Goal: Task Accomplishment & Management: Manage account settings

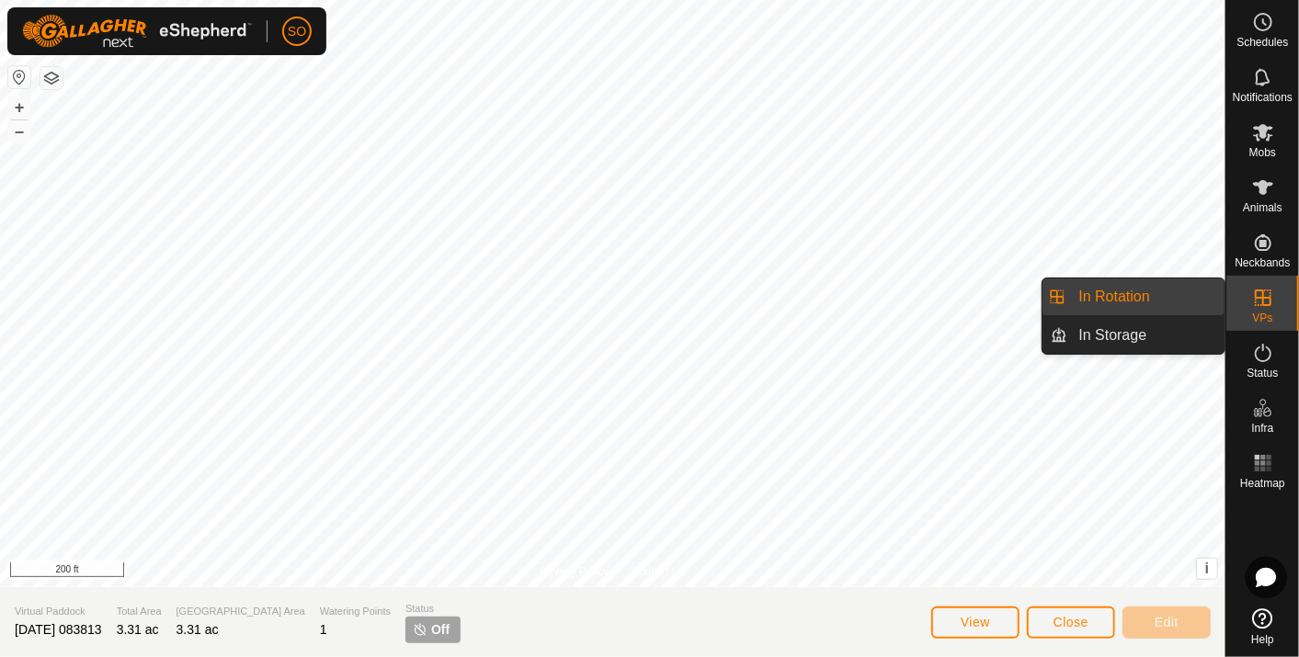
click at [1196, 288] on link "In Rotation" at bounding box center [1146, 297] width 157 height 37
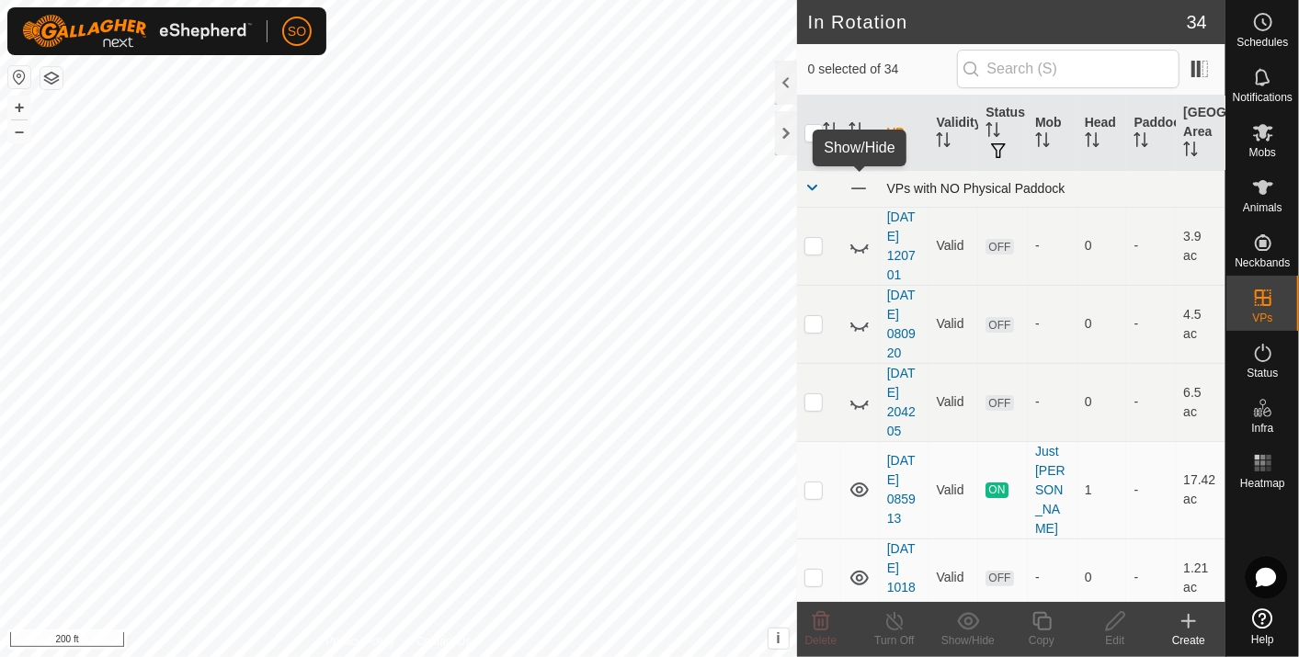
click at [858, 182] on span at bounding box center [858, 188] width 20 height 20
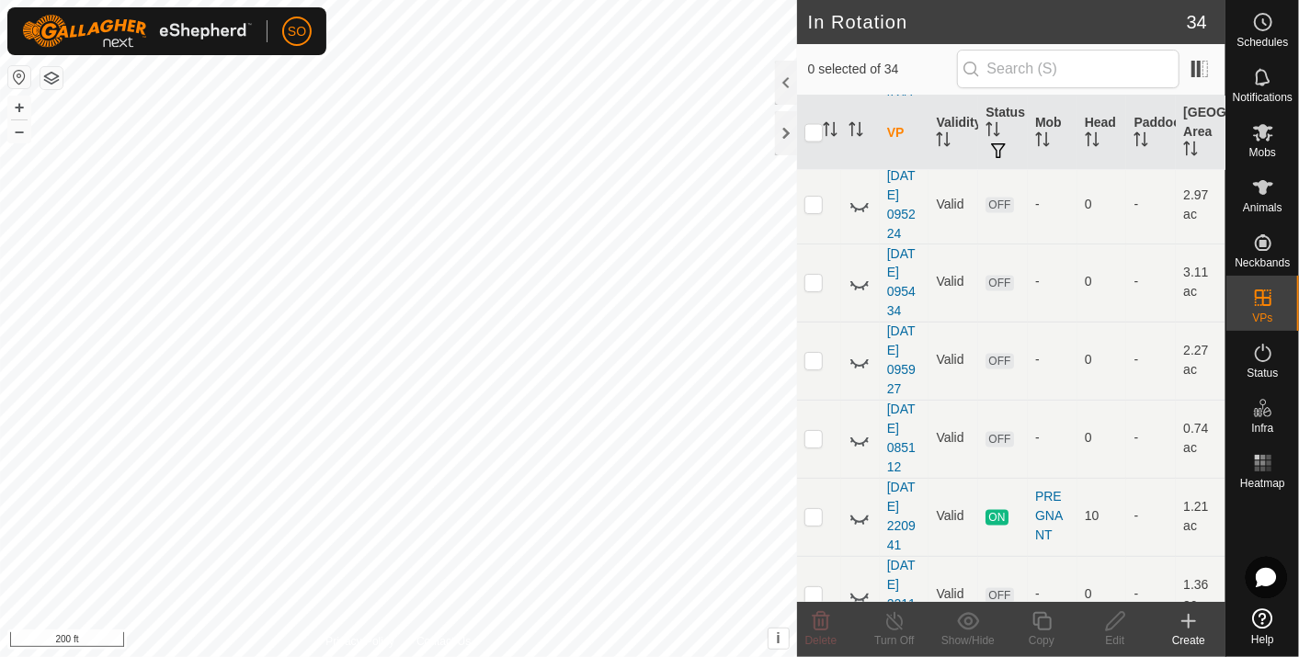
scroll to position [1762, 0]
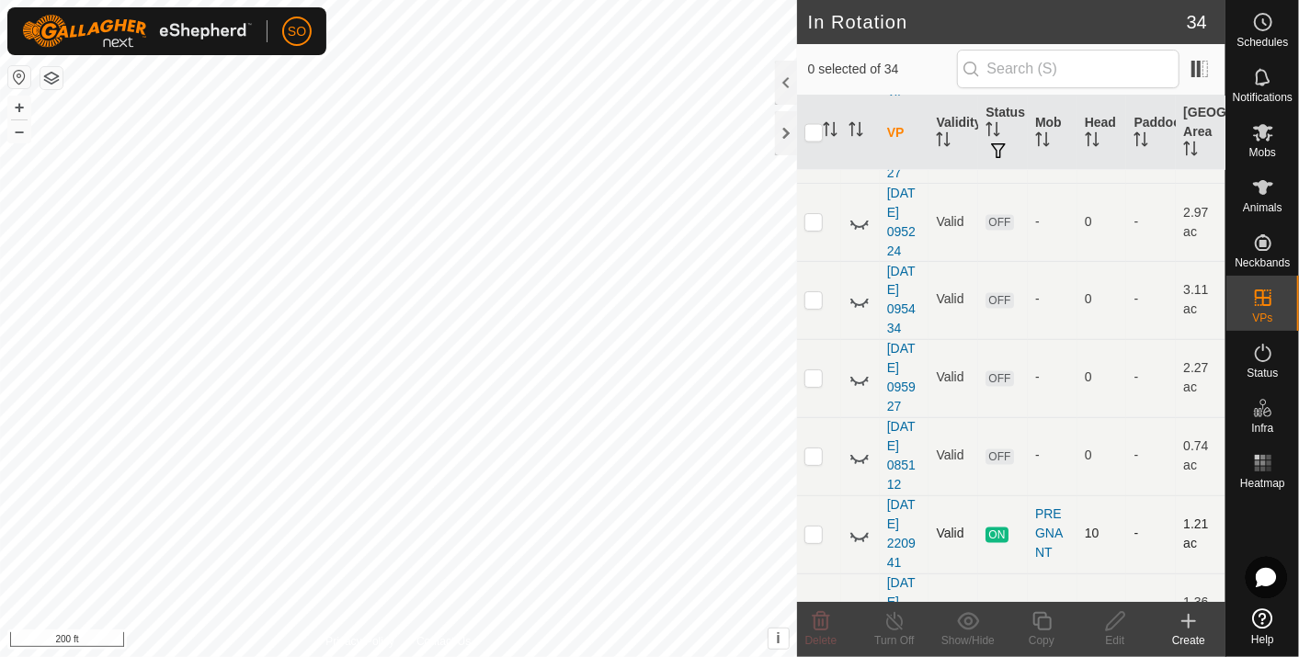
click at [859, 524] on icon at bounding box center [859, 535] width 22 height 22
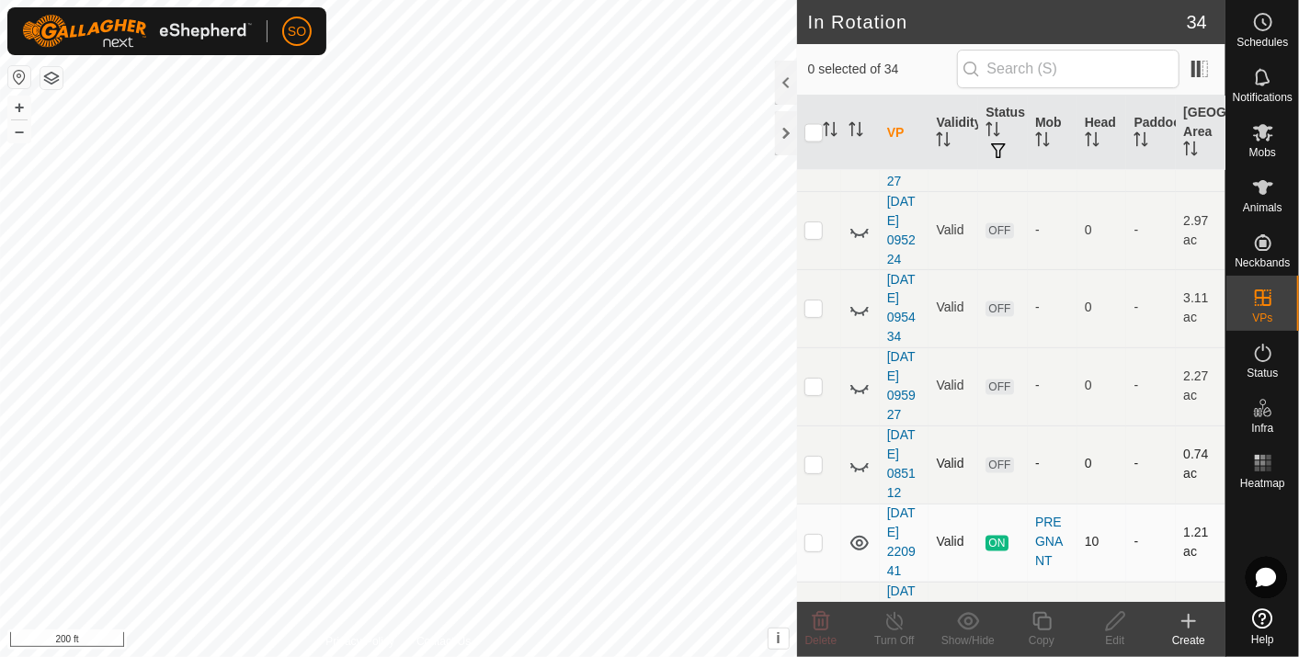
scroll to position [1966, 0]
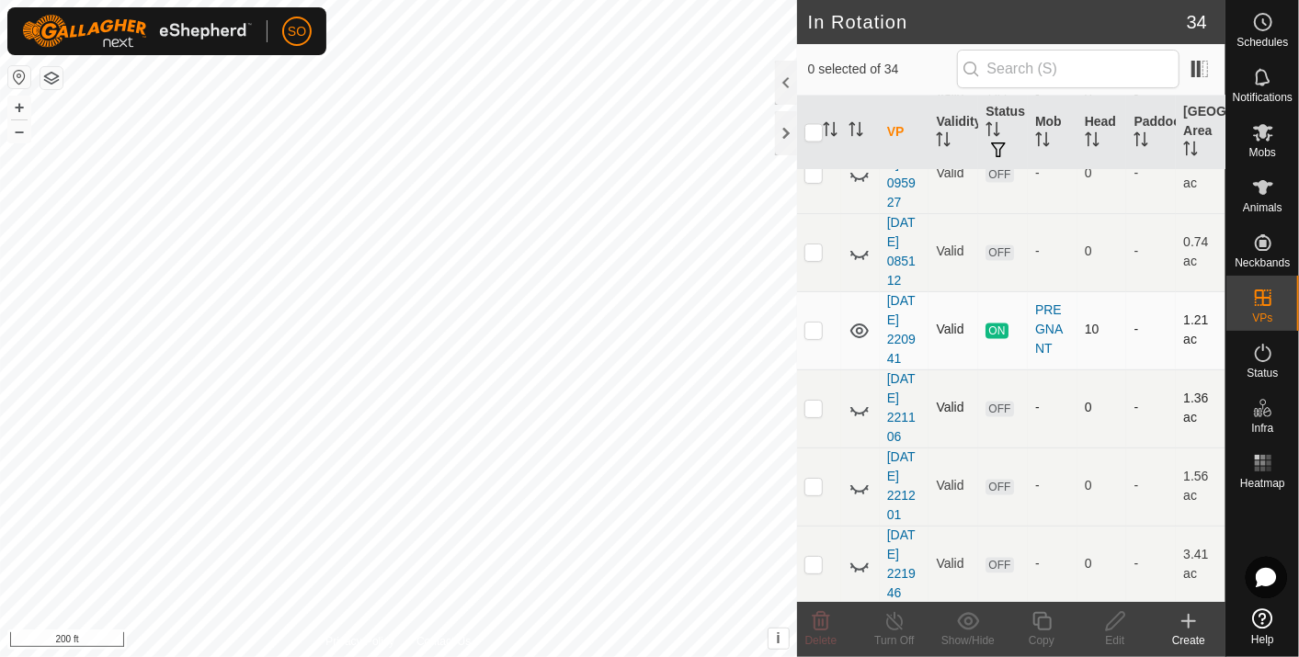
click at [859, 398] on icon at bounding box center [859, 409] width 22 height 22
click at [860, 476] on icon at bounding box center [859, 487] width 22 height 22
click at [858, 554] on icon at bounding box center [859, 565] width 22 height 22
click at [861, 558] on icon at bounding box center [859, 565] width 18 height 15
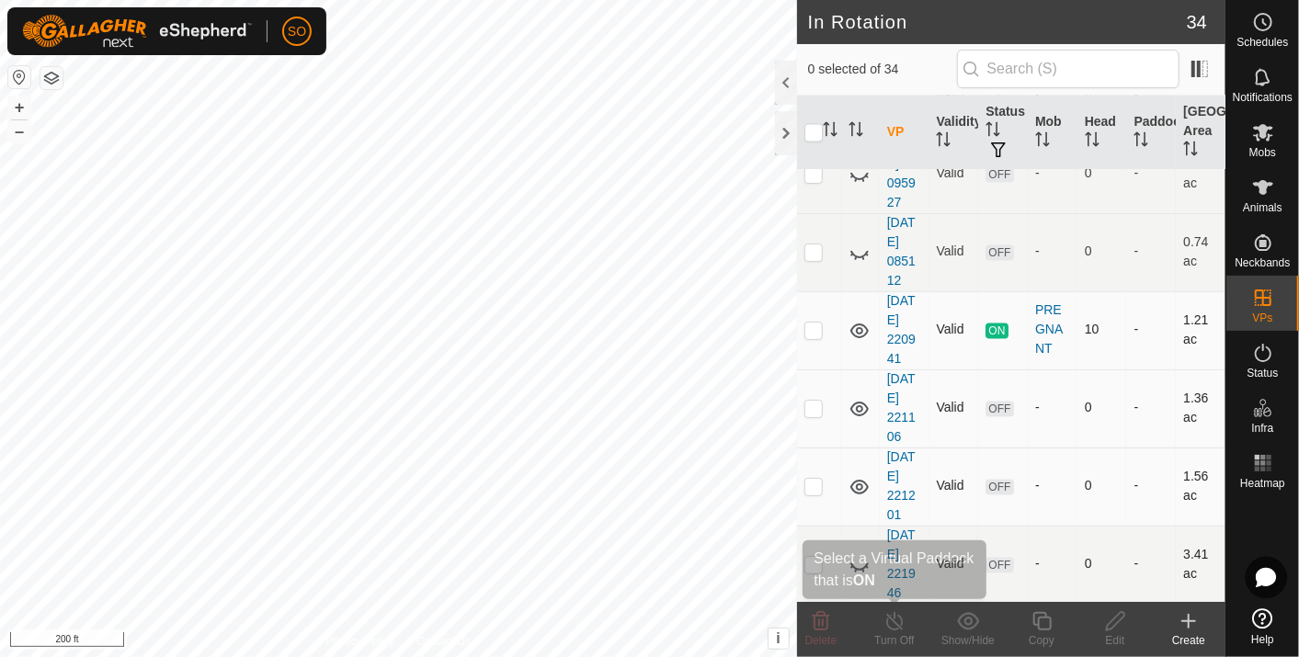
click at [898, 652] on div "In Rotation 34 0 selected of 34 VP Validity Status Mob Head Paddock Grazing Are…" at bounding box center [612, 328] width 1225 height 657
click at [856, 554] on icon at bounding box center [859, 565] width 22 height 22
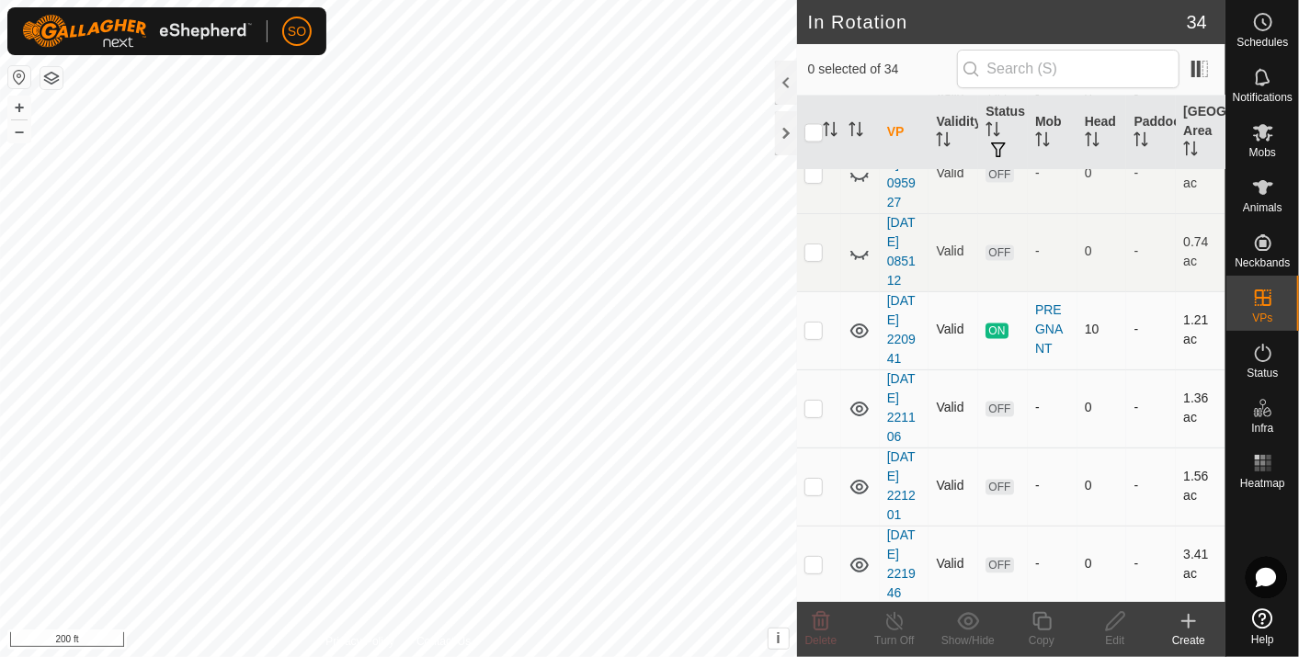
click at [856, 554] on icon at bounding box center [859, 565] width 22 height 22
drag, startPoint x: 1000, startPoint y: 476, endPoint x: 921, endPoint y: 464, distance: 80.0
click at [921, 464] on tr "2025-08-18 221201 Valid OFF - 0 - 1.56 ac" at bounding box center [1011, 487] width 428 height 78
drag, startPoint x: 921, startPoint y: 464, endPoint x: 829, endPoint y: 485, distance: 94.3
click at [829, 485] on td at bounding box center [819, 487] width 44 height 78
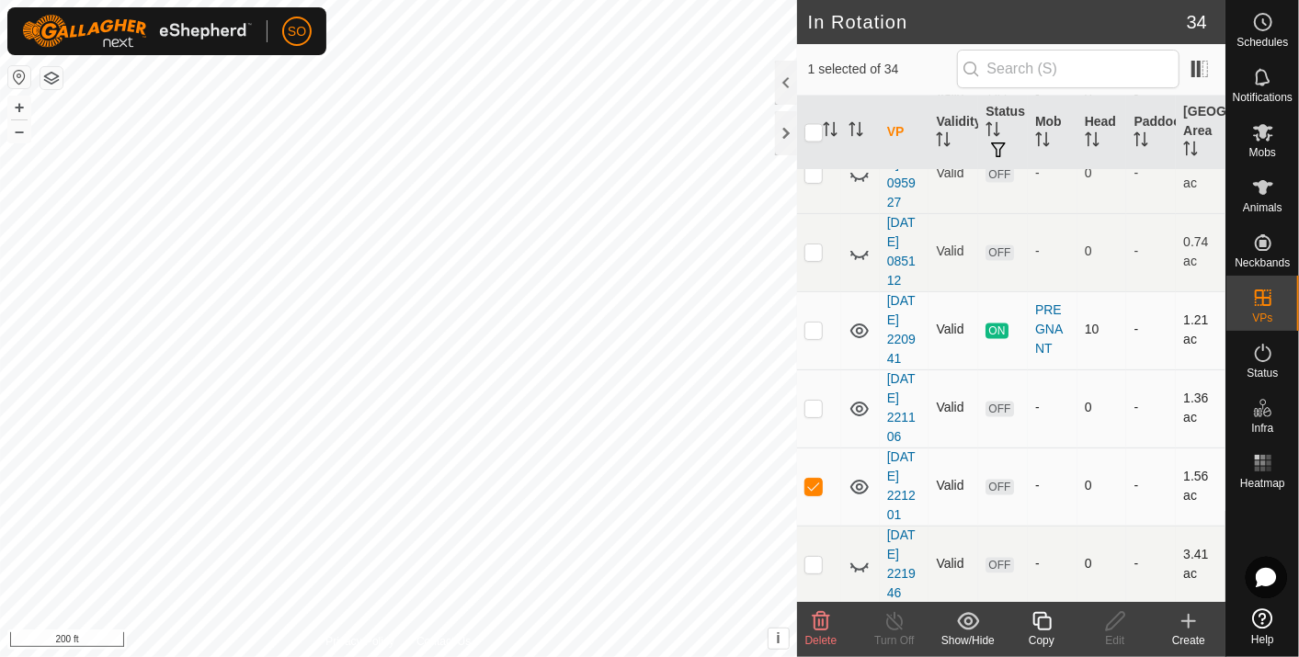
click at [817, 479] on p-checkbox at bounding box center [813, 486] width 18 height 15
checkbox input "true"
click at [1264, 21] on icon at bounding box center [1263, 22] width 22 height 22
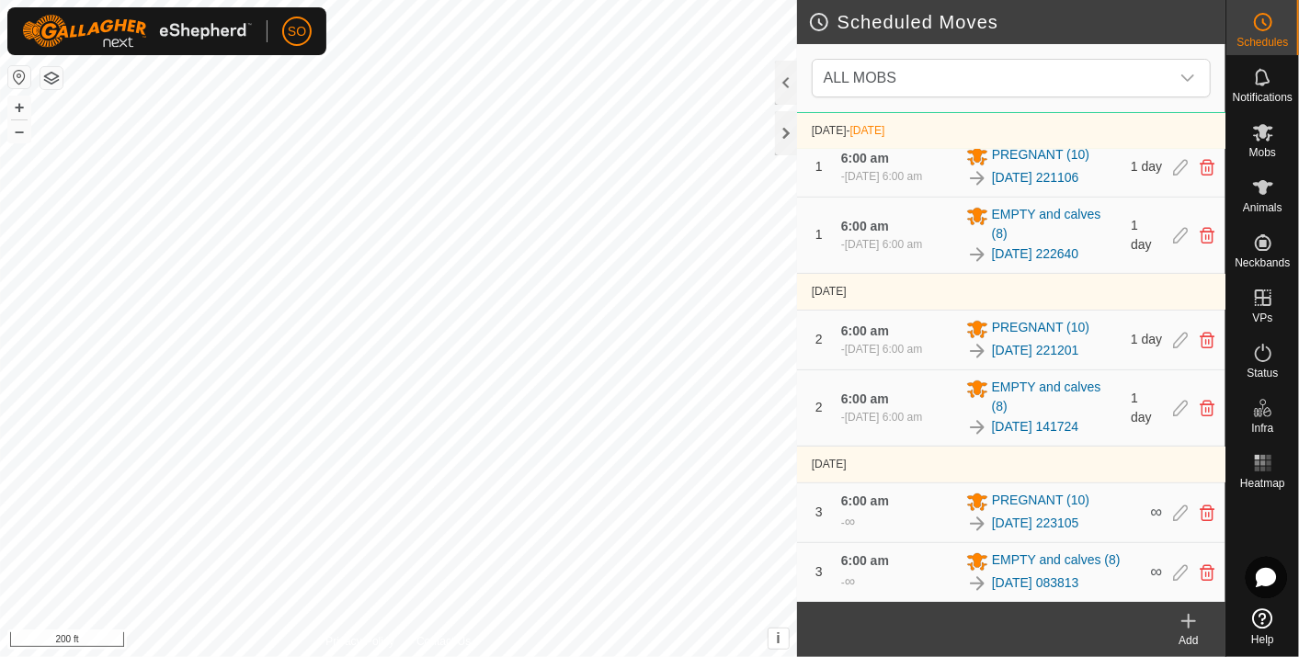
scroll to position [139, 0]
click at [1200, 338] on icon at bounding box center [1207, 339] width 15 height 17
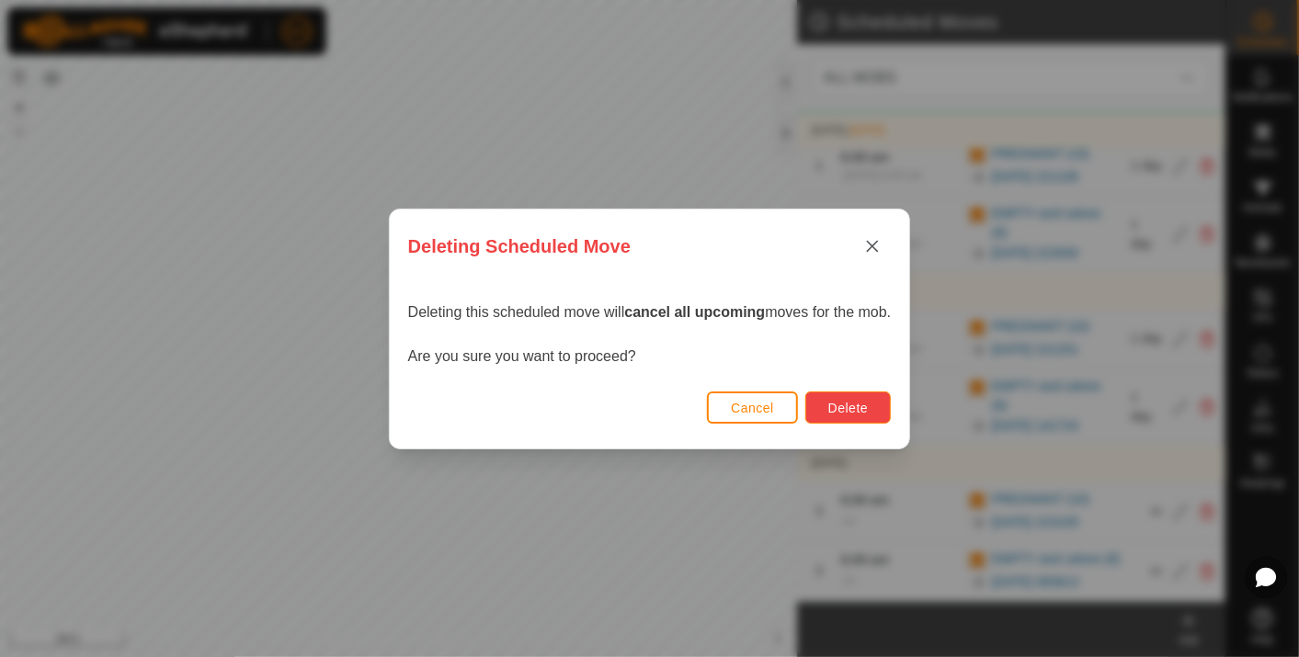
click at [846, 405] on span "Delete" at bounding box center [848, 408] width 40 height 15
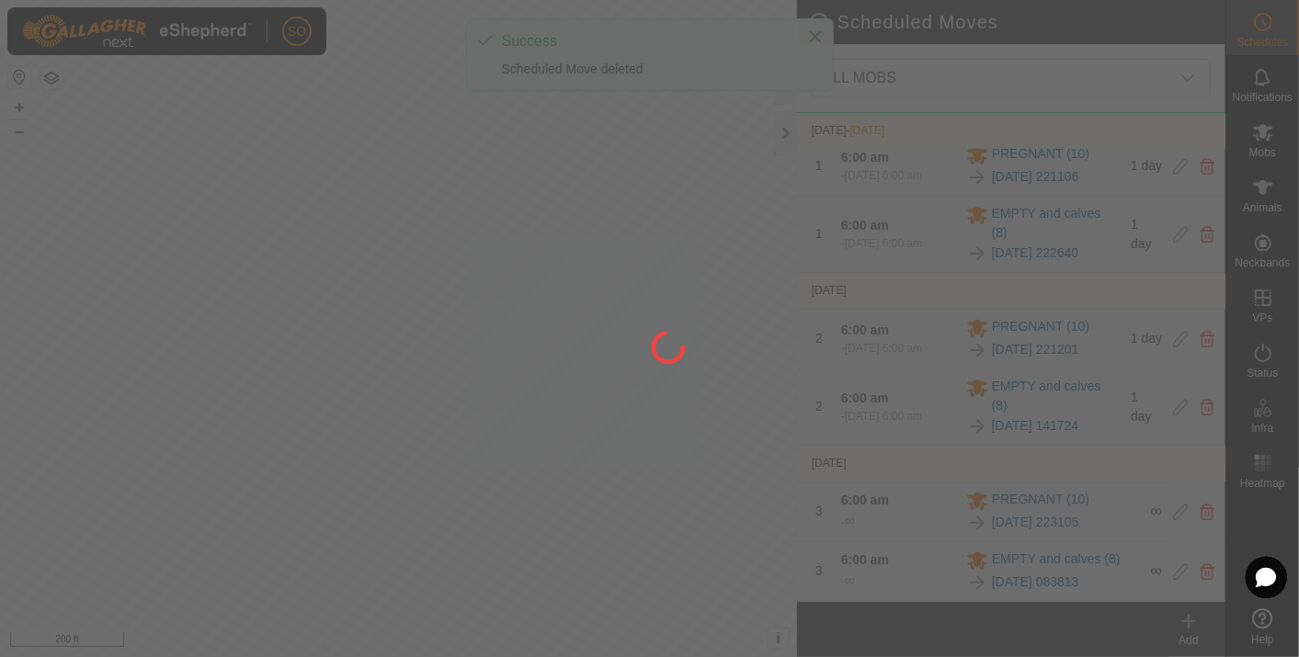
scroll to position [20, 0]
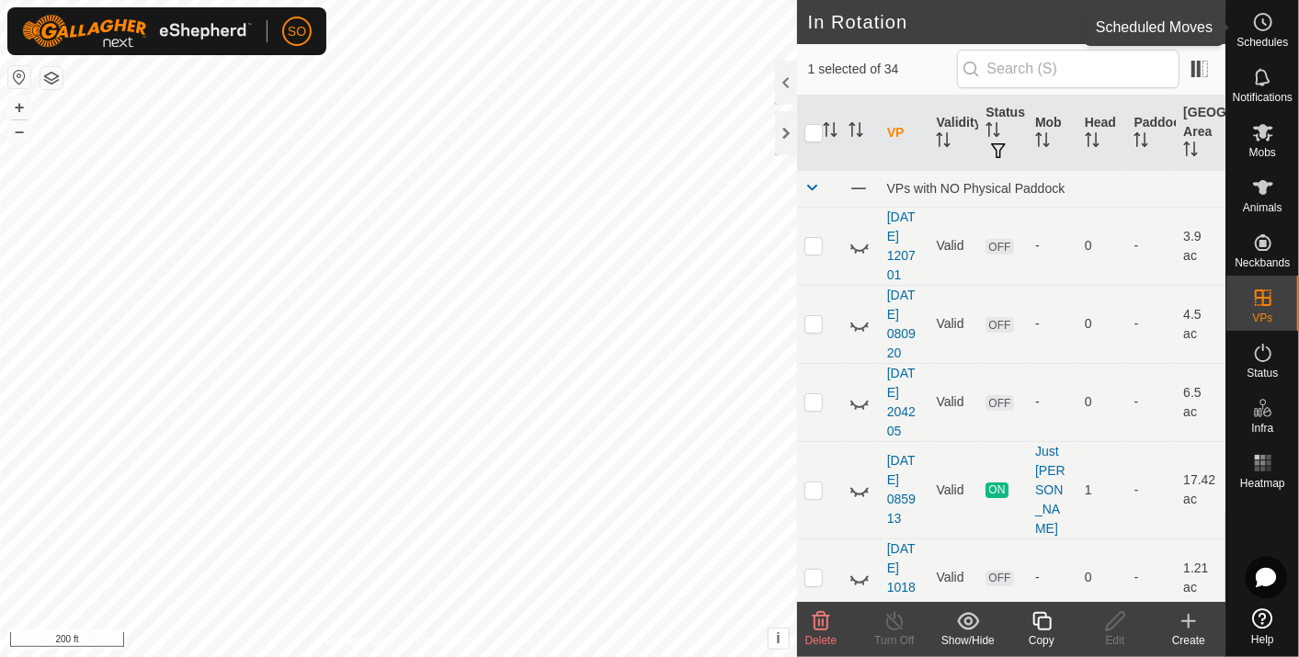
click at [1263, 21] on icon at bounding box center [1264, 22] width 3 height 6
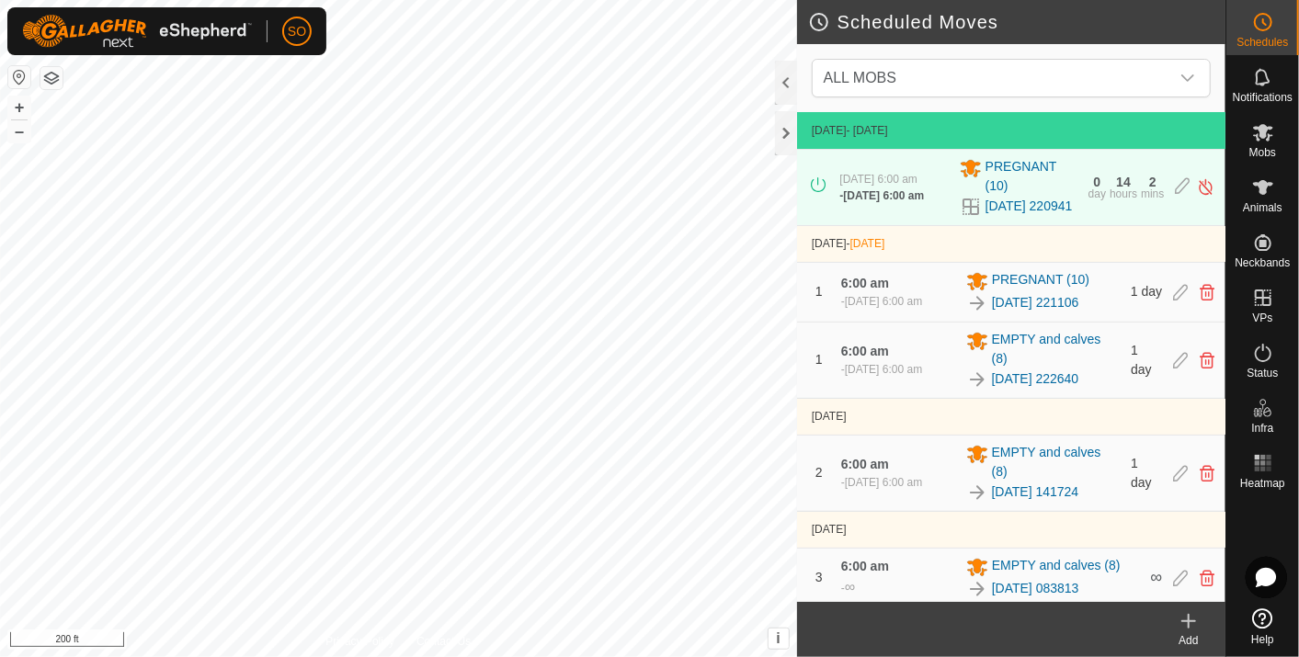
click at [1192, 619] on icon at bounding box center [1189, 621] width 22 height 22
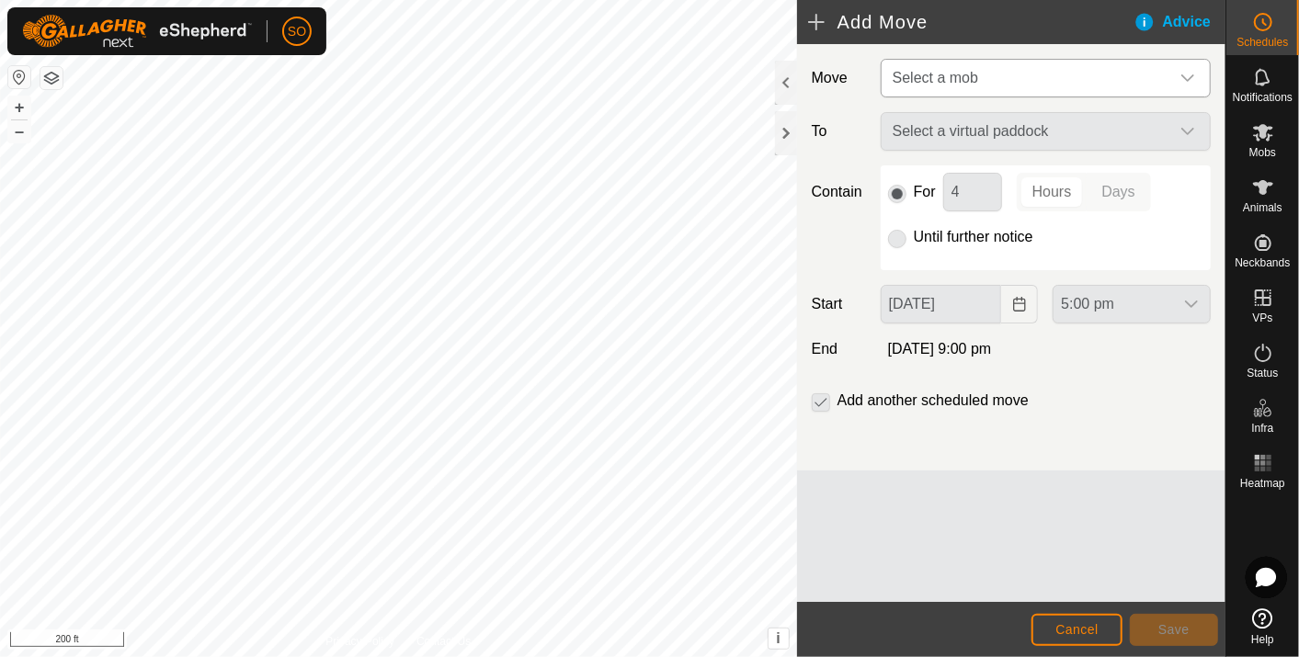
click at [1188, 74] on icon "dropdown trigger" at bounding box center [1187, 78] width 15 height 15
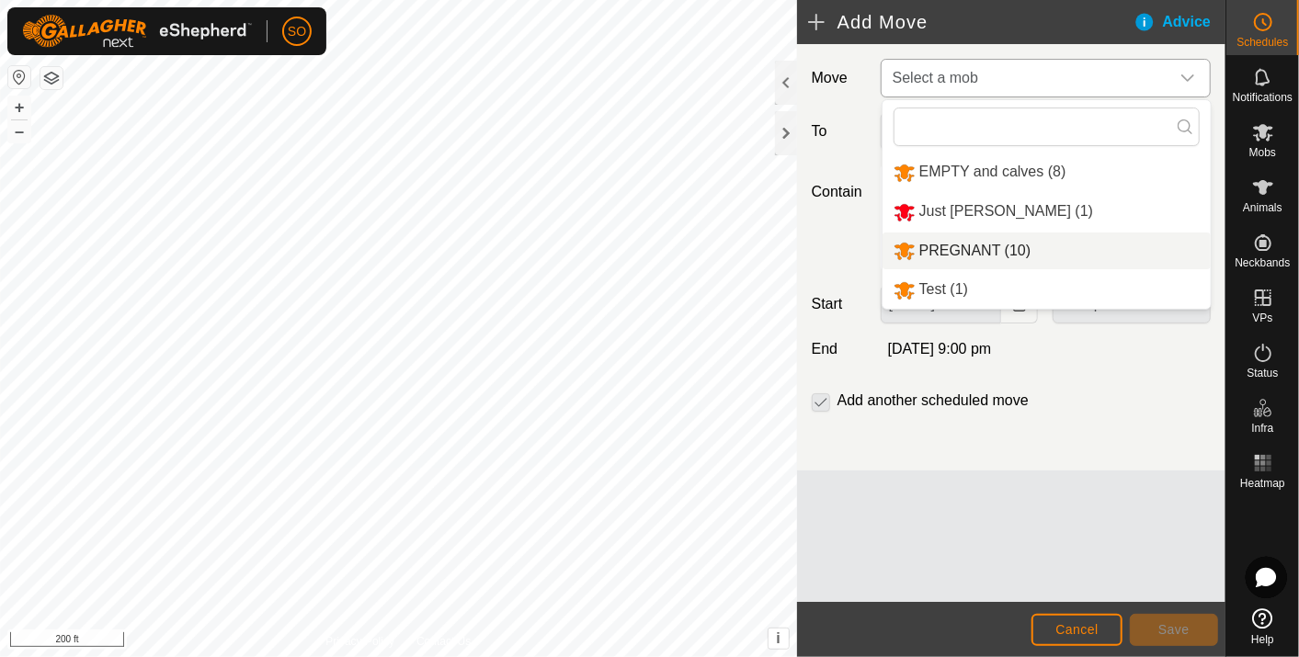
click at [980, 244] on li "PREGNANT (10)" at bounding box center [1046, 252] width 328 height 38
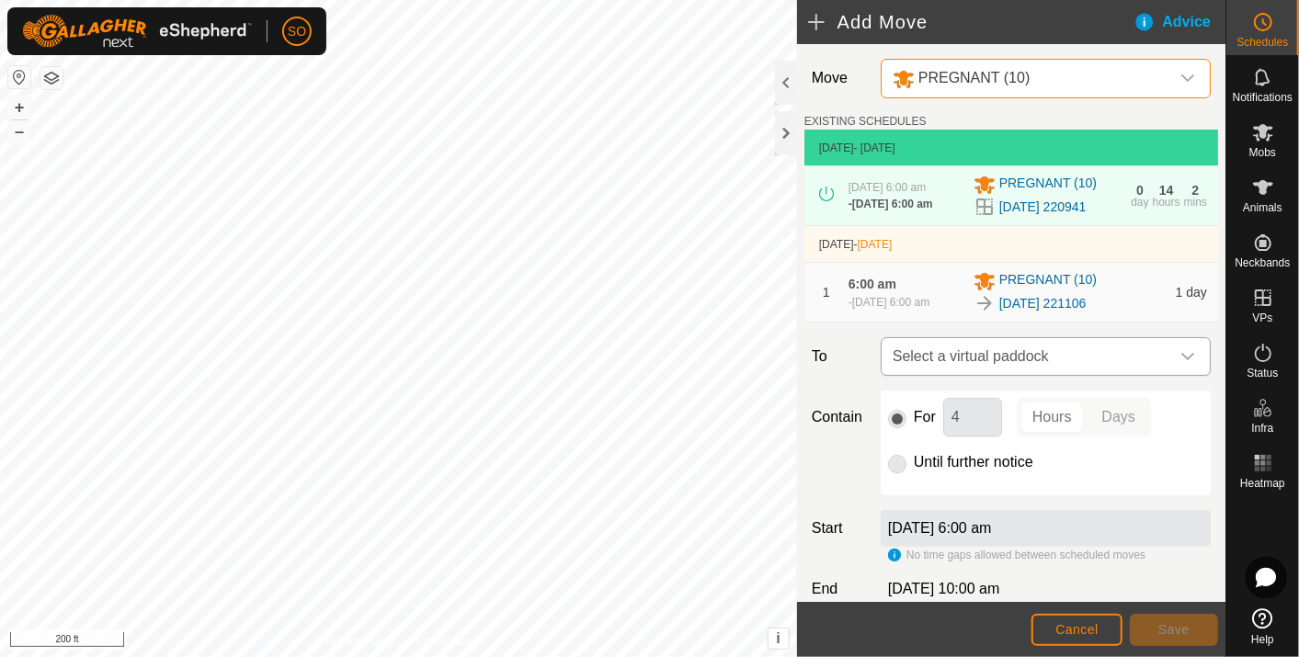
click at [1180, 364] on icon "dropdown trigger" at bounding box center [1187, 356] width 15 height 15
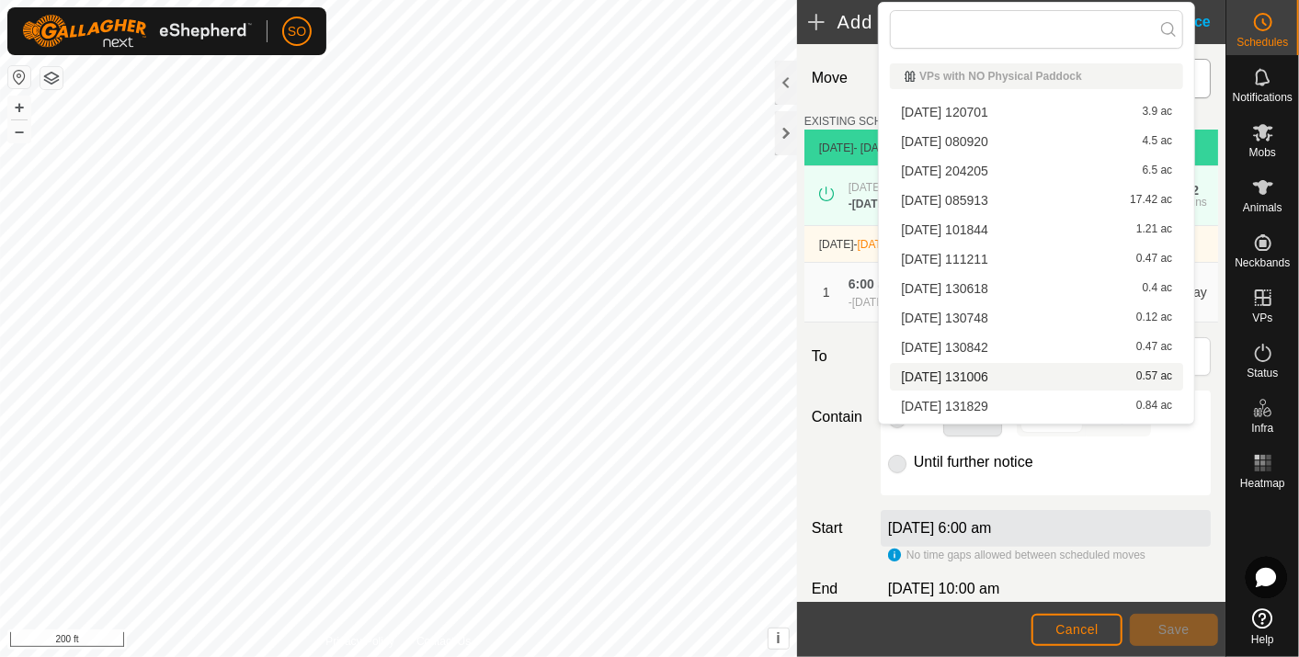
click at [974, 370] on li "2025-08-12 131006 0.57 ac" at bounding box center [1036, 377] width 293 height 28
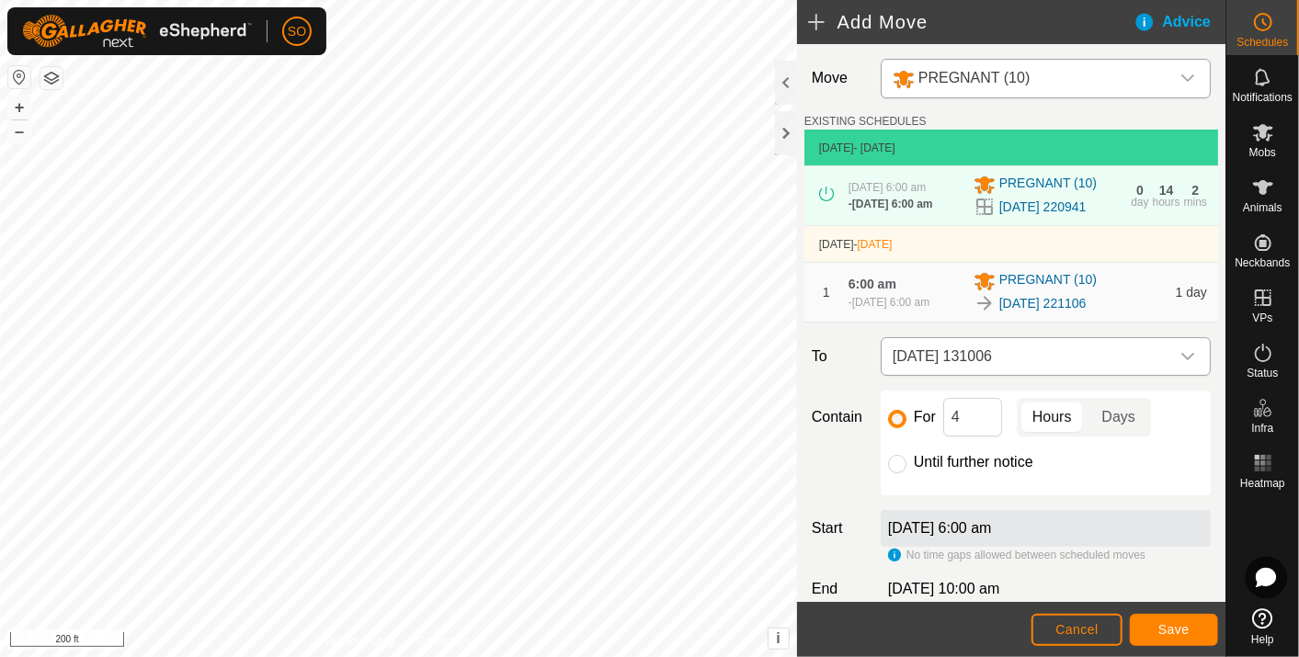
click at [1180, 364] on icon "dropdown trigger" at bounding box center [1187, 356] width 15 height 15
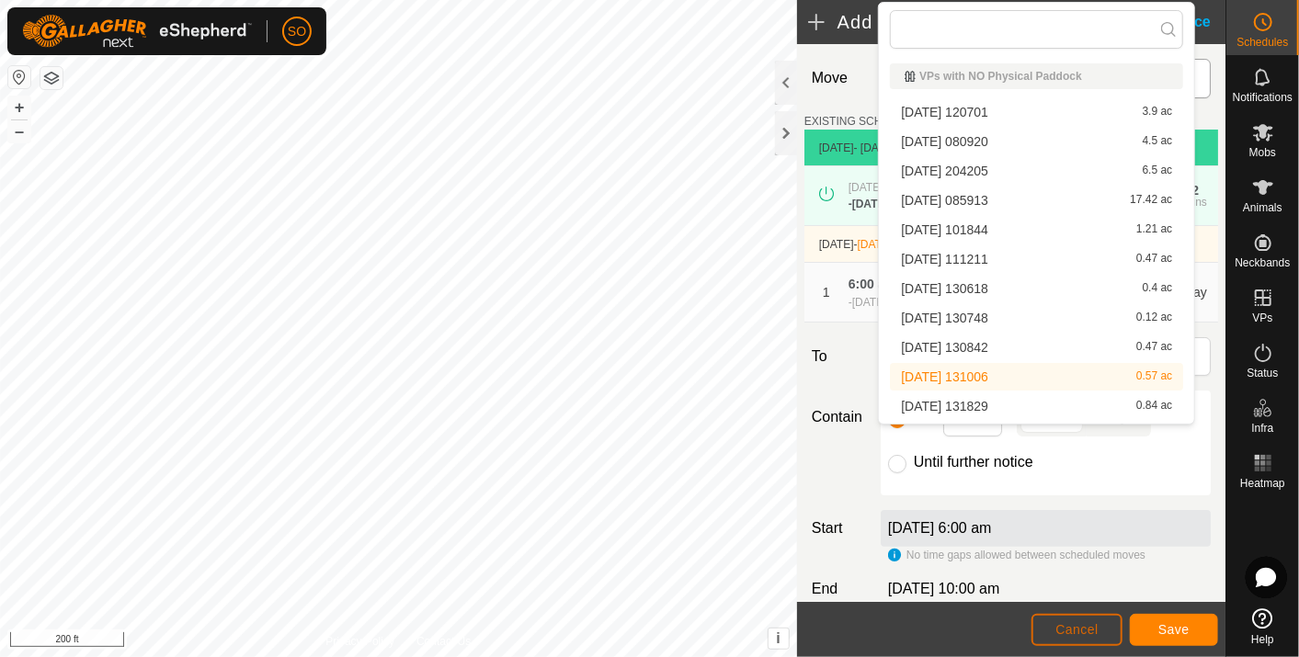
click at [1079, 631] on span "Cancel" at bounding box center [1076, 629] width 43 height 15
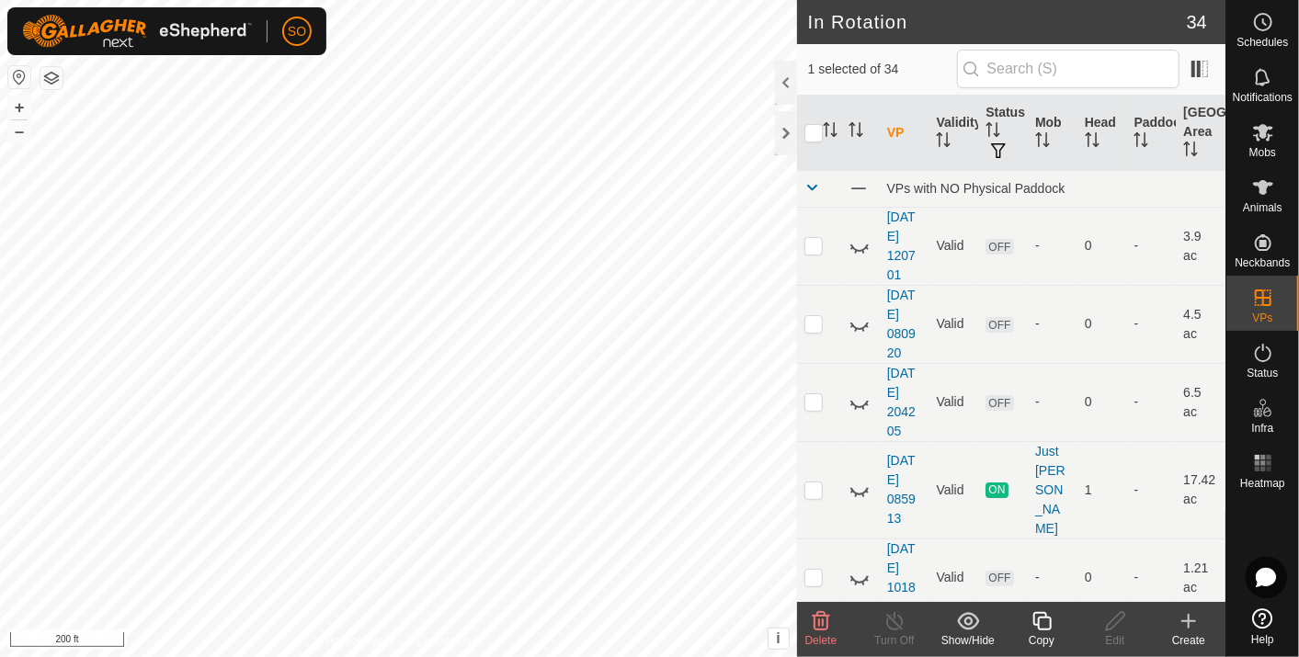
checkbox input "false"
checkbox input "true"
click at [1263, 25] on icon at bounding box center [1263, 22] width 22 height 22
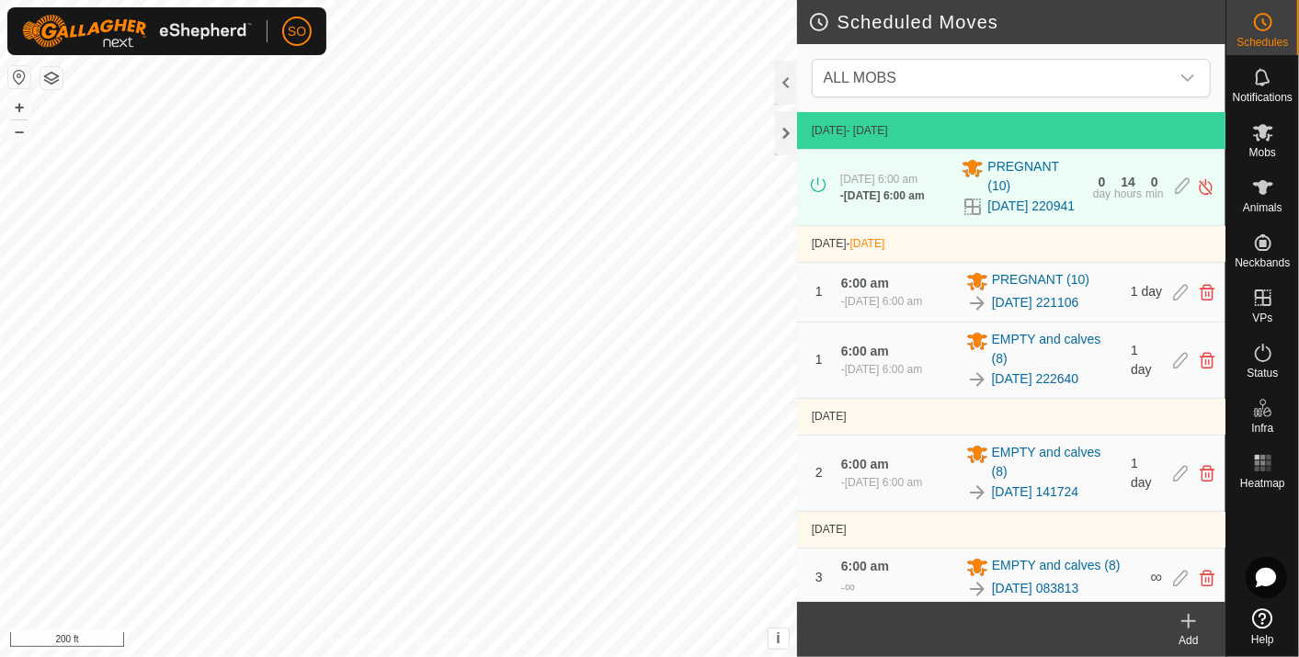
click at [1189, 619] on icon at bounding box center [1189, 621] width 22 height 22
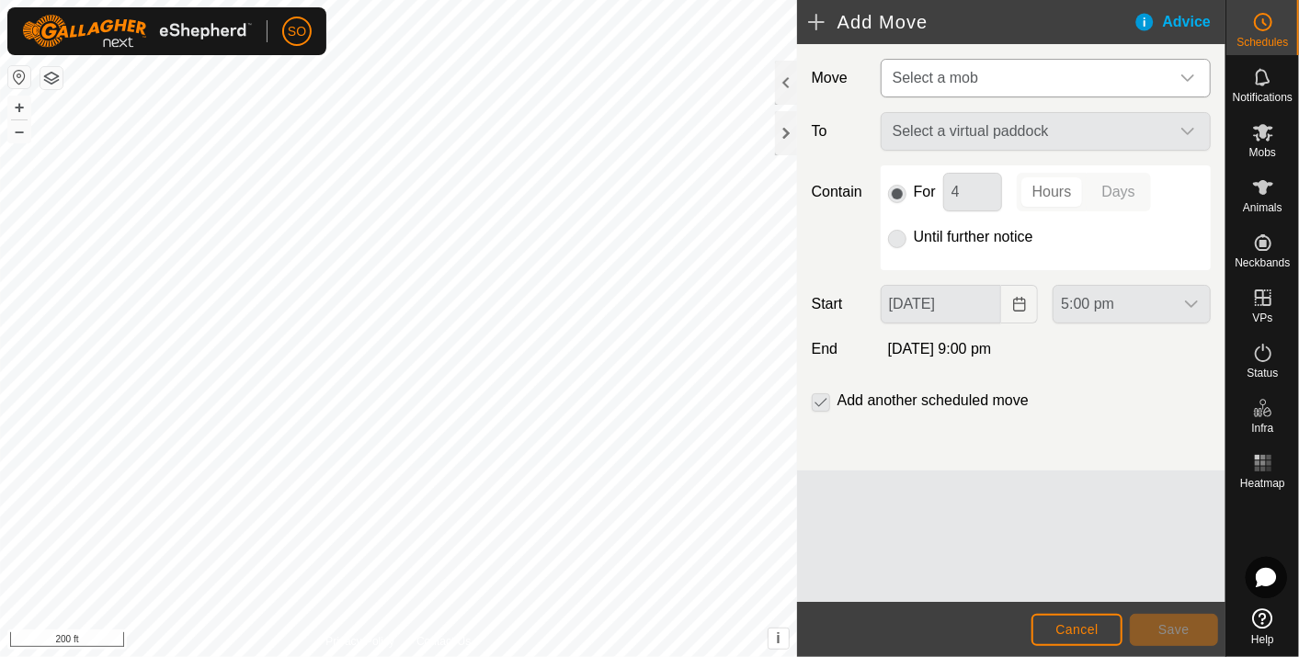
click at [1189, 69] on div "dropdown trigger" at bounding box center [1187, 78] width 37 height 37
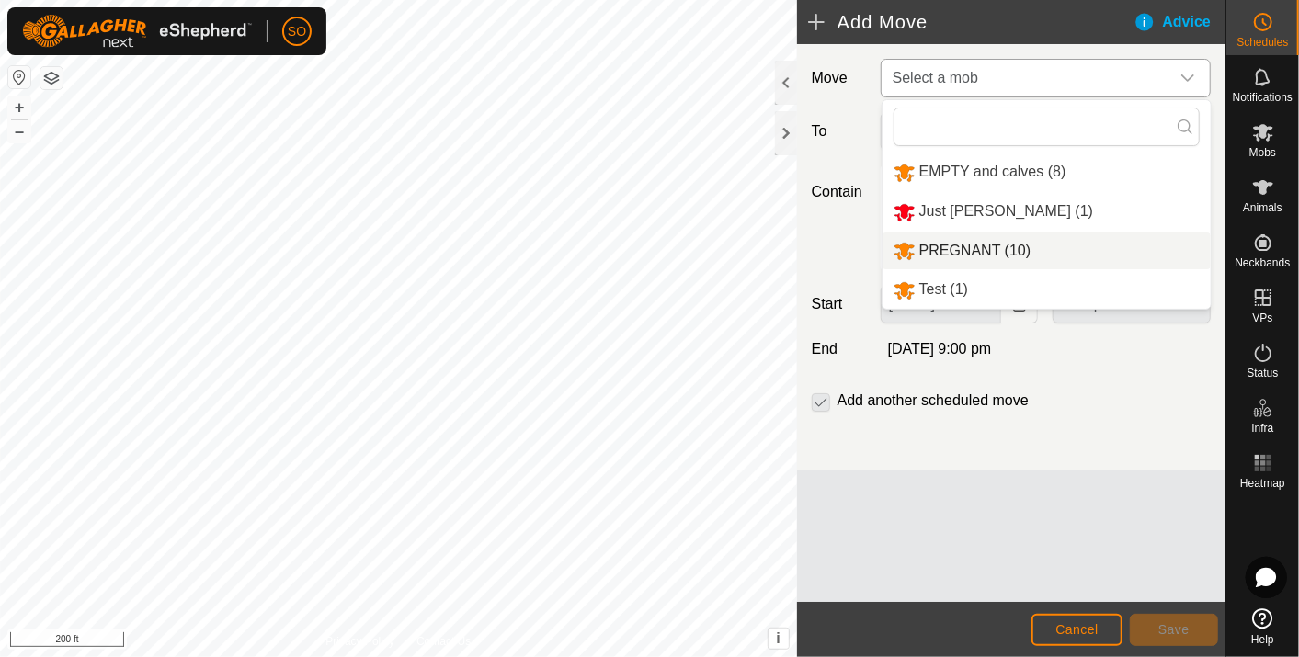
click at [959, 243] on li "PREGNANT (10)" at bounding box center [1046, 252] width 328 height 38
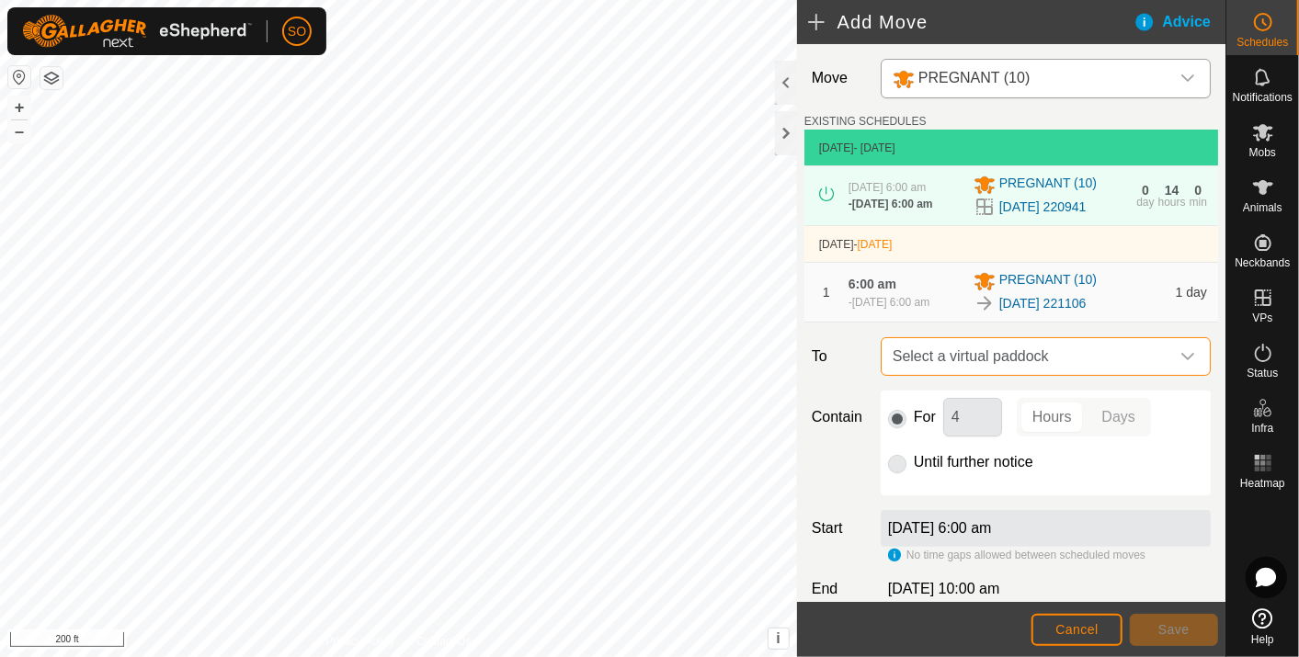
click at [972, 362] on span "Select a virtual paddock" at bounding box center [1027, 356] width 284 height 37
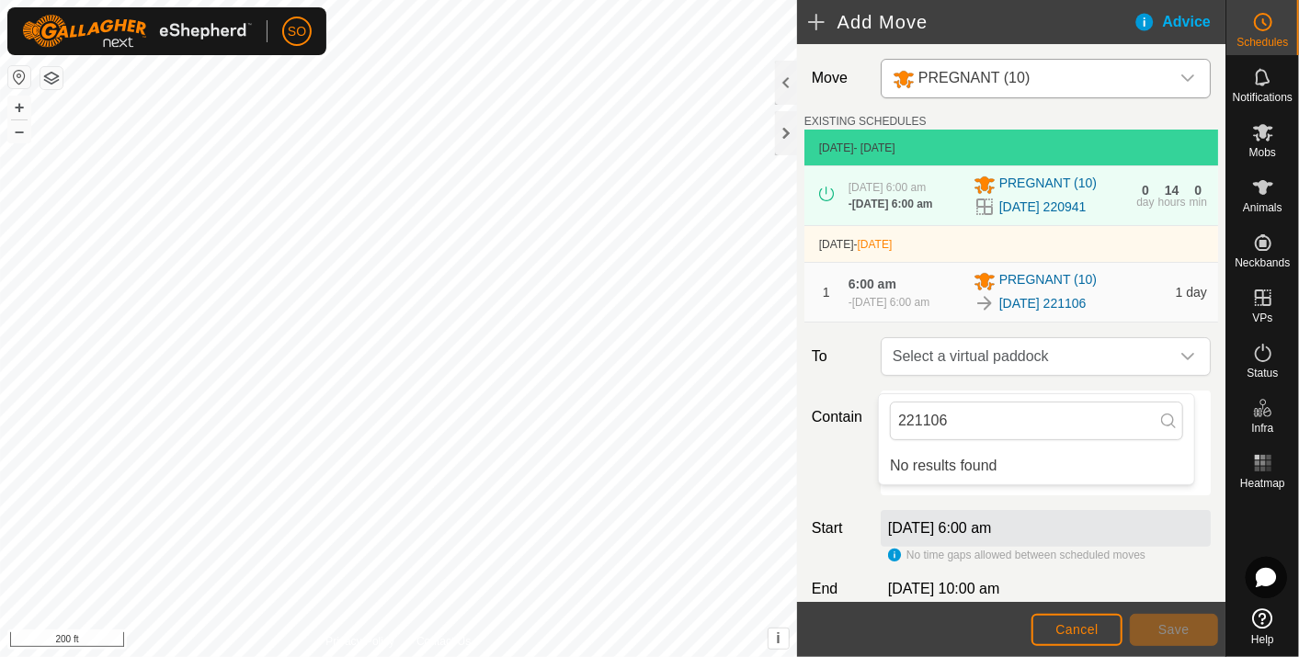
type input "221106"
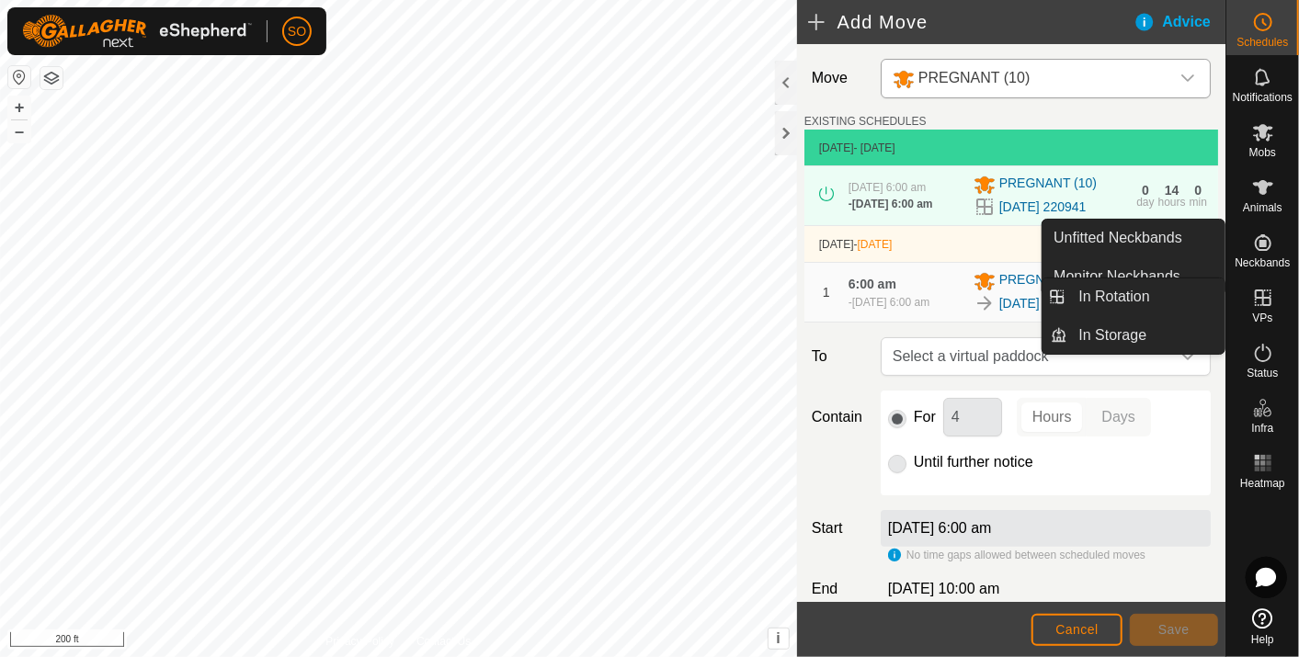
click at [1261, 299] on icon at bounding box center [1263, 298] width 22 height 22
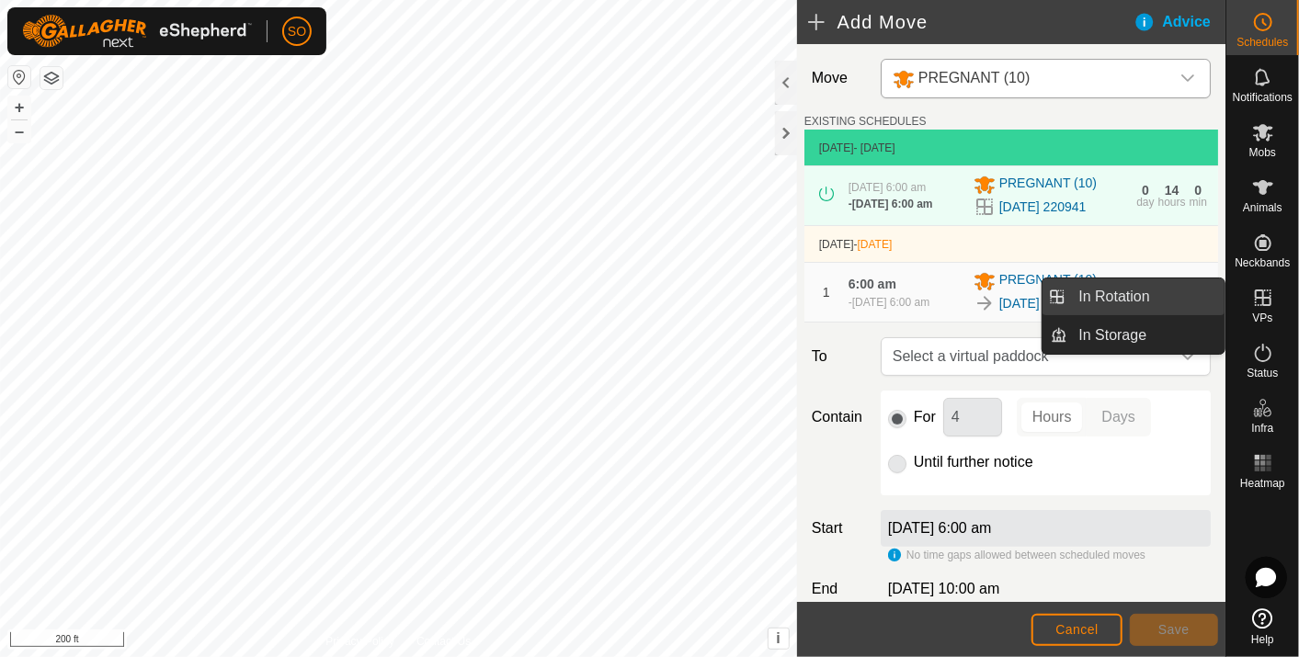
click at [1144, 294] on link "In Rotation" at bounding box center [1146, 297] width 157 height 37
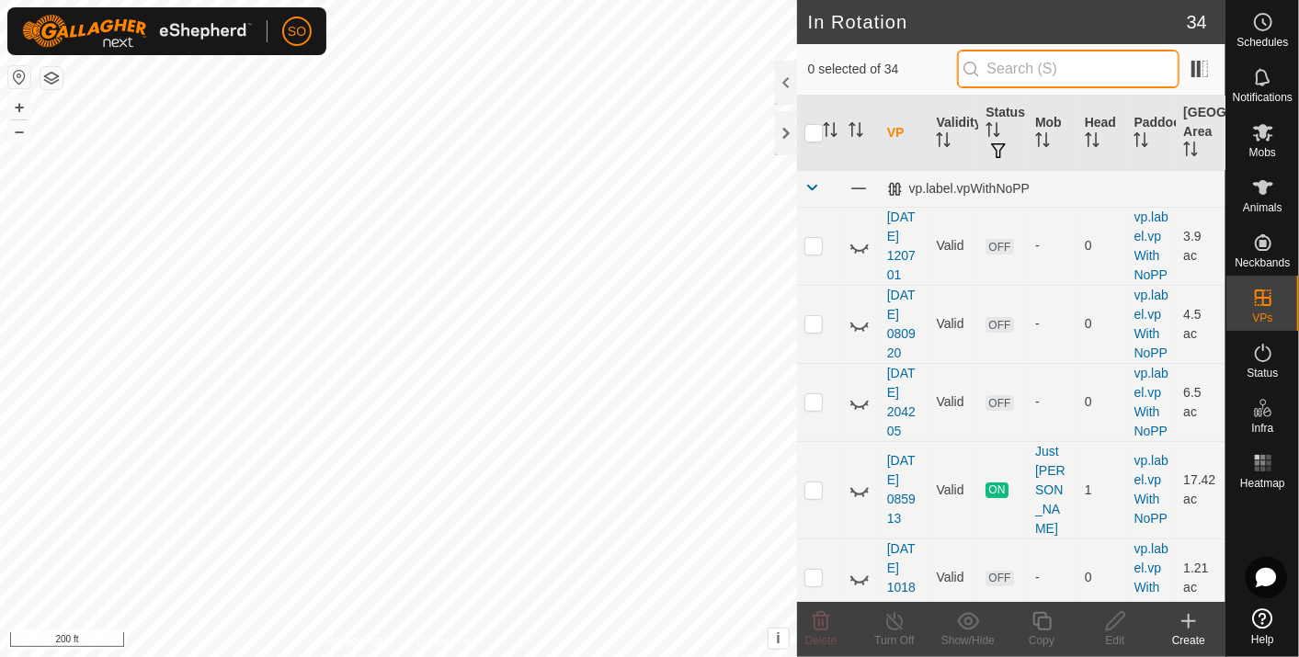
click at [1029, 63] on input "text" at bounding box center [1068, 69] width 222 height 39
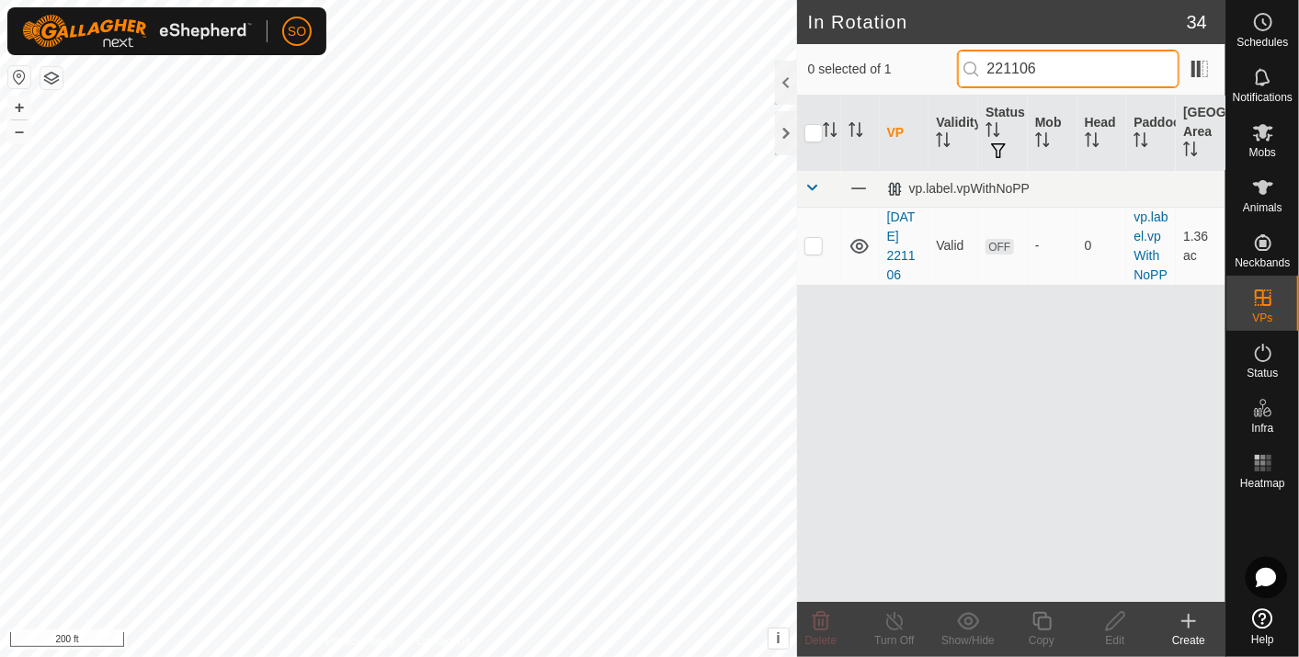
type input "221106"
click at [872, 384] on div "VP Validity Status Mob Head Paddock Grazing Area vp.label.vpWithNoPP 2025-08-18…" at bounding box center [1011, 349] width 428 height 506
drag, startPoint x: 1082, startPoint y: 62, endPoint x: 945, endPoint y: 58, distance: 137.0
click at [945, 58] on div "0 selected of 1 221106" at bounding box center [1011, 69] width 406 height 39
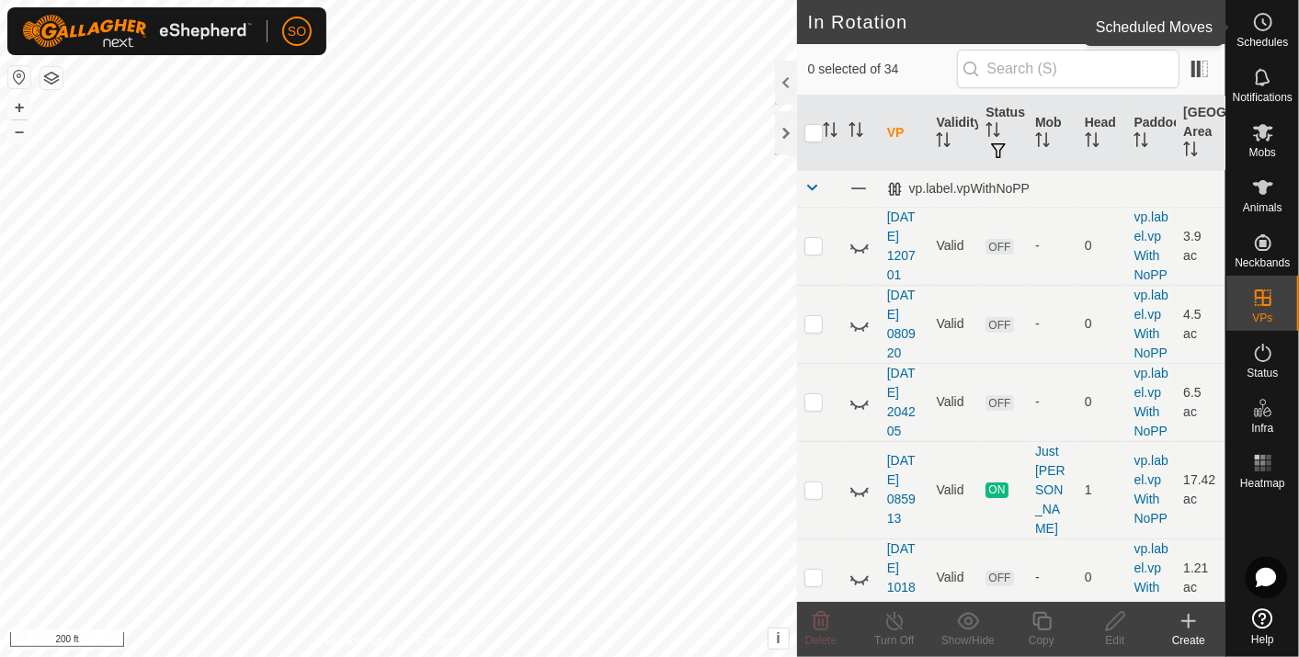
click at [1267, 16] on circle at bounding box center [1263, 22] width 17 height 17
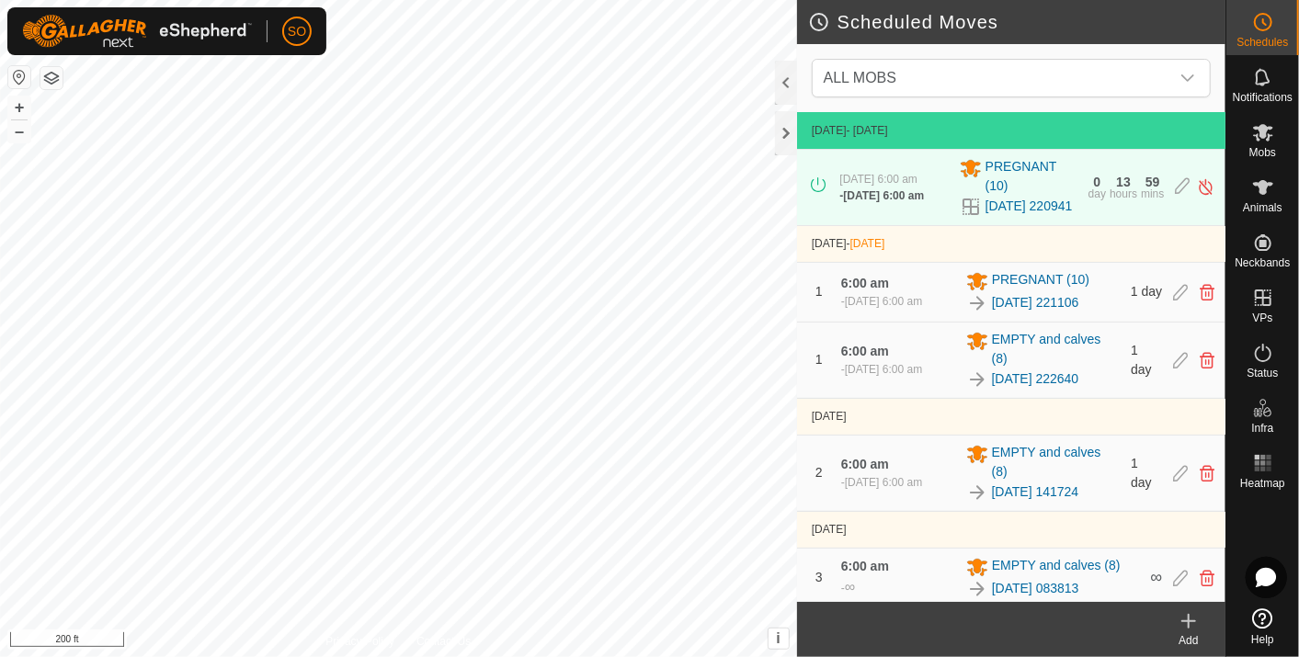
click at [1192, 614] on icon at bounding box center [1189, 621] width 22 height 22
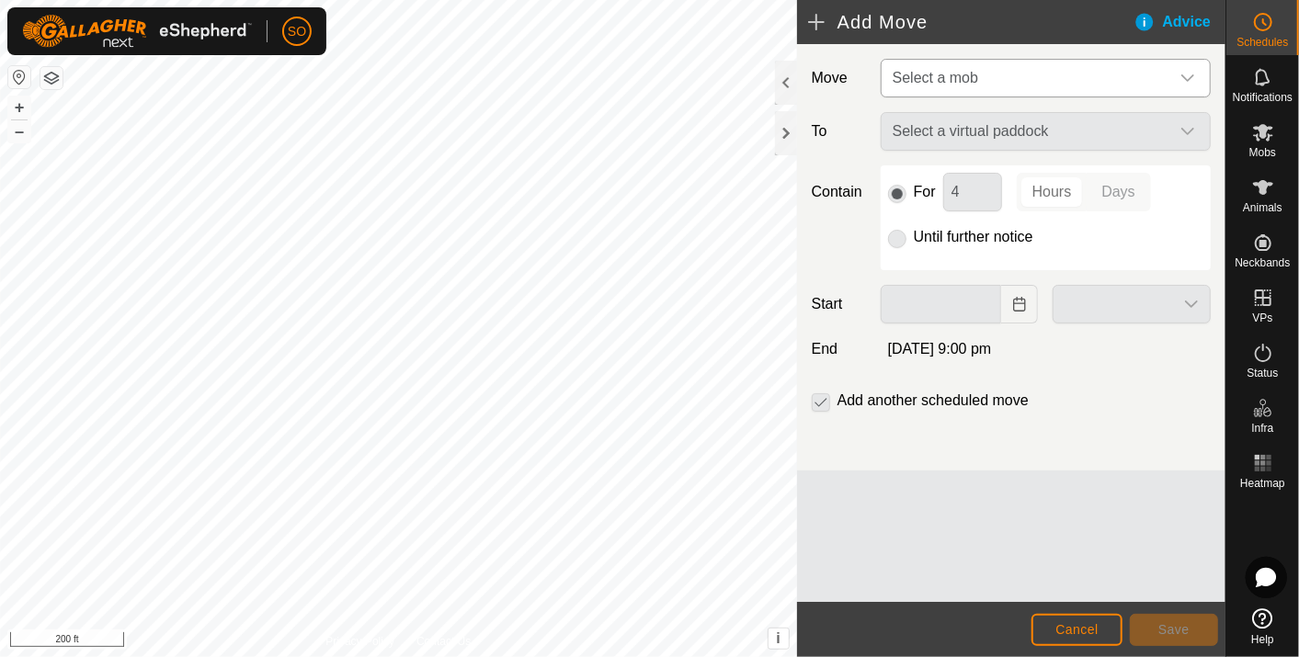
click at [1187, 74] on icon "dropdown trigger" at bounding box center [1187, 78] width 15 height 15
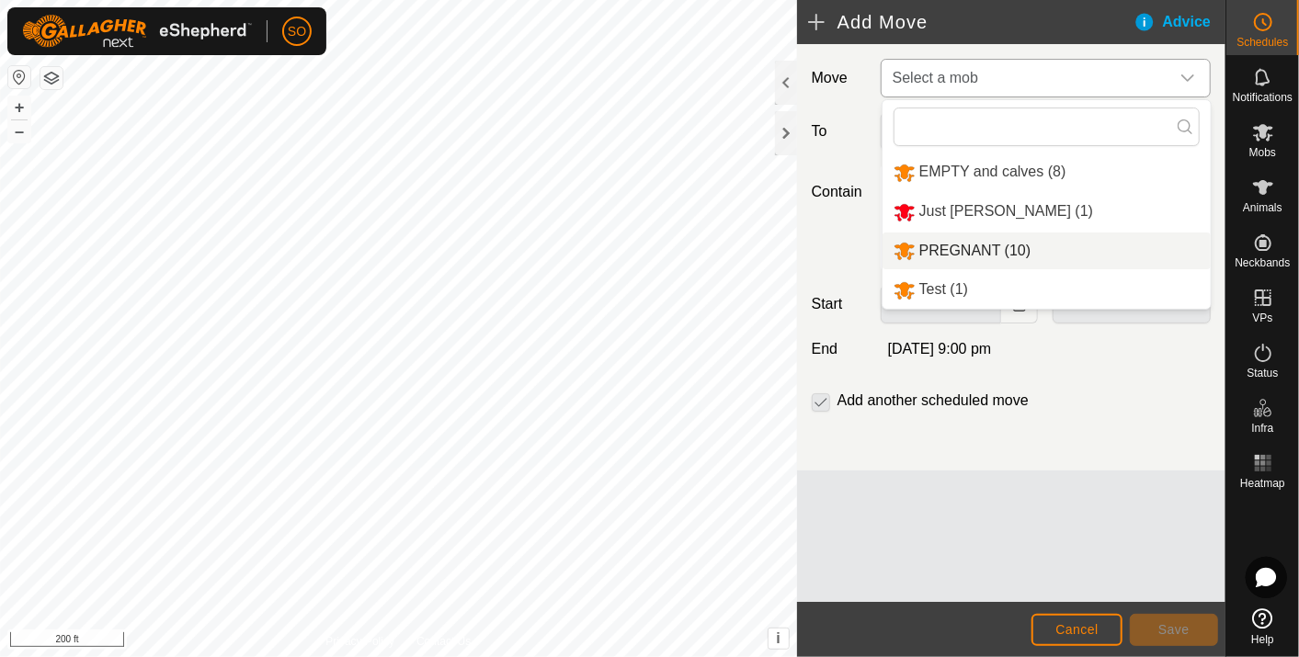
click at [969, 245] on li "PREGNANT (10)" at bounding box center [1046, 252] width 328 height 38
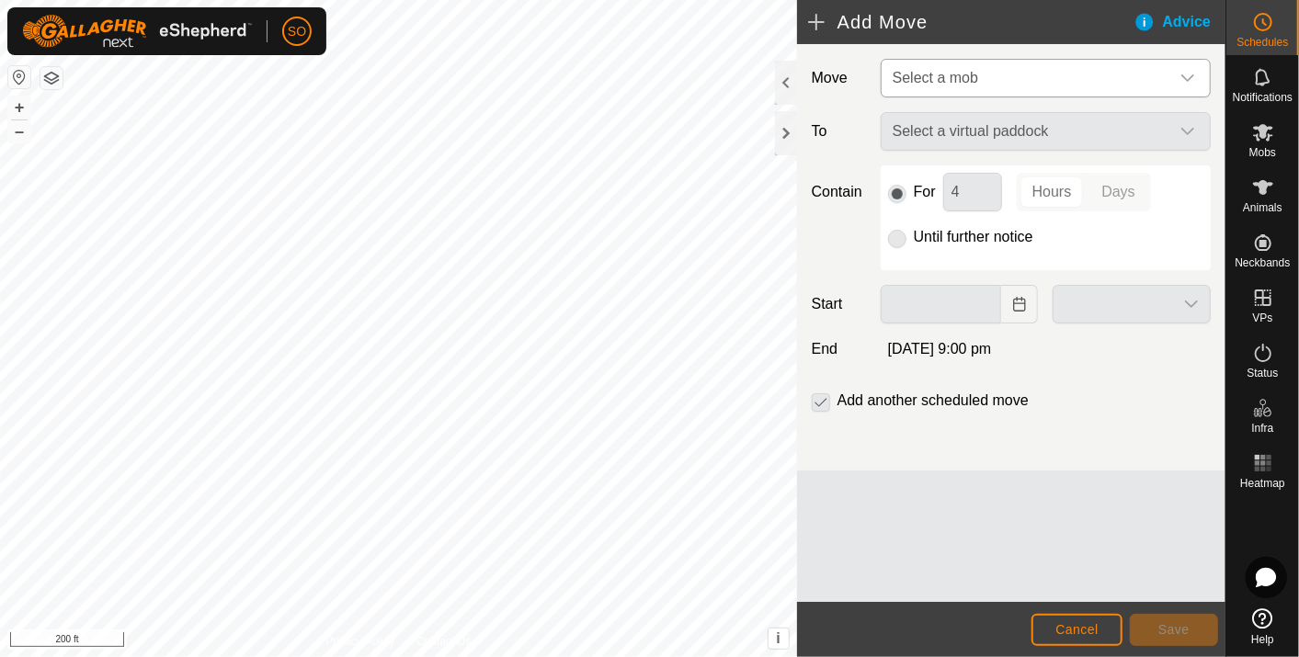
click at [1192, 72] on icon "dropdown trigger" at bounding box center [1187, 78] width 15 height 15
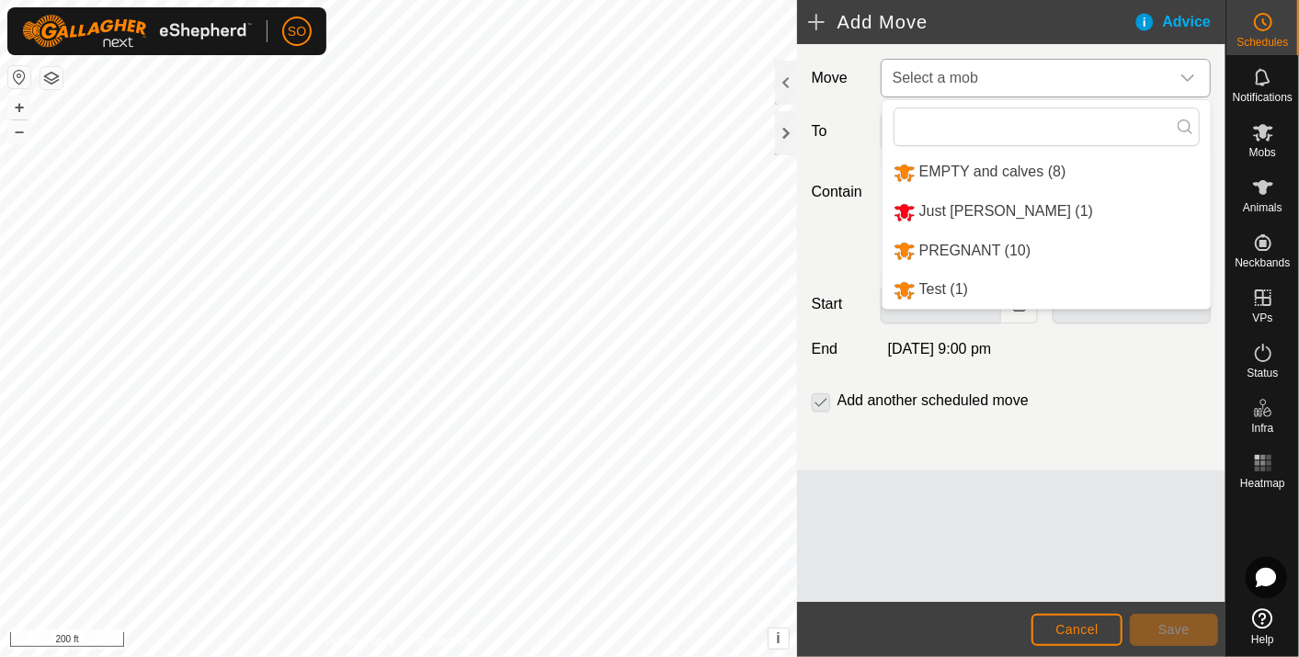
click at [950, 244] on li "PREGNANT (10)" at bounding box center [1046, 252] width 328 height 38
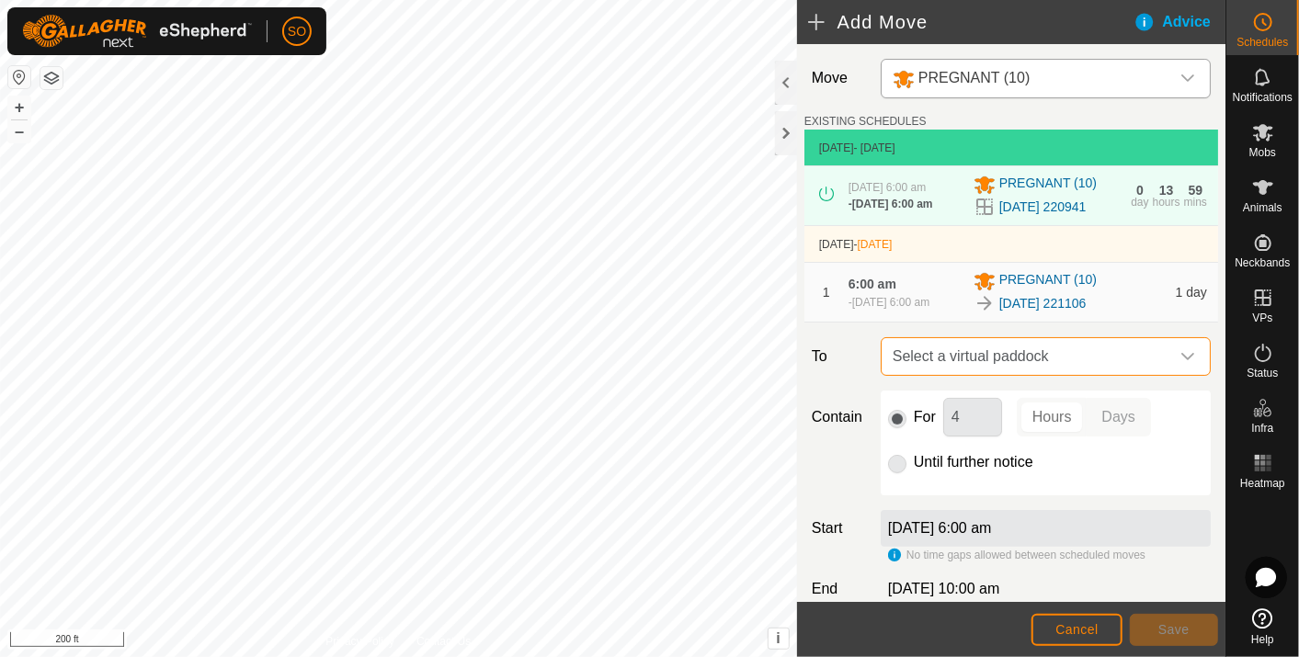
click at [1085, 375] on span "Select a virtual paddock" at bounding box center [1027, 356] width 284 height 37
type input "221106"
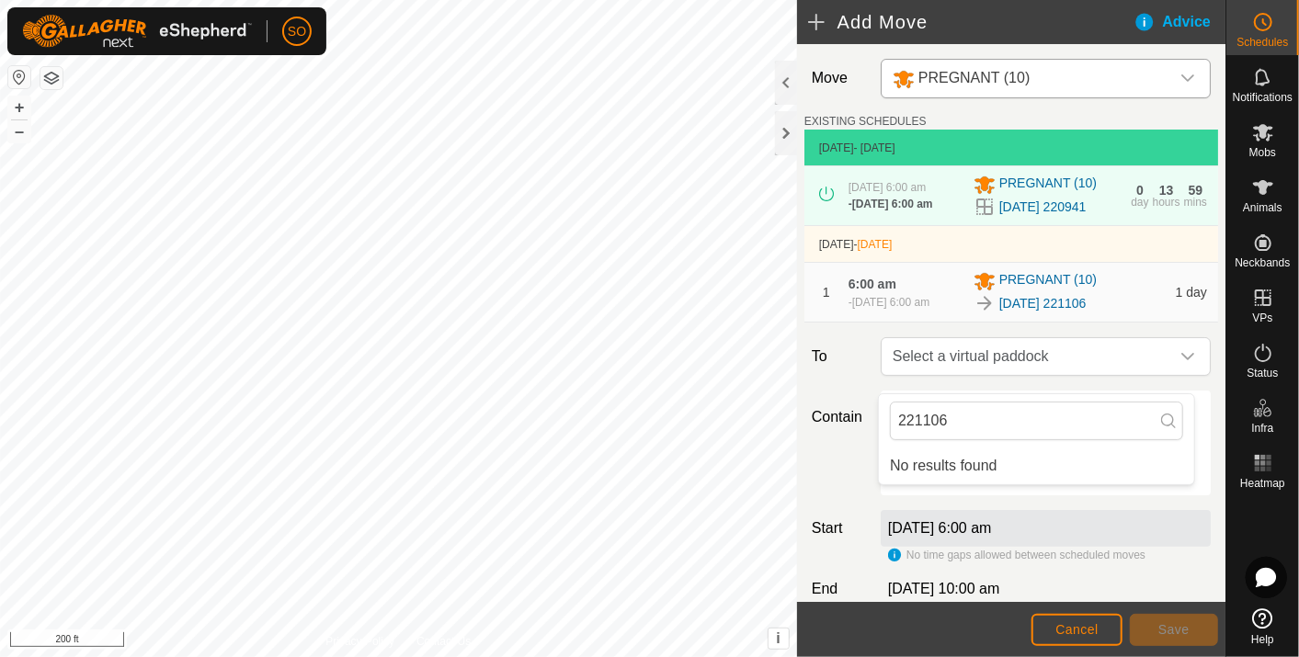
click at [1163, 495] on div "For 4 Hours Days Until further notice" at bounding box center [1046, 443] width 330 height 105
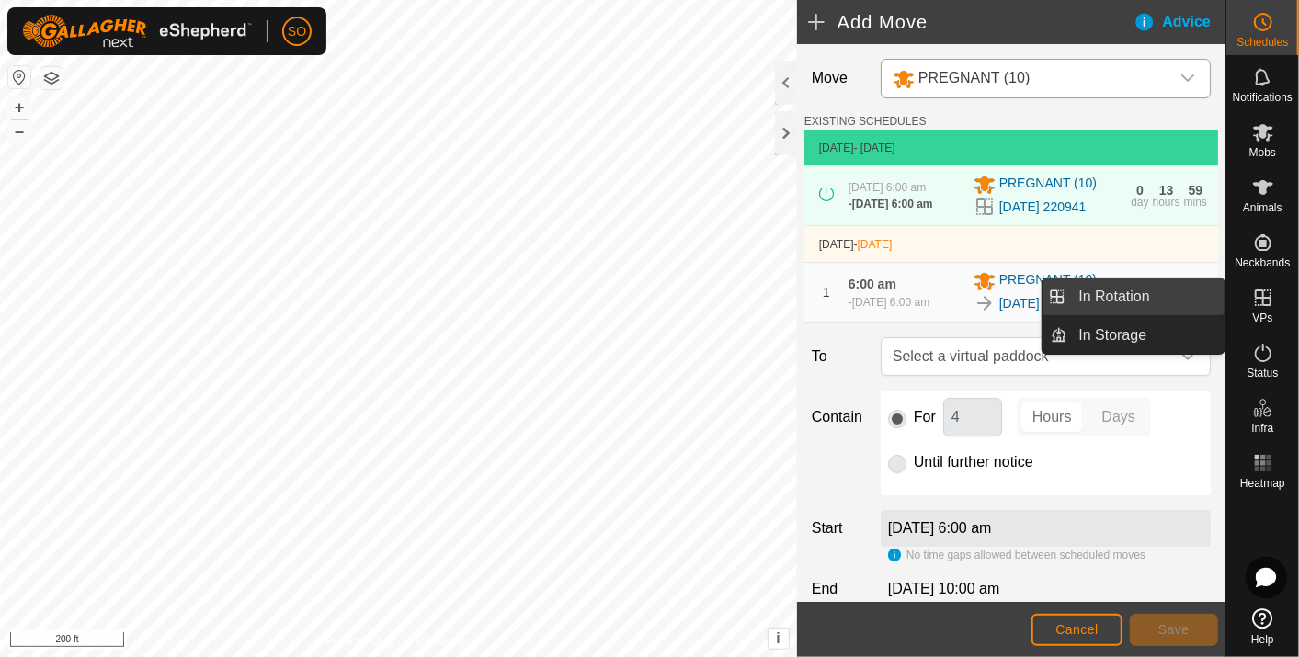
click at [1155, 286] on link "In Rotation" at bounding box center [1146, 297] width 157 height 37
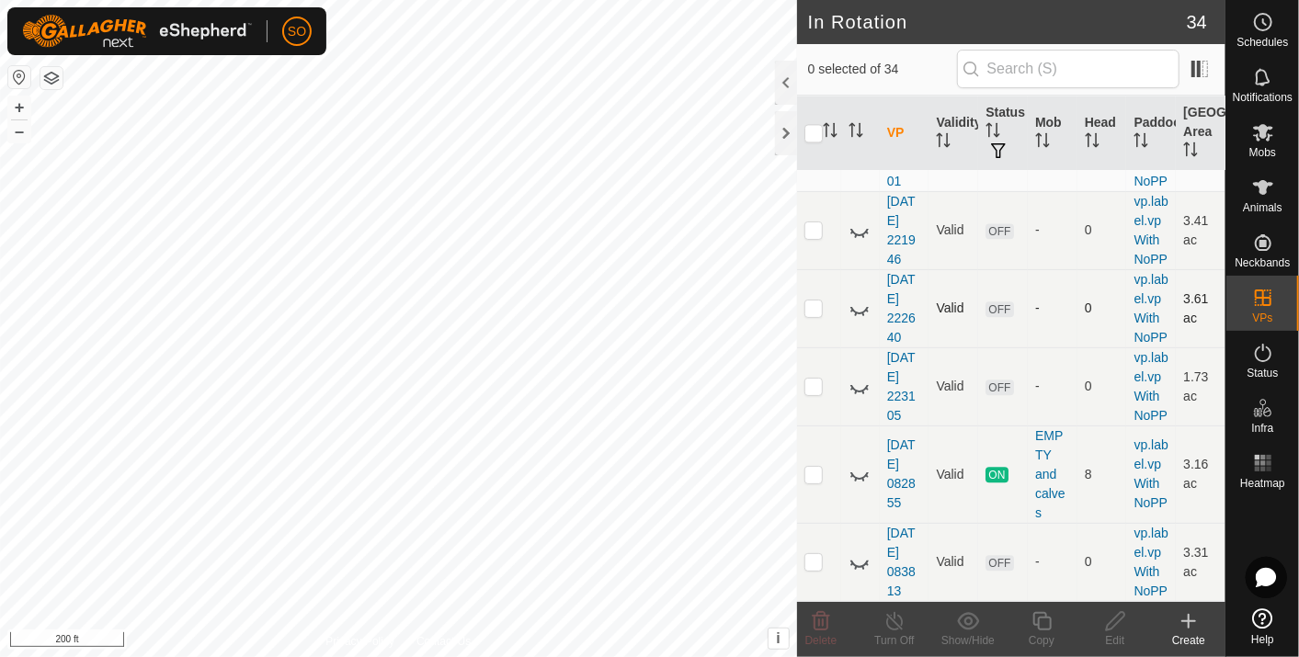
scroll to position [2603, 0]
click at [905, 188] on link "[DATE] 221201" at bounding box center [901, 152] width 28 height 73
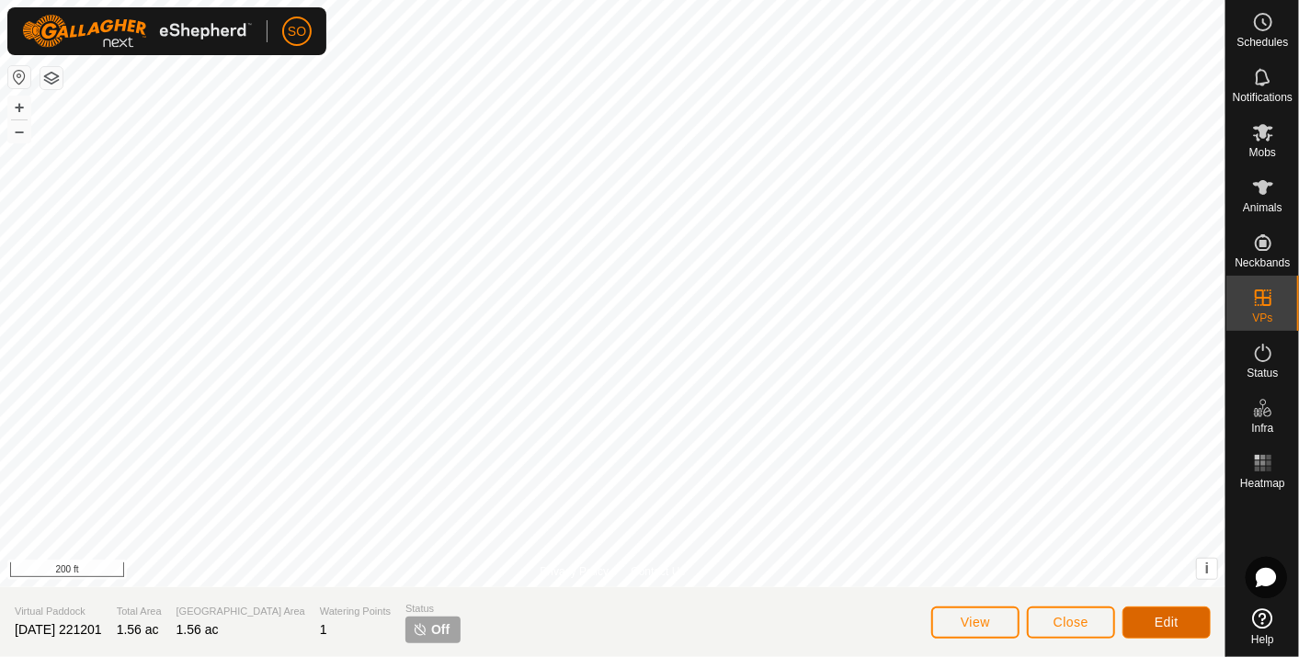
click at [1170, 625] on span "Edit" at bounding box center [1167, 622] width 24 height 15
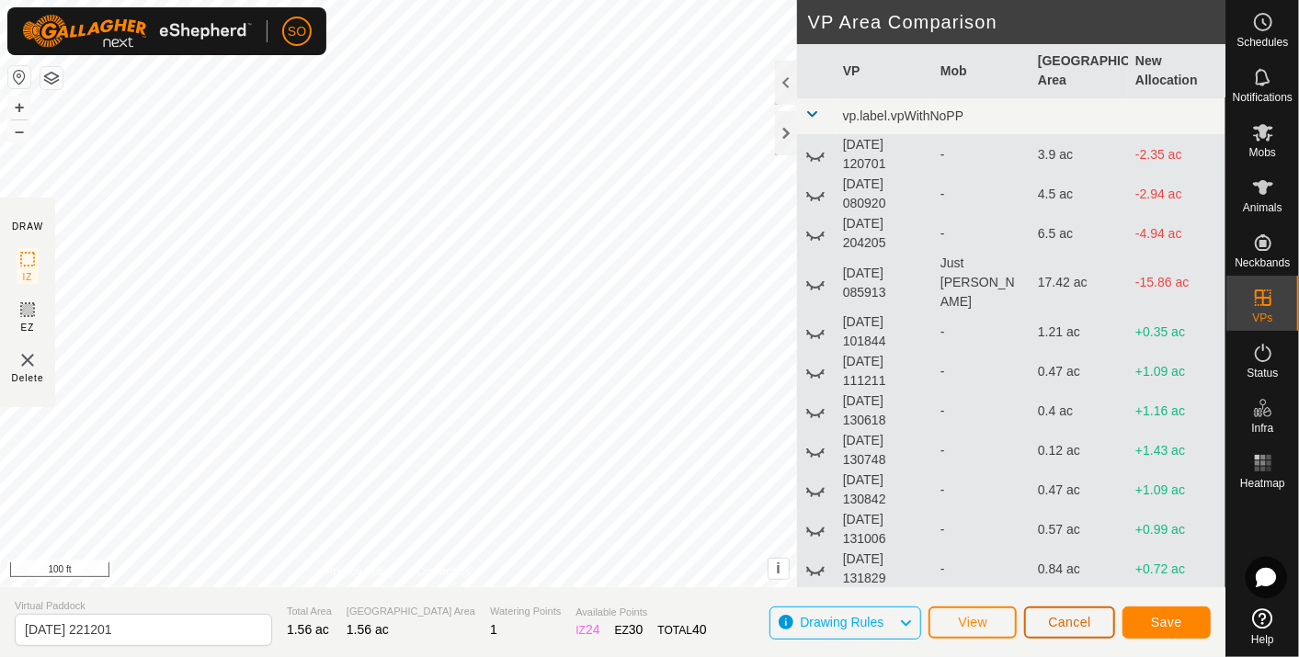
click at [1068, 620] on span "Cancel" at bounding box center [1069, 622] width 43 height 15
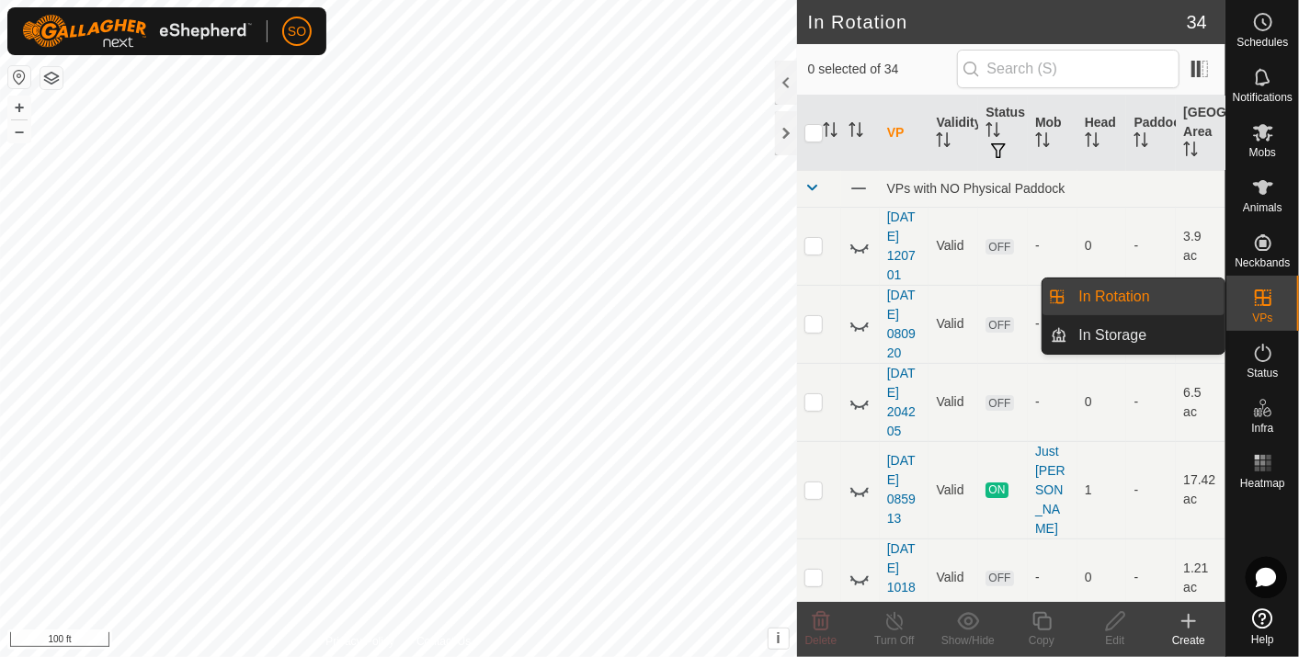
click at [1130, 286] on link "In Rotation" at bounding box center [1146, 297] width 157 height 37
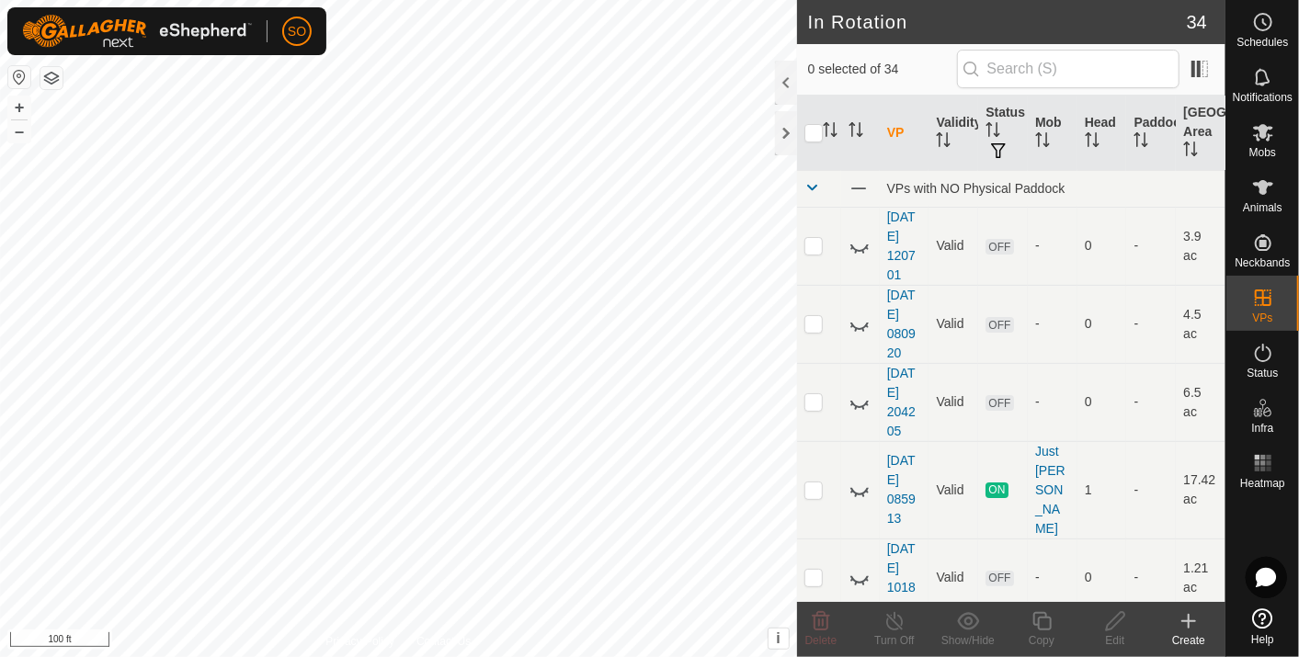
click at [1189, 620] on icon at bounding box center [1189, 621] width 0 height 13
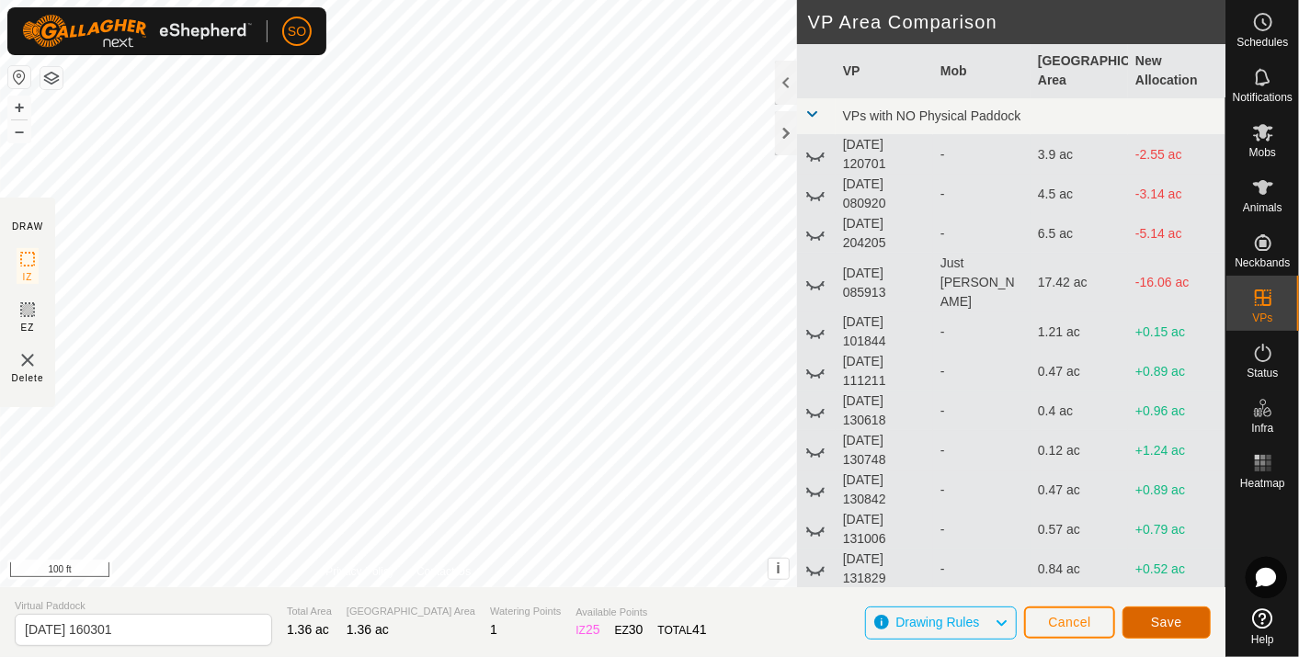
click at [1177, 615] on span "Save" at bounding box center [1166, 622] width 31 height 15
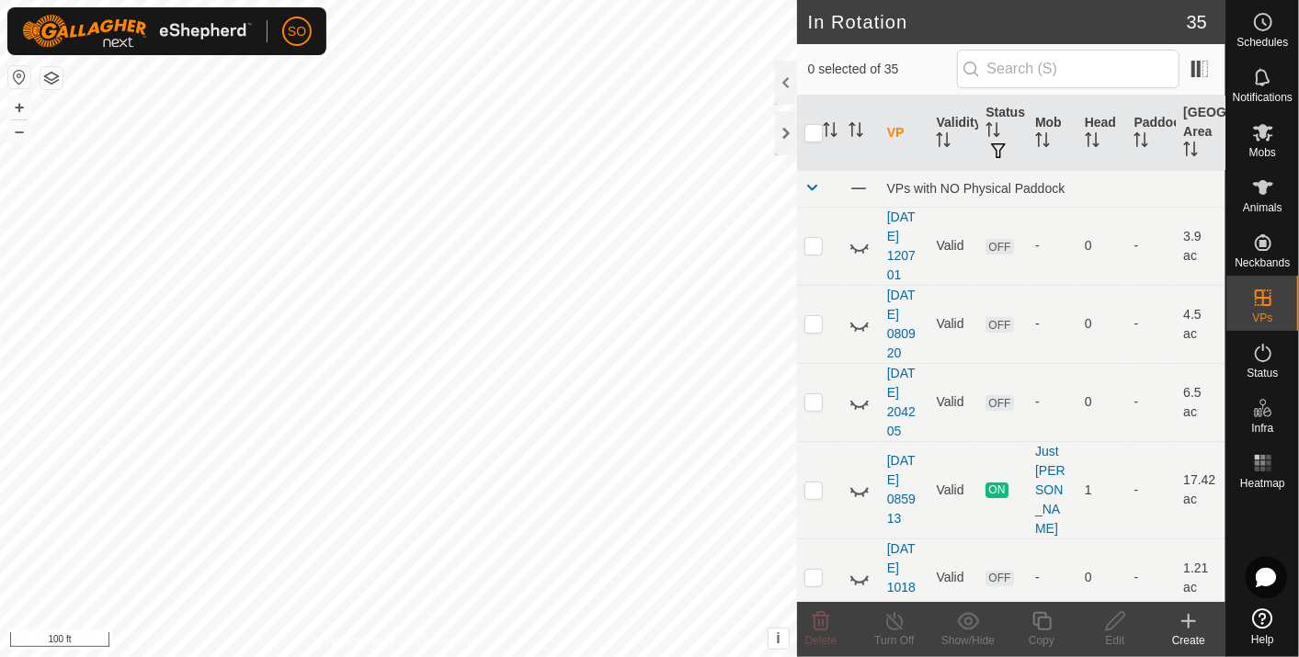
click at [1190, 620] on icon at bounding box center [1189, 621] width 22 height 22
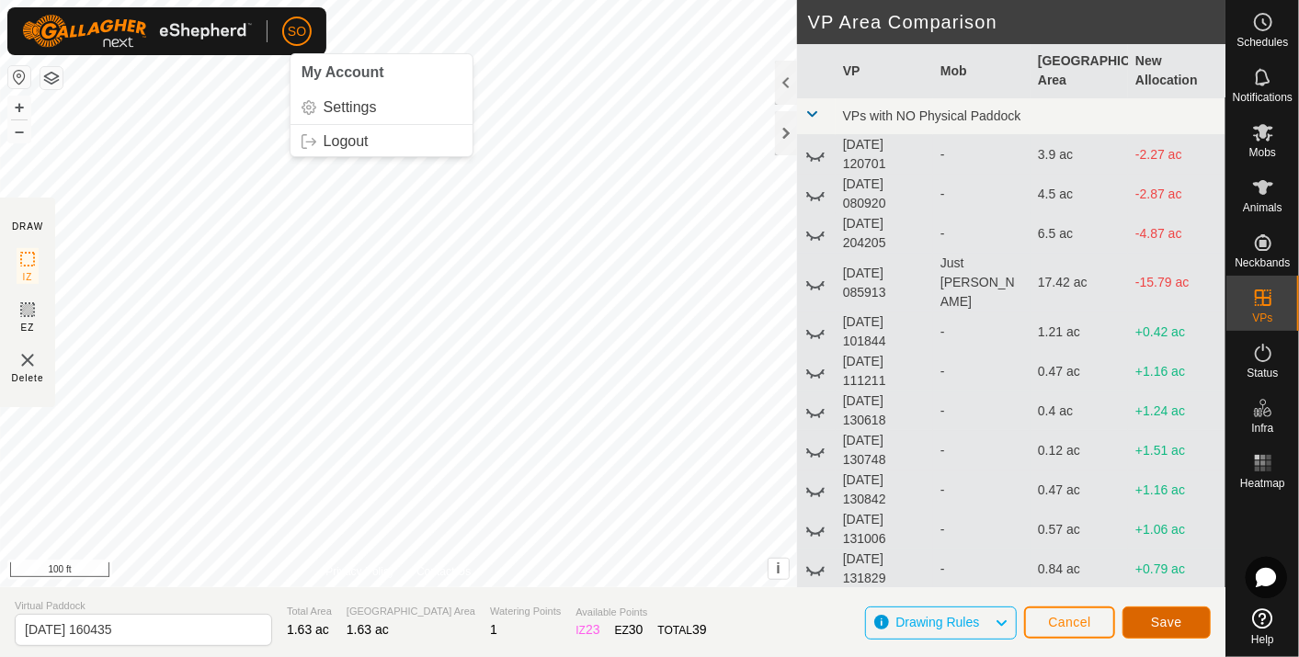
click at [1174, 620] on span "Save" at bounding box center [1166, 622] width 31 height 15
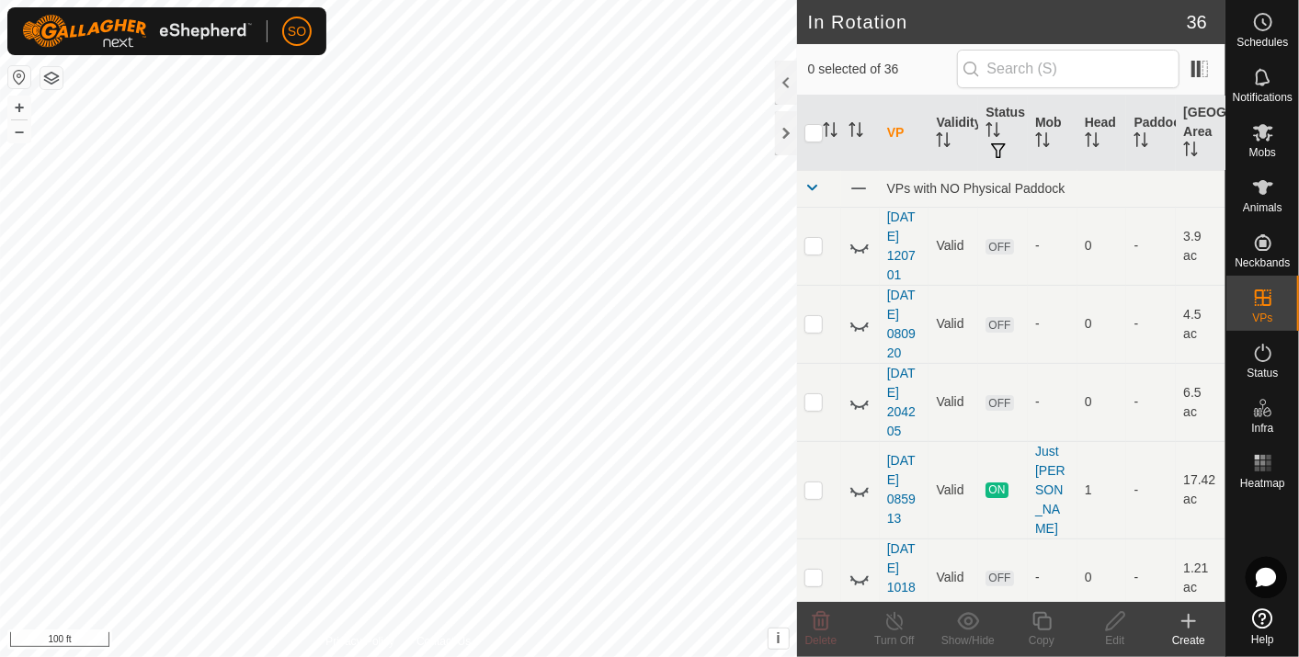
click at [1189, 616] on icon at bounding box center [1189, 621] width 0 height 13
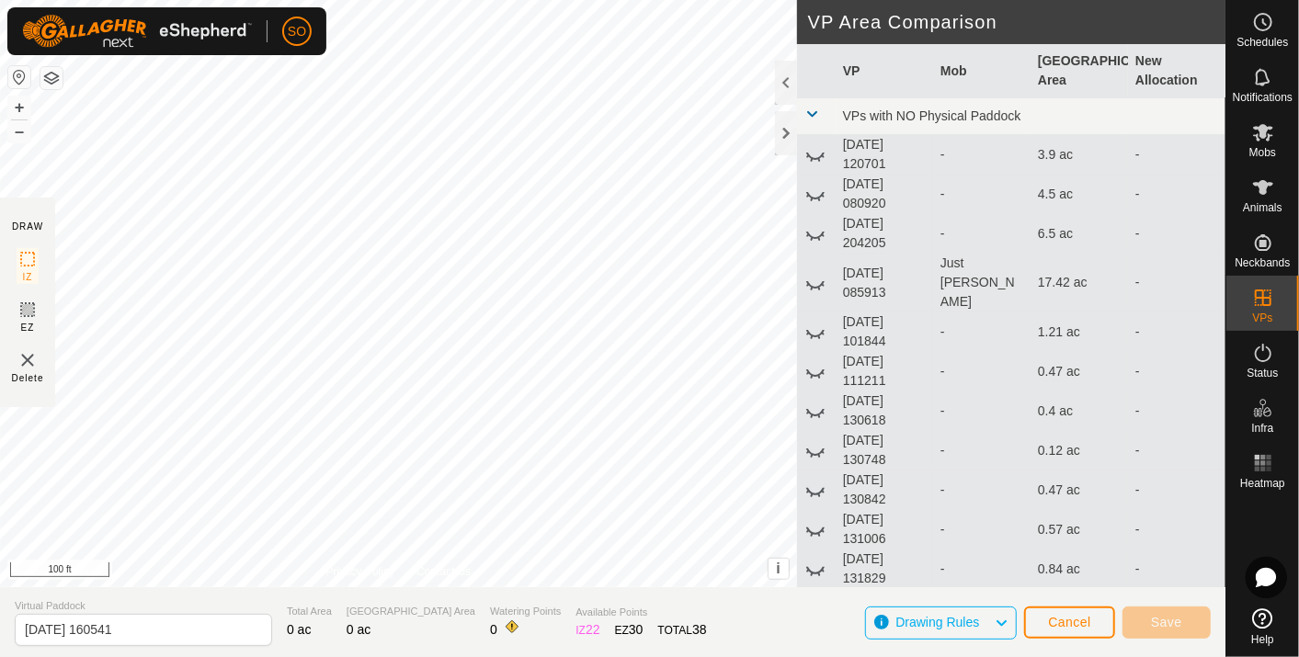
click at [215, 49] on div at bounding box center [137, 31] width 230 height 40
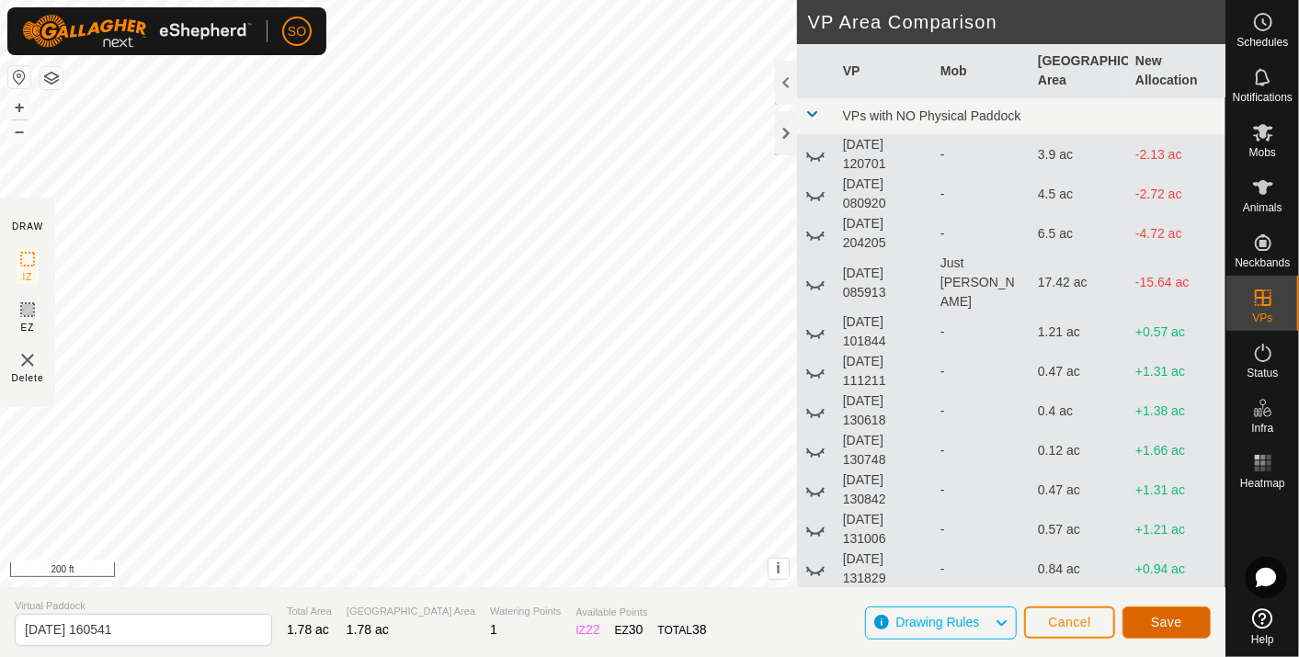
click at [1166, 626] on span "Save" at bounding box center [1166, 622] width 31 height 15
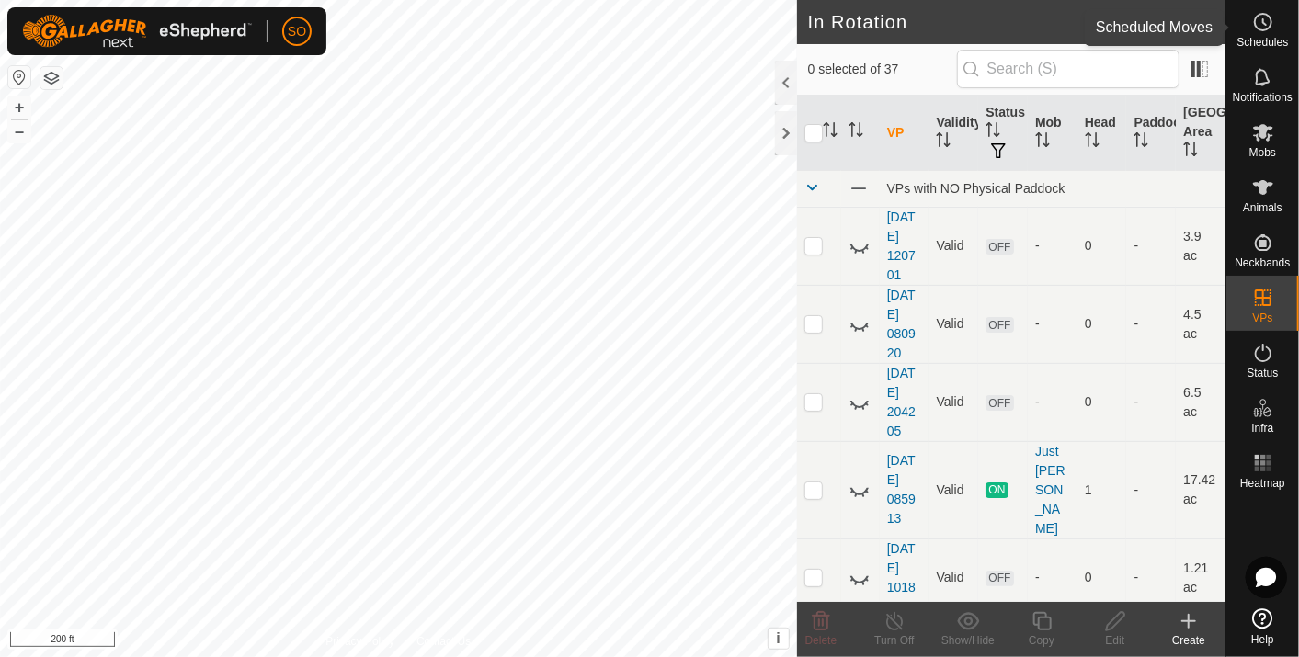
click at [1264, 17] on icon at bounding box center [1263, 22] width 22 height 22
click at [1258, 14] on circle at bounding box center [1263, 22] width 17 height 17
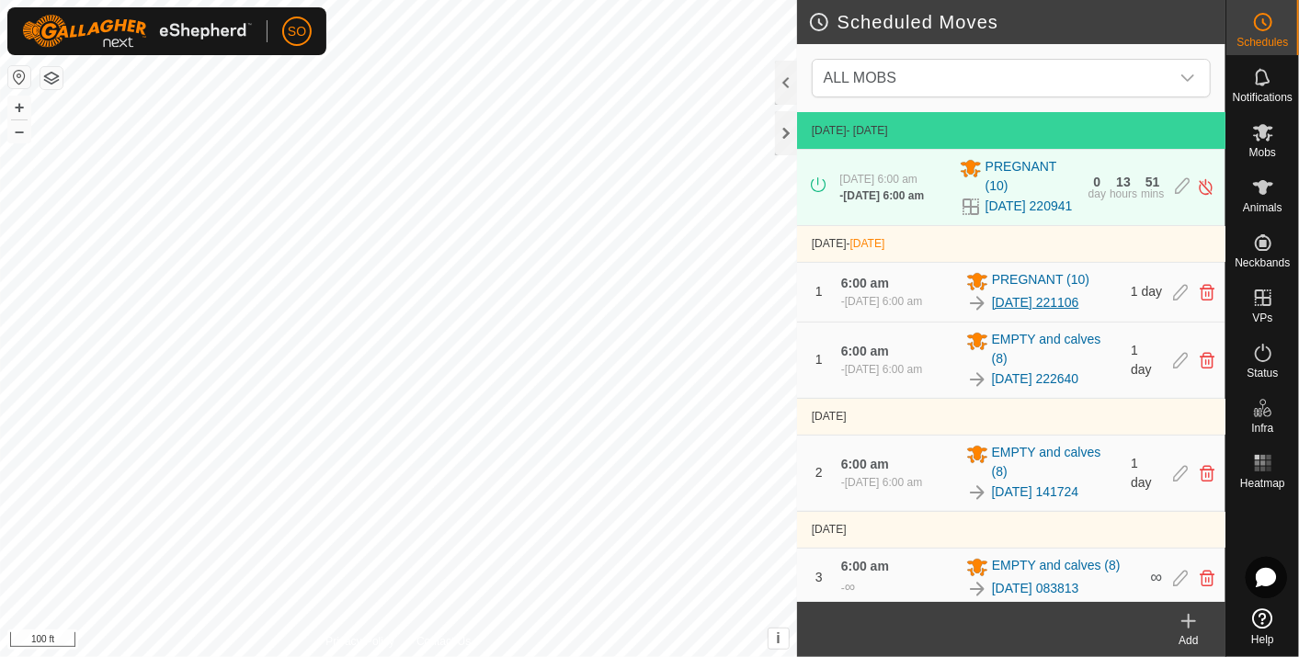
click at [1079, 313] on link "[DATE] 221106" at bounding box center [1035, 302] width 87 height 19
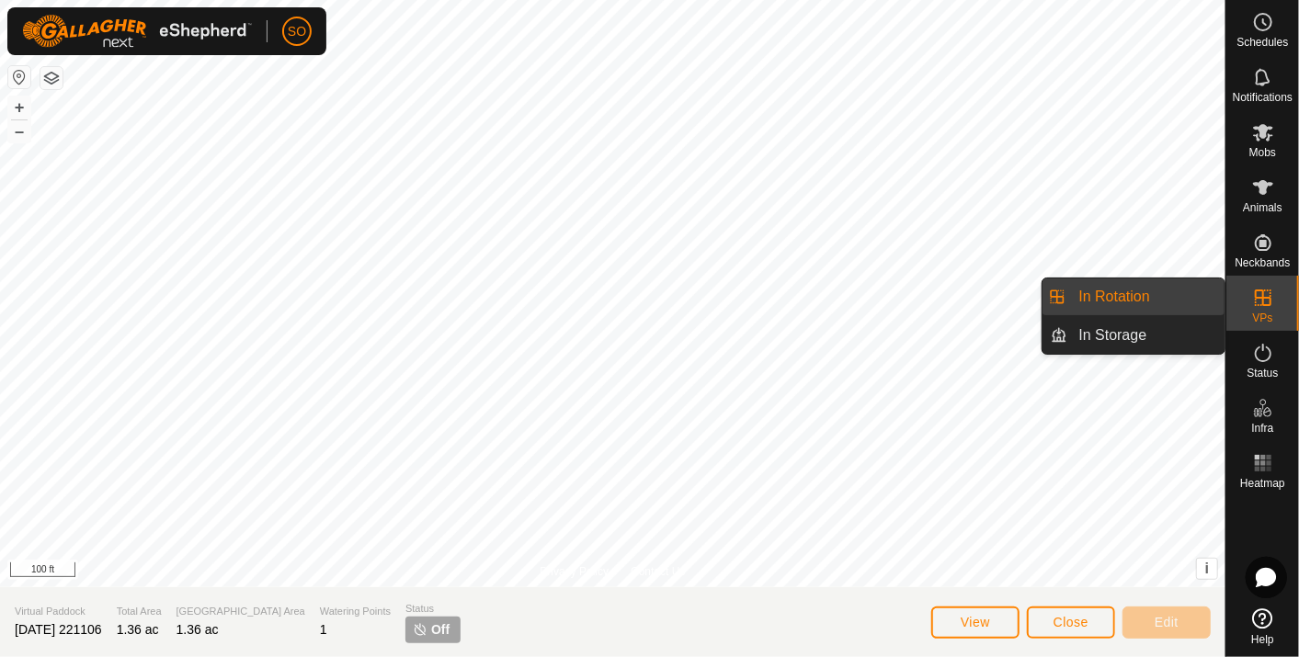
click at [1155, 288] on link "In Rotation" at bounding box center [1146, 297] width 157 height 37
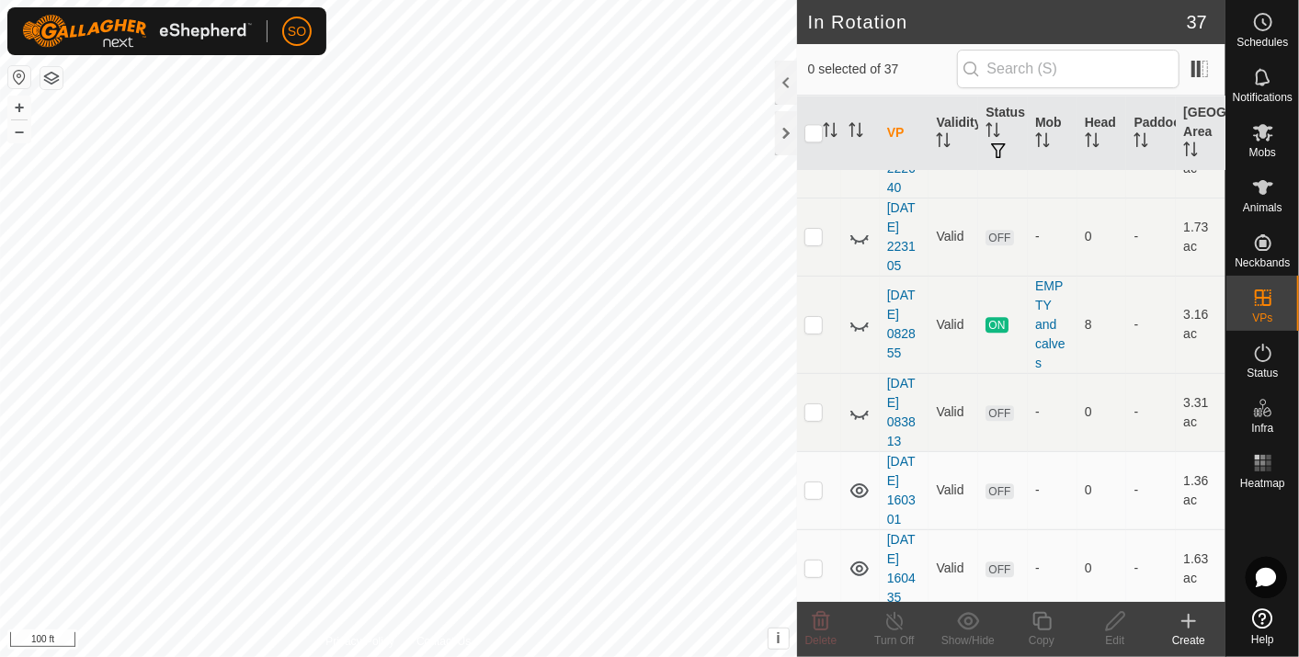
scroll to position [2506, 0]
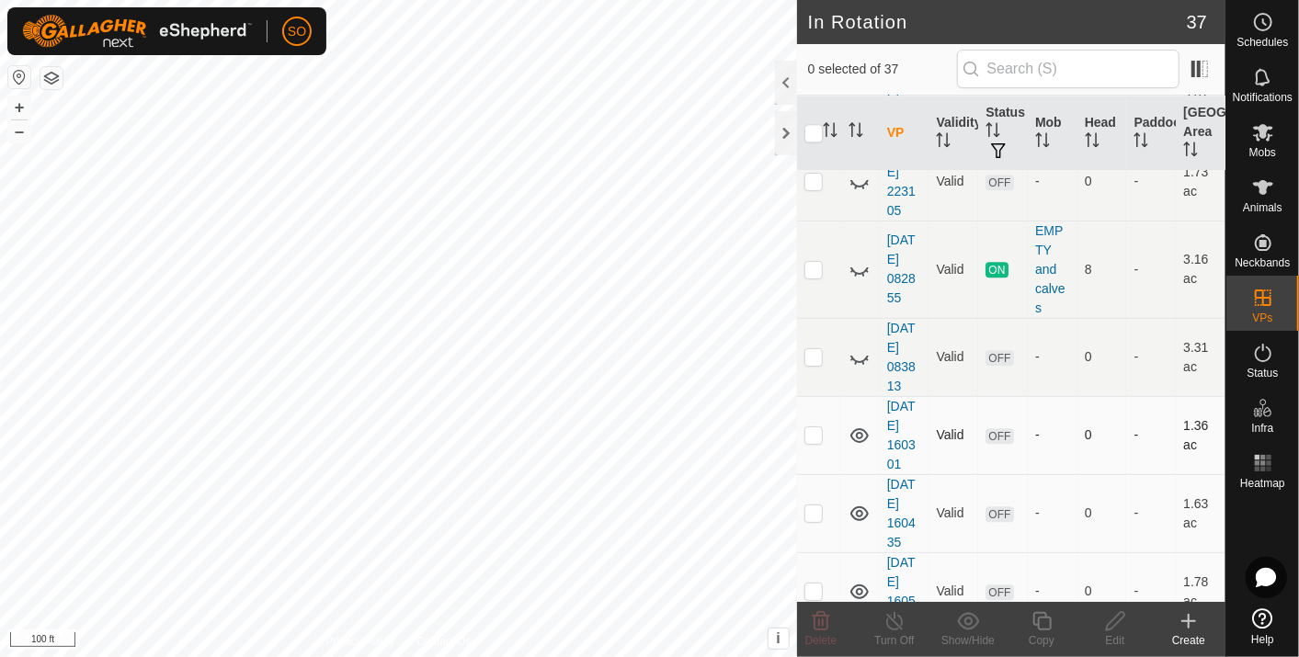
click at [858, 428] on icon at bounding box center [859, 435] width 18 height 15
click at [858, 425] on icon at bounding box center [859, 436] width 22 height 22
click at [812, 427] on p-checkbox at bounding box center [813, 434] width 18 height 15
click at [820, 620] on icon at bounding box center [821, 621] width 22 height 22
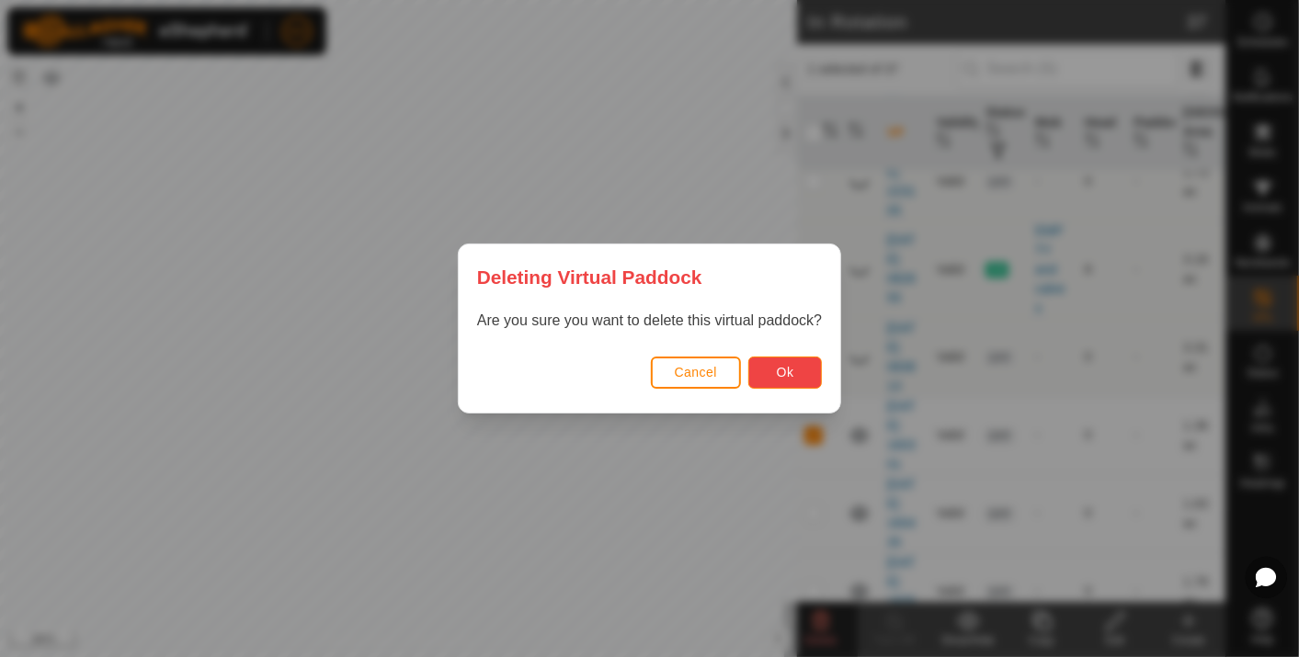
click at [769, 364] on button "Ok" at bounding box center [785, 373] width 74 height 32
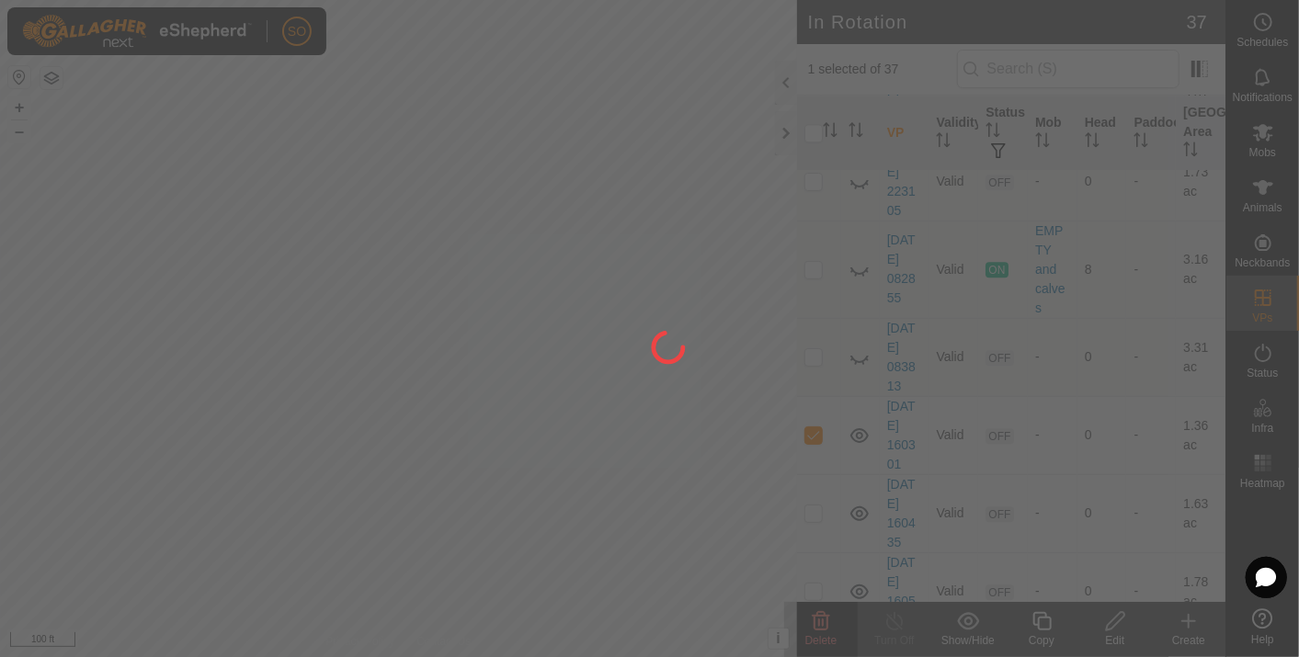
checkbox input "false"
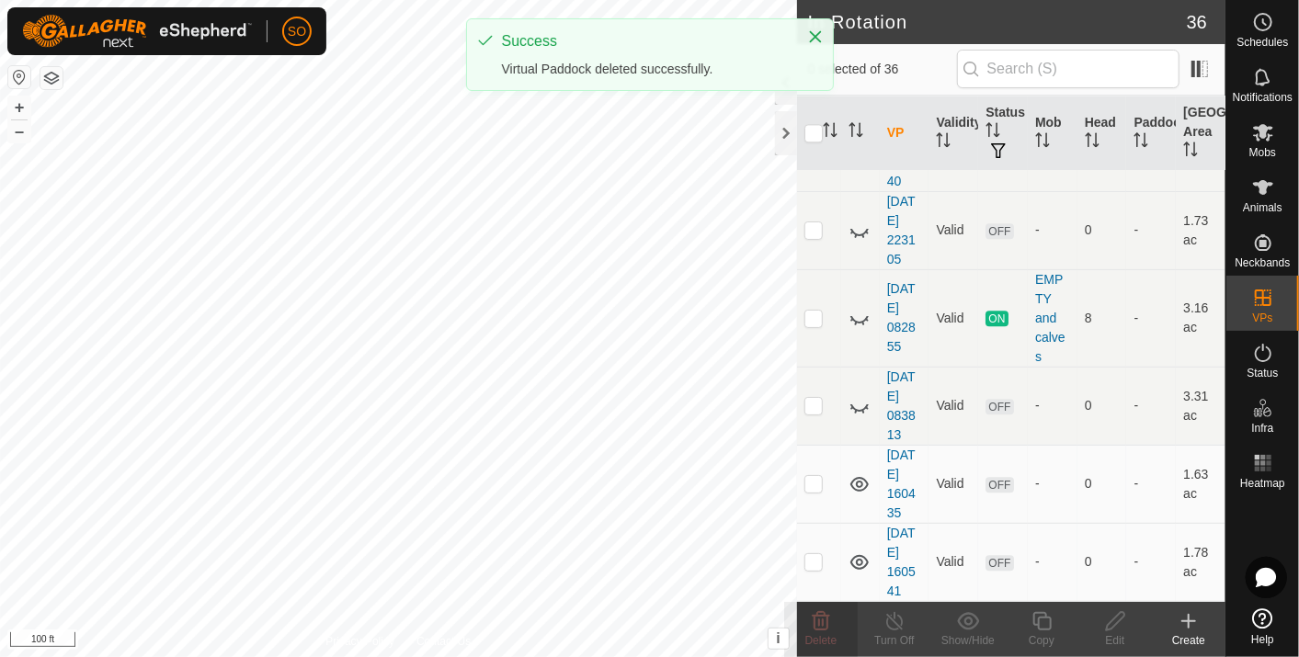
scroll to position [0, 0]
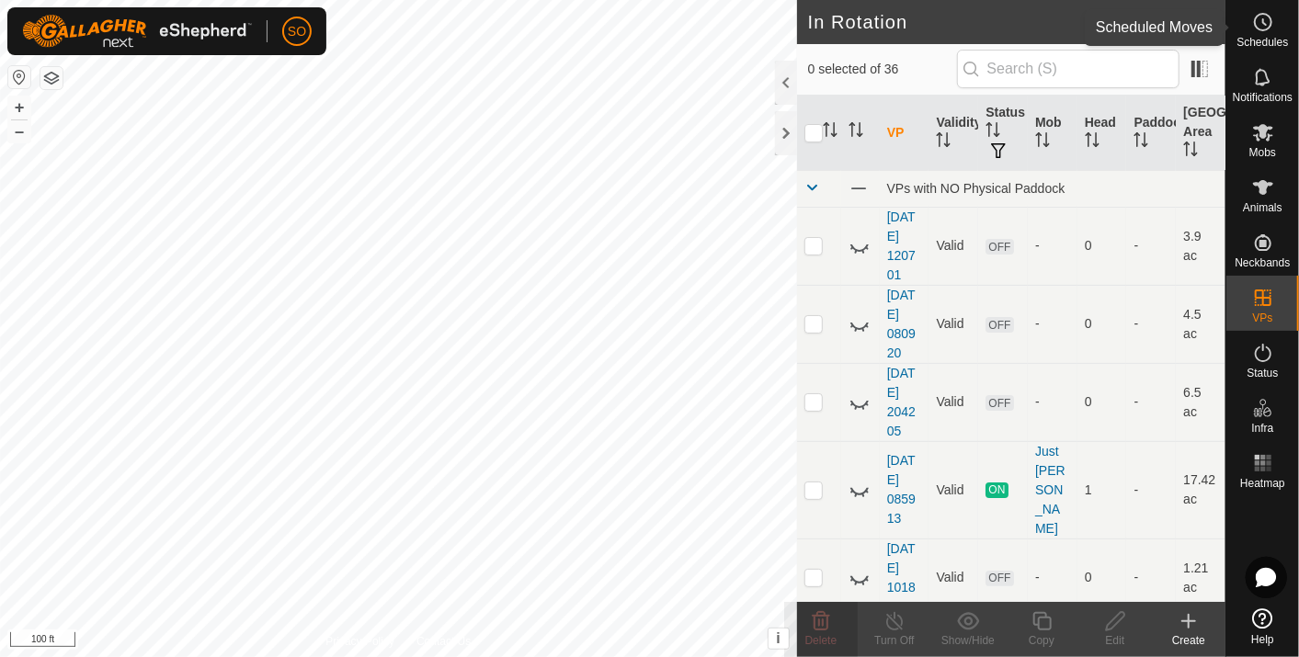
click at [1263, 21] on icon at bounding box center [1264, 22] width 3 height 6
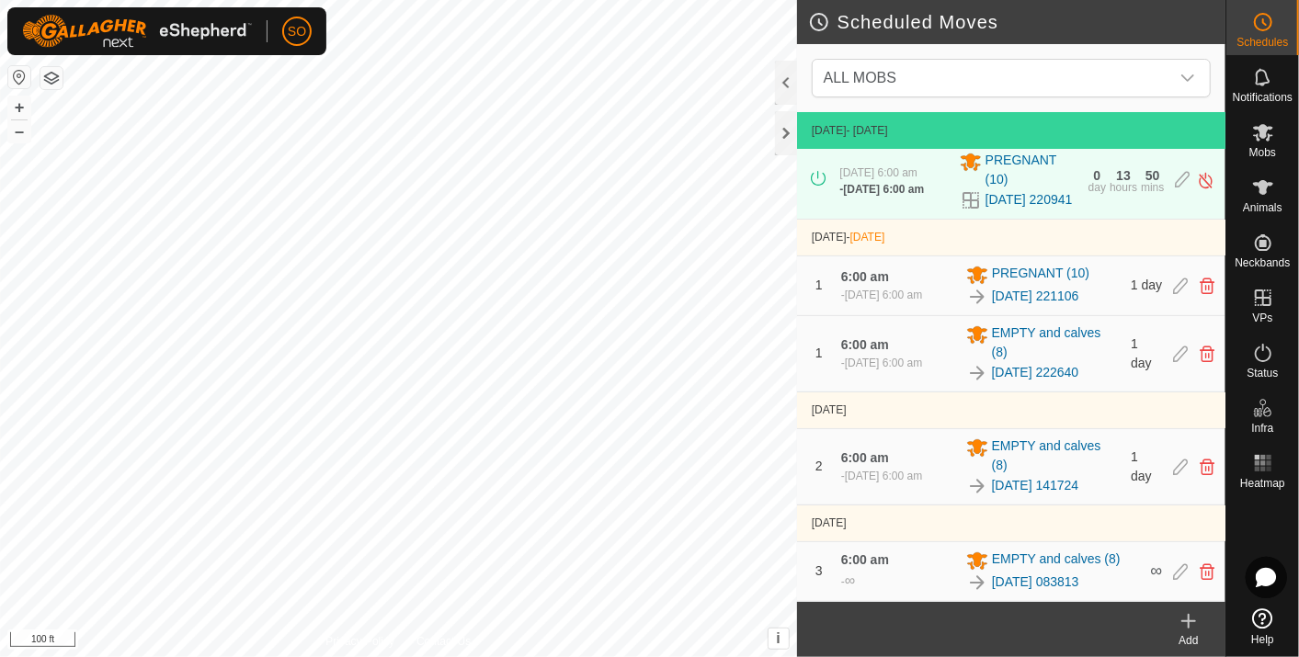
scroll to position [20, 0]
click at [1191, 611] on icon at bounding box center [1189, 621] width 22 height 22
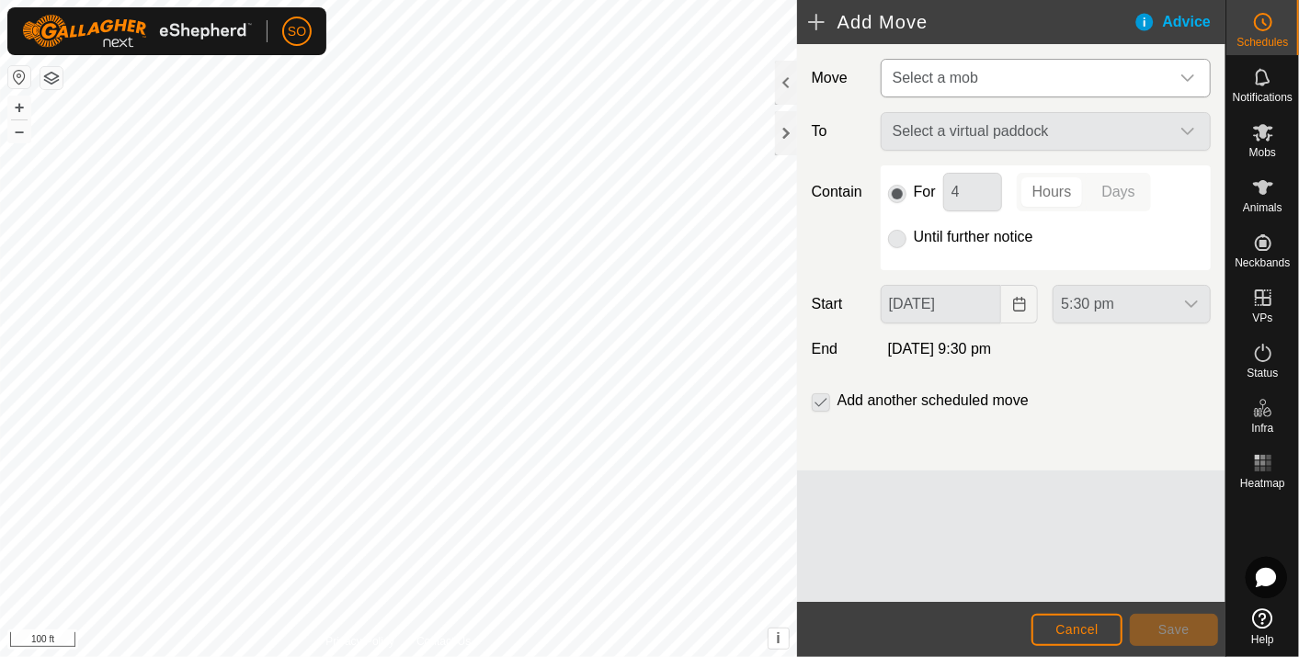
click at [1184, 74] on icon "dropdown trigger" at bounding box center [1187, 78] width 15 height 15
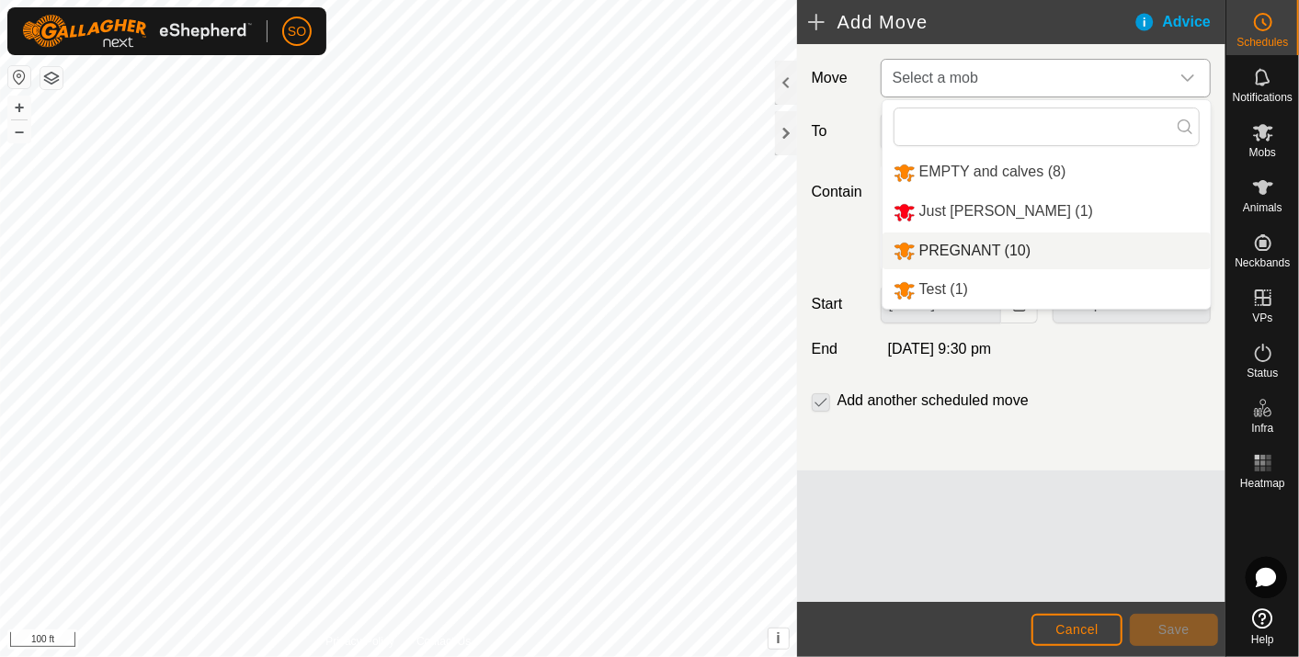
click at [949, 244] on li "PREGNANT (10)" at bounding box center [1046, 252] width 328 height 38
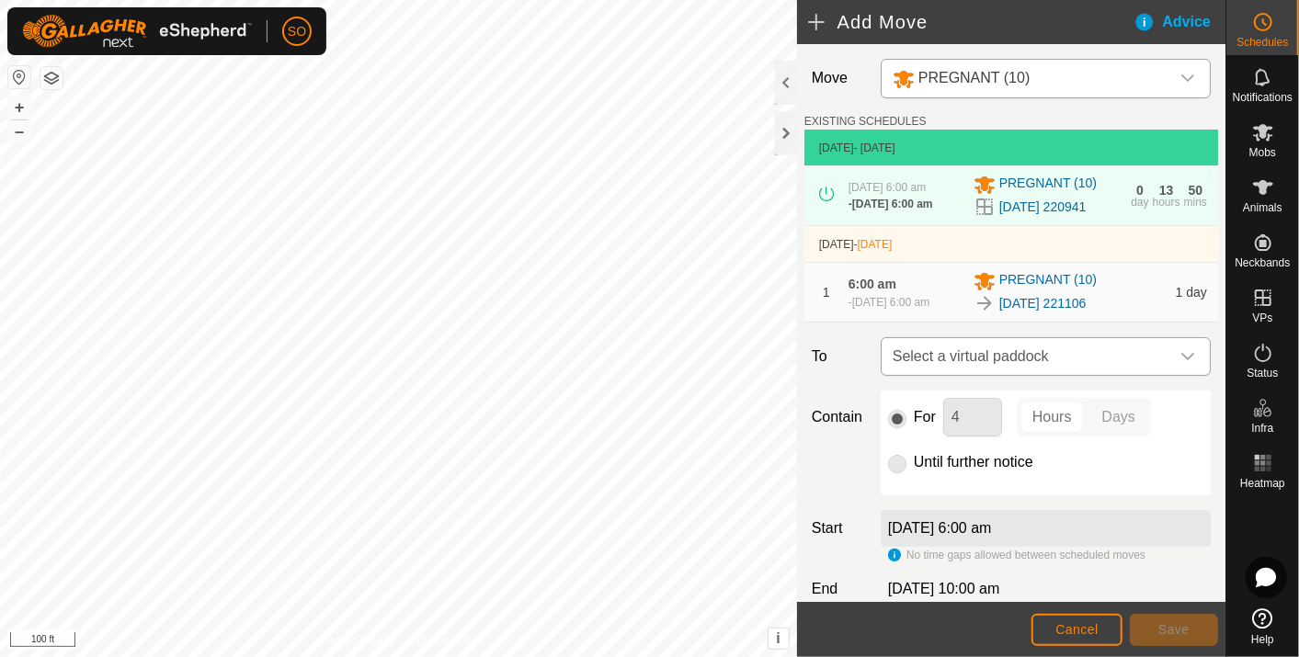
click at [1180, 364] on icon "dropdown trigger" at bounding box center [1187, 356] width 15 height 15
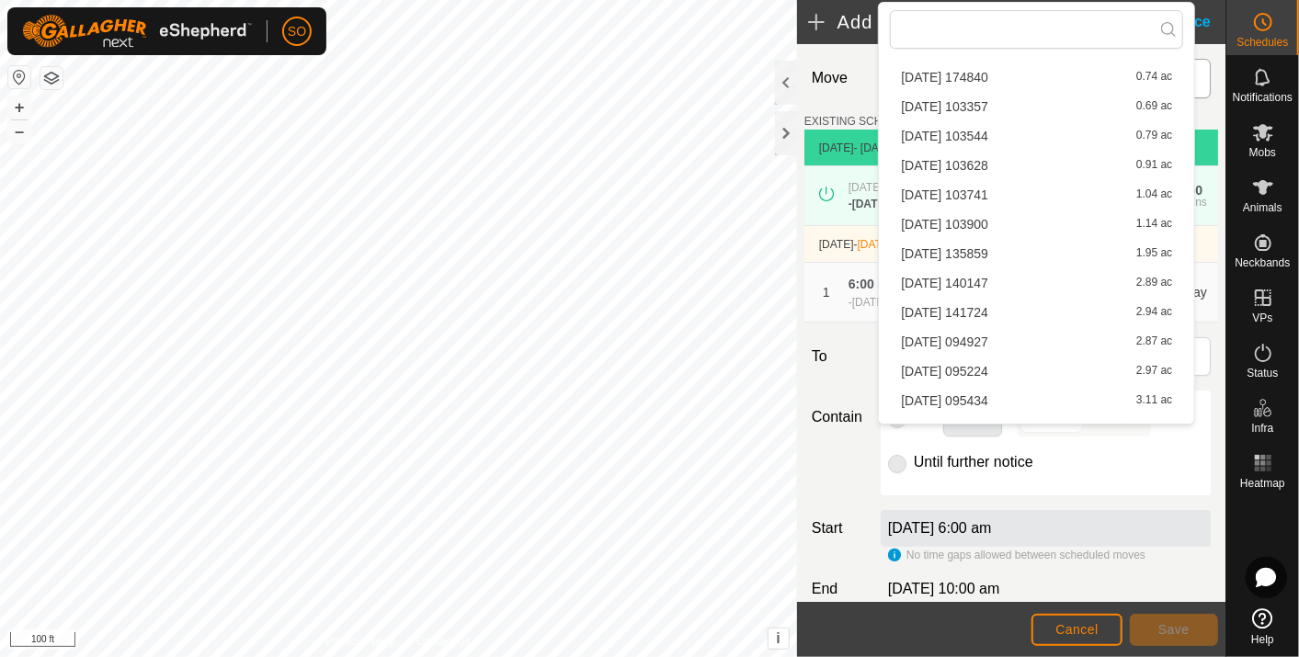
scroll to position [701, 0]
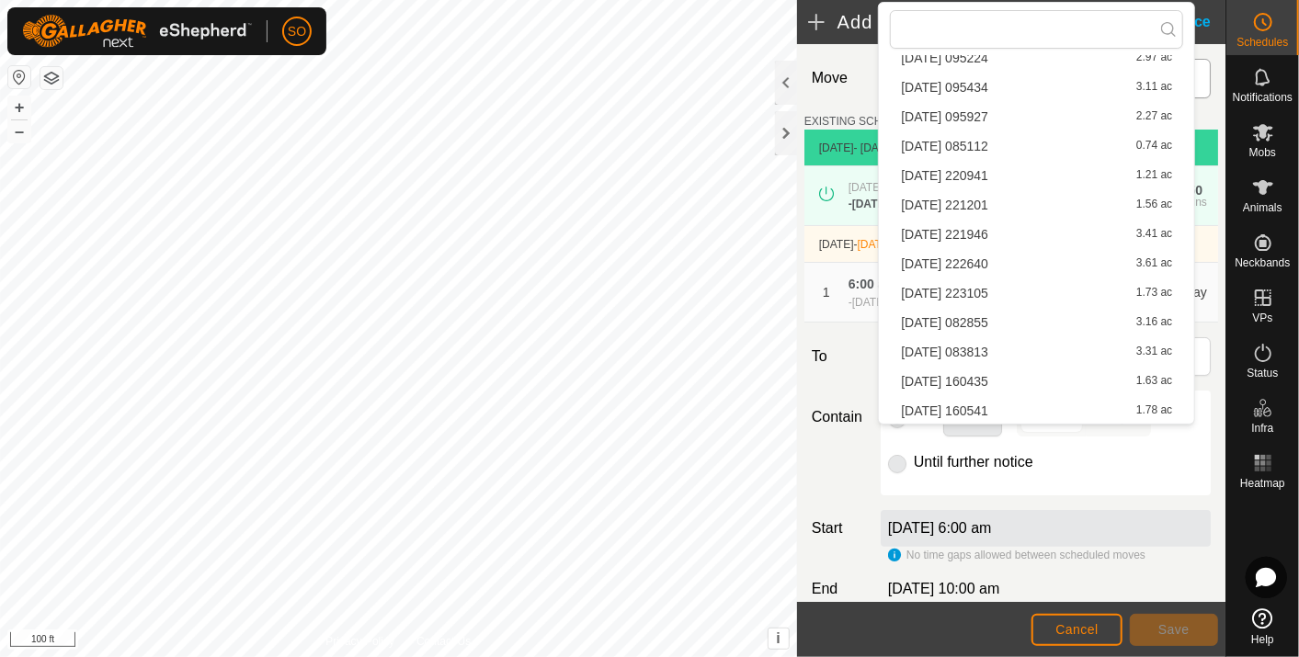
click at [995, 375] on li "[DATE] 160435 1.63 ac" at bounding box center [1036, 382] width 293 height 28
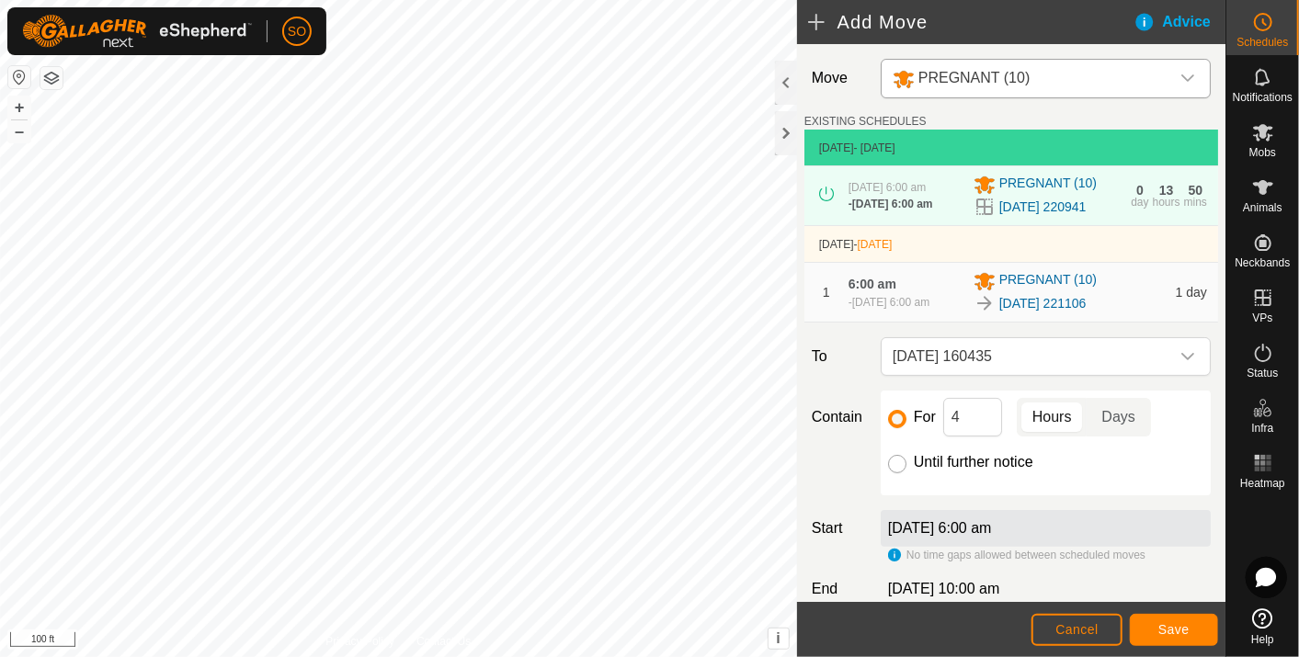
click at [899, 473] on input "Until further notice" at bounding box center [897, 464] width 18 height 18
radio input "true"
checkbox input "false"
click at [1085, 628] on span "Cancel" at bounding box center [1076, 629] width 43 height 15
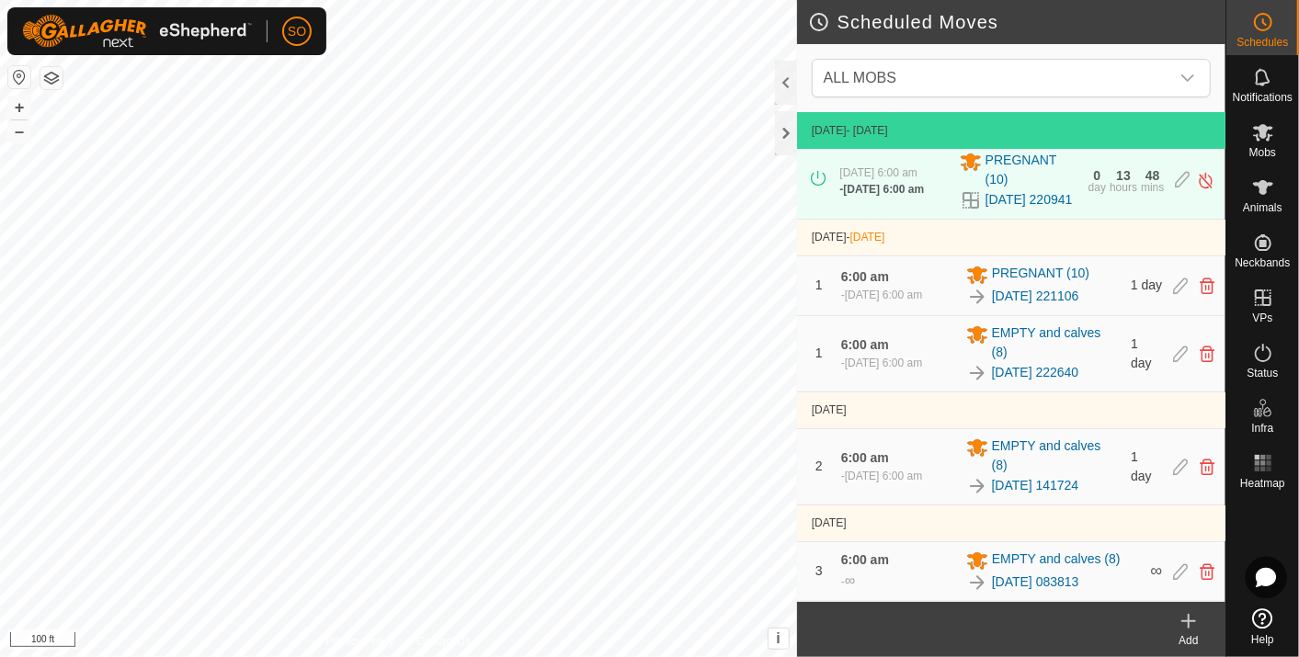
scroll to position [20, 0]
click at [1189, 617] on icon at bounding box center [1189, 621] width 22 height 22
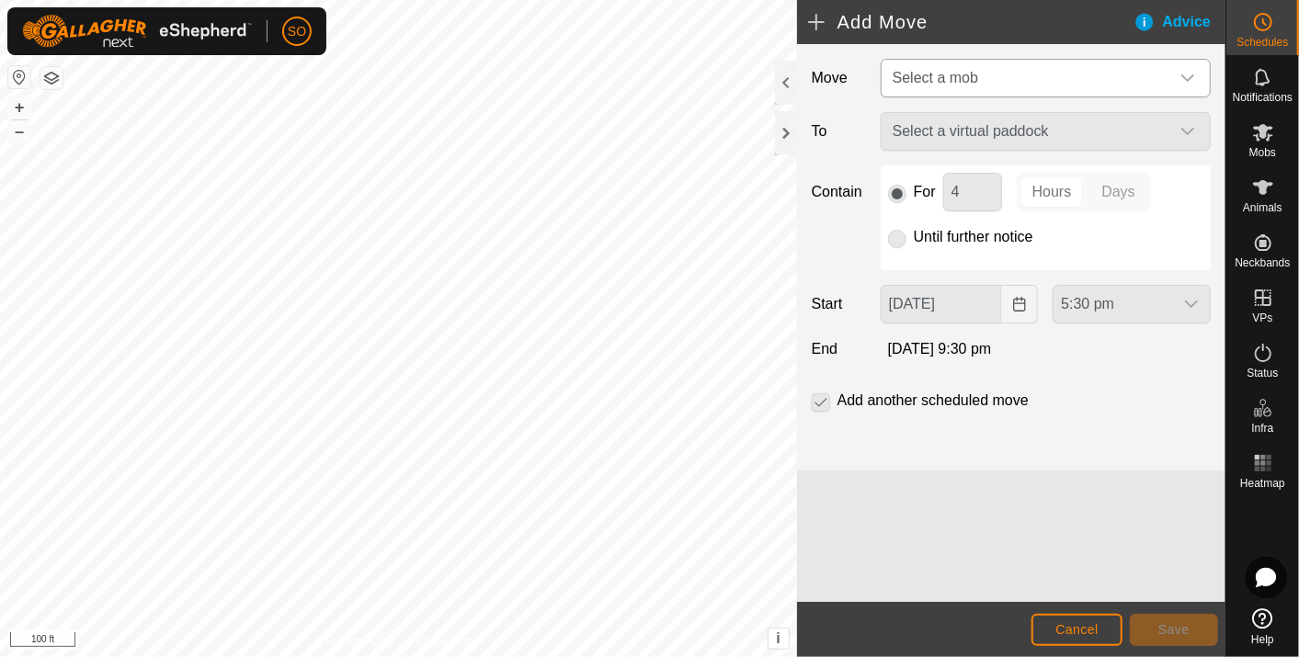
click at [1192, 75] on icon "dropdown trigger" at bounding box center [1187, 77] width 13 height 7
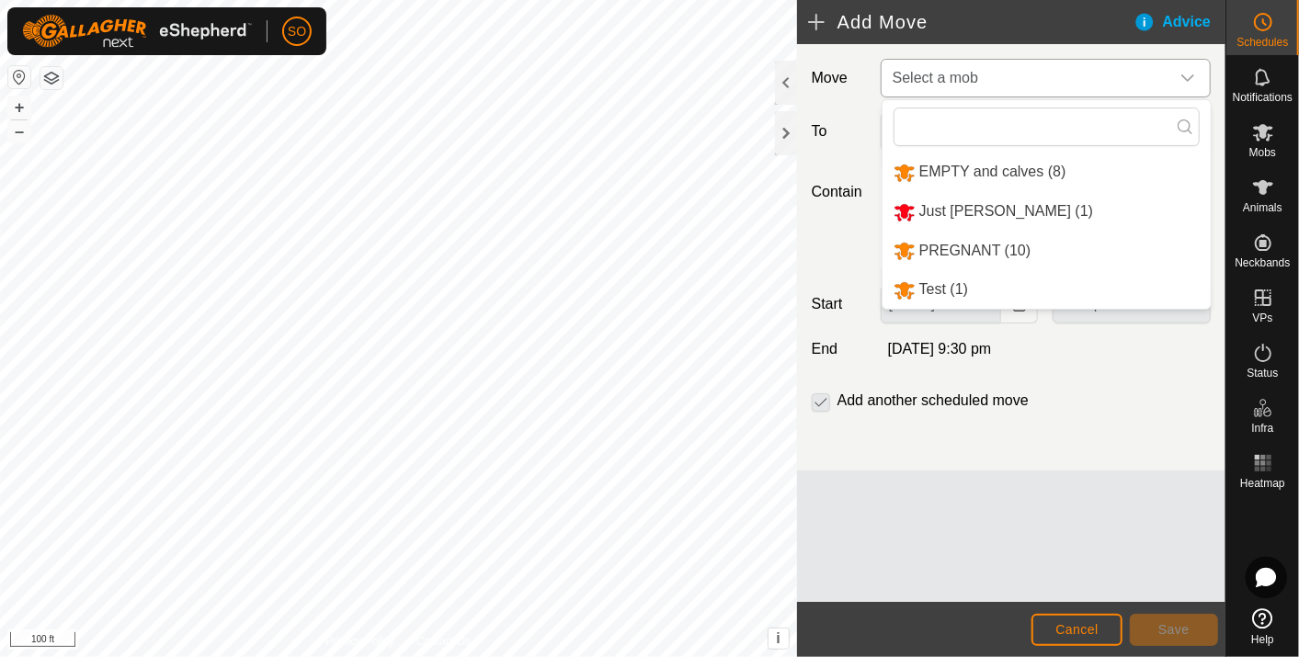
click at [972, 245] on li "PREGNANT (10)" at bounding box center [1046, 252] width 328 height 38
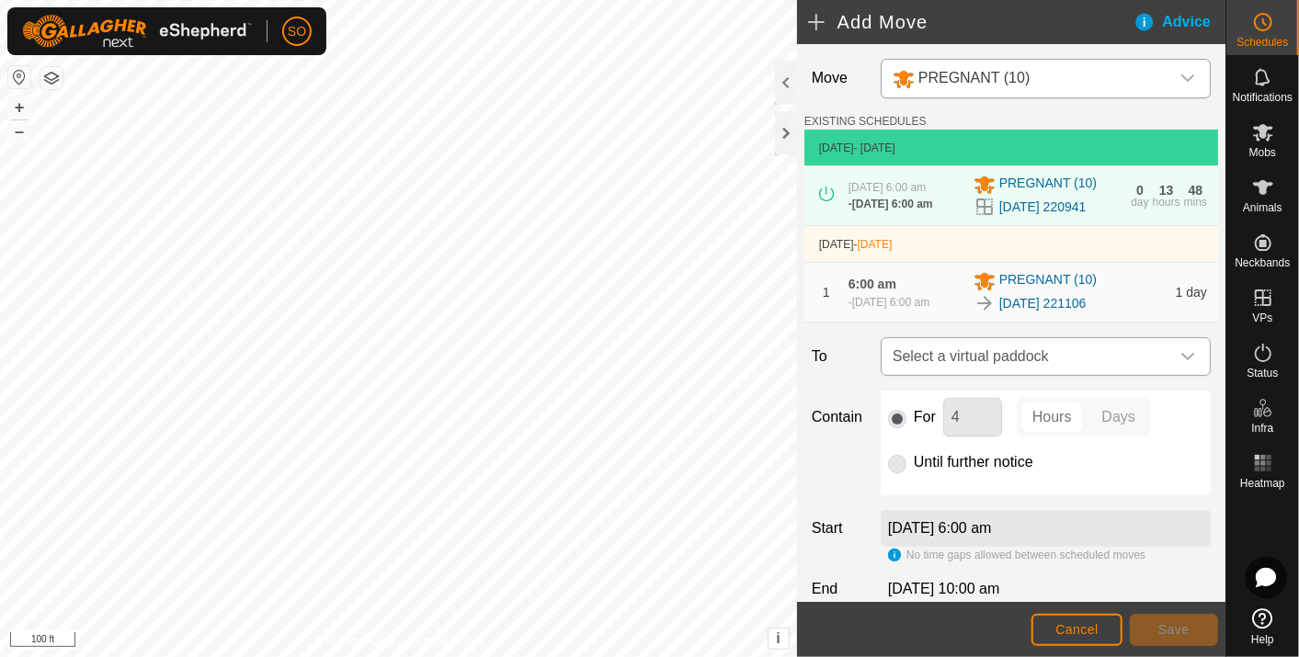
click at [1180, 364] on icon "dropdown trigger" at bounding box center [1187, 356] width 15 height 15
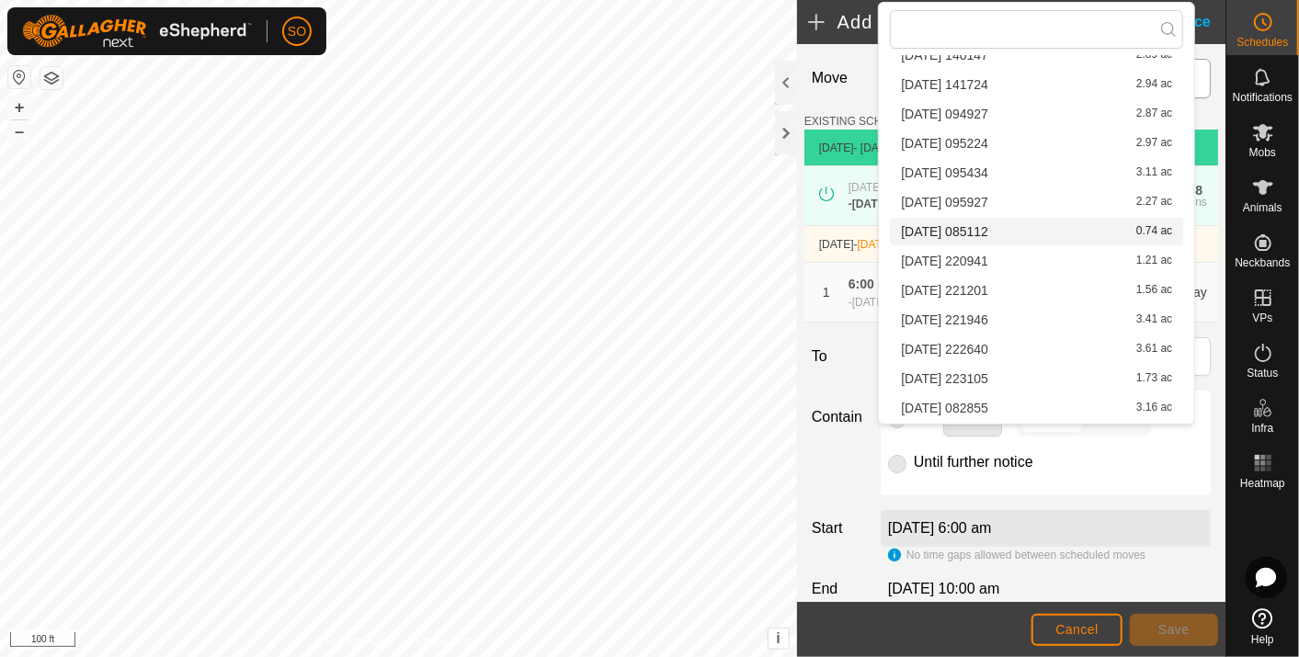
scroll to position [701, 0]
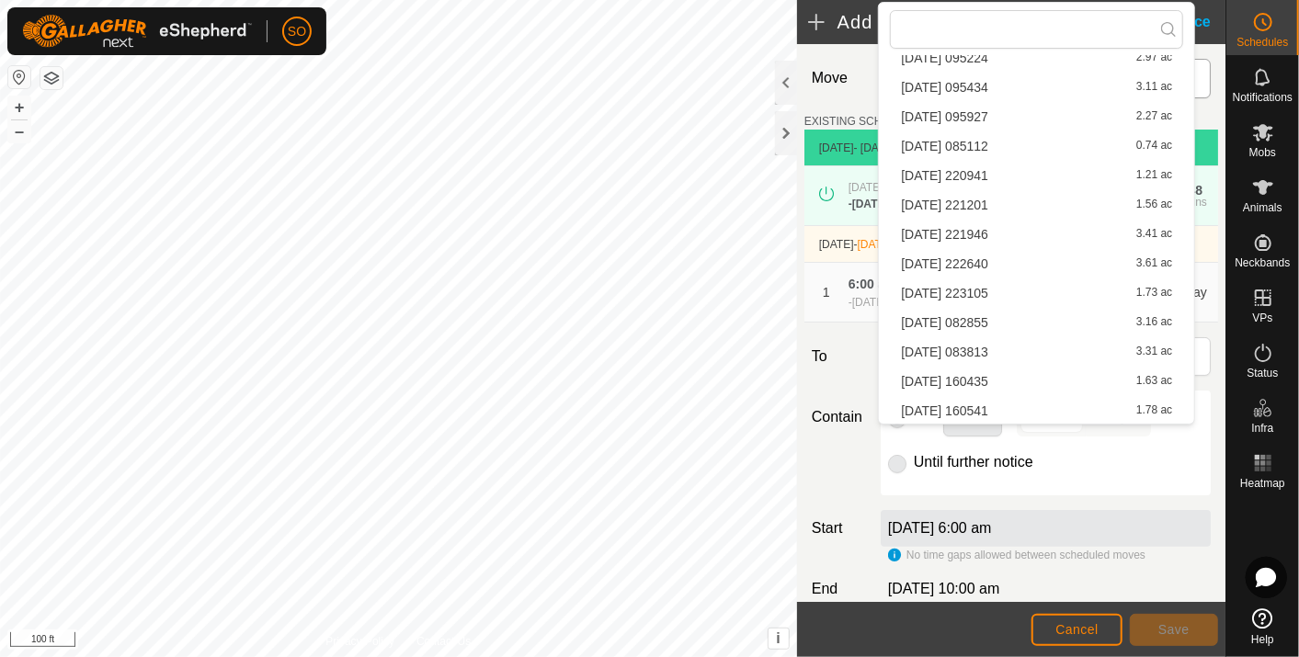
click at [990, 370] on li "[DATE] 160435 1.63 ac" at bounding box center [1036, 382] width 293 height 28
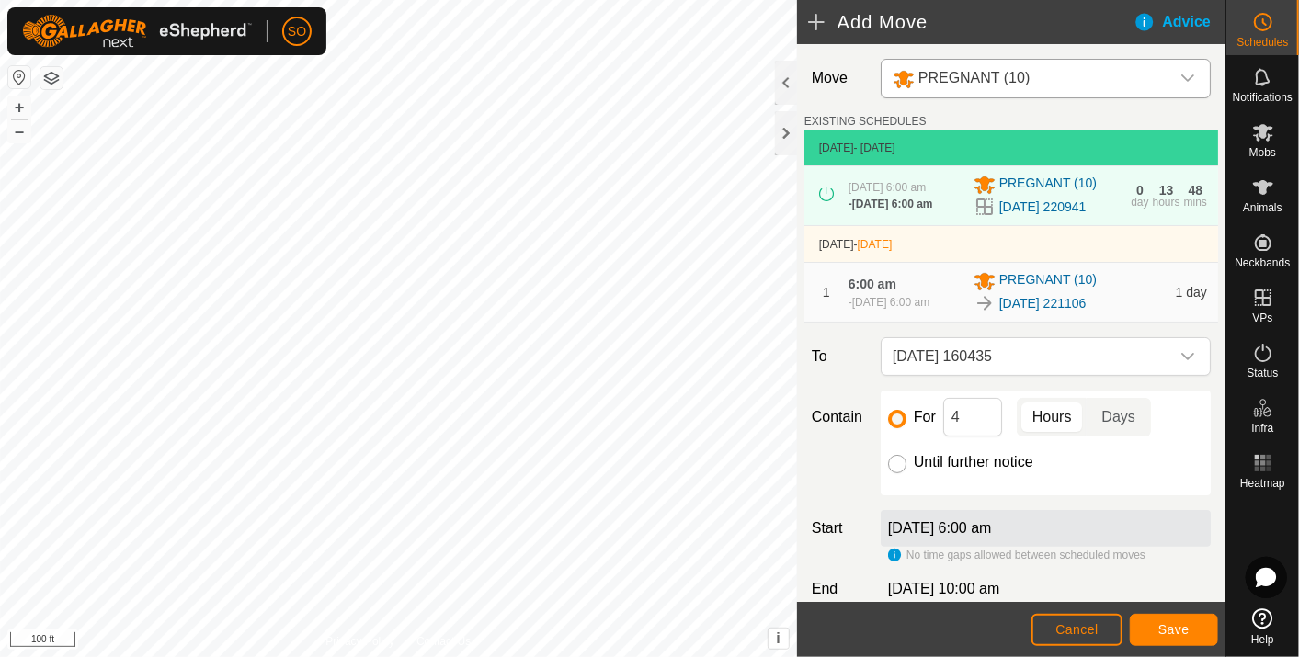
click at [893, 473] on input "Until further notice" at bounding box center [897, 464] width 18 height 18
radio input "true"
checkbox input "false"
click at [1044, 543] on div "[DATE] 6:00 am" at bounding box center [1046, 528] width 330 height 37
click at [982, 536] on label "[DATE] 6:00 am" at bounding box center [940, 528] width 104 height 16
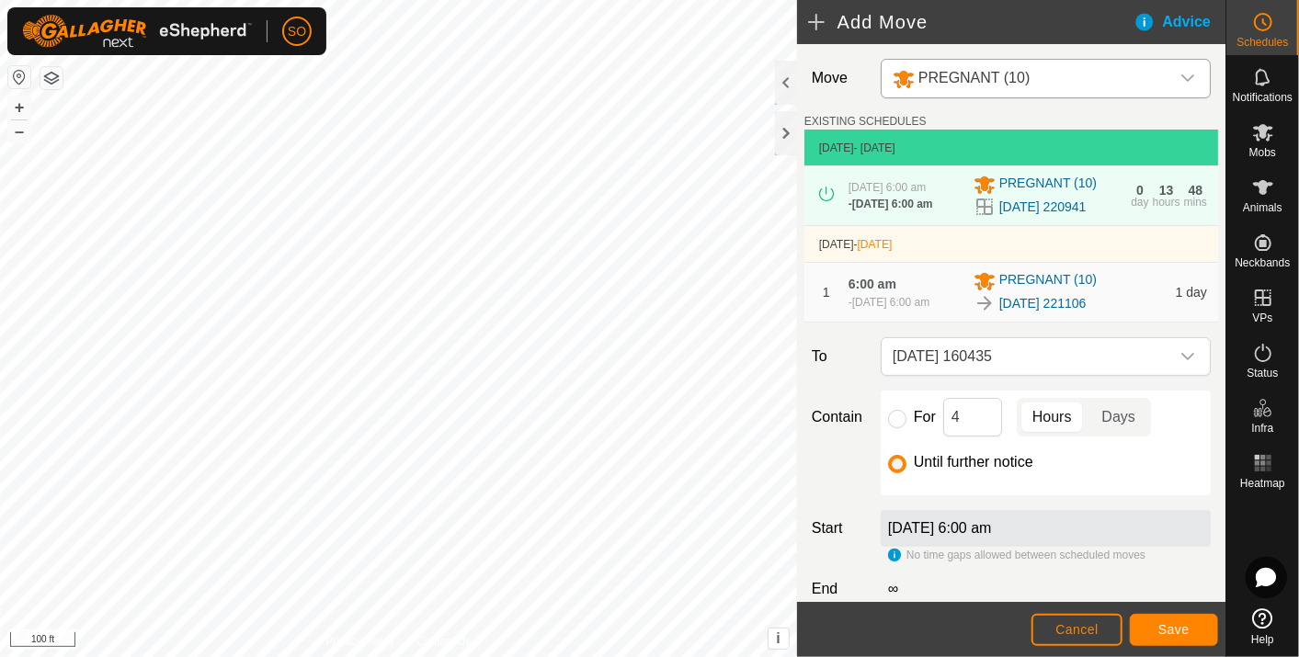
click at [979, 536] on label "[DATE] 6:00 am" at bounding box center [940, 528] width 104 height 16
click at [1076, 615] on button "Cancel" at bounding box center [1076, 630] width 91 height 32
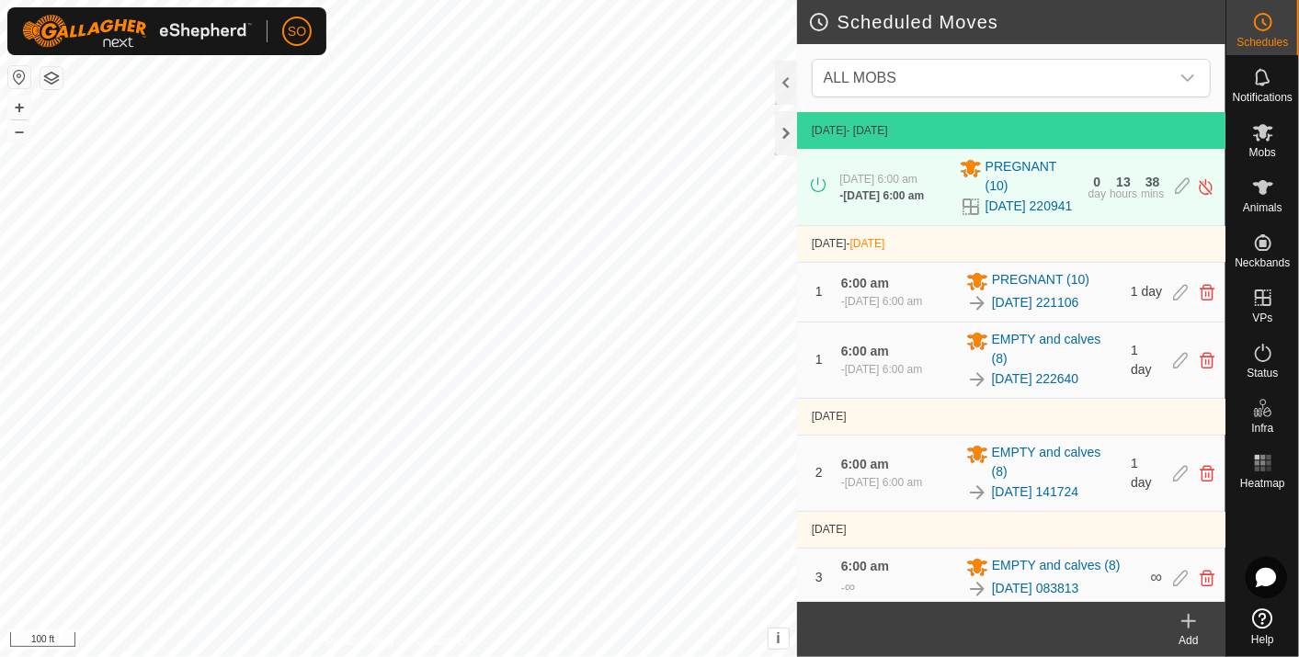
click at [1189, 617] on icon at bounding box center [1189, 621] width 0 height 13
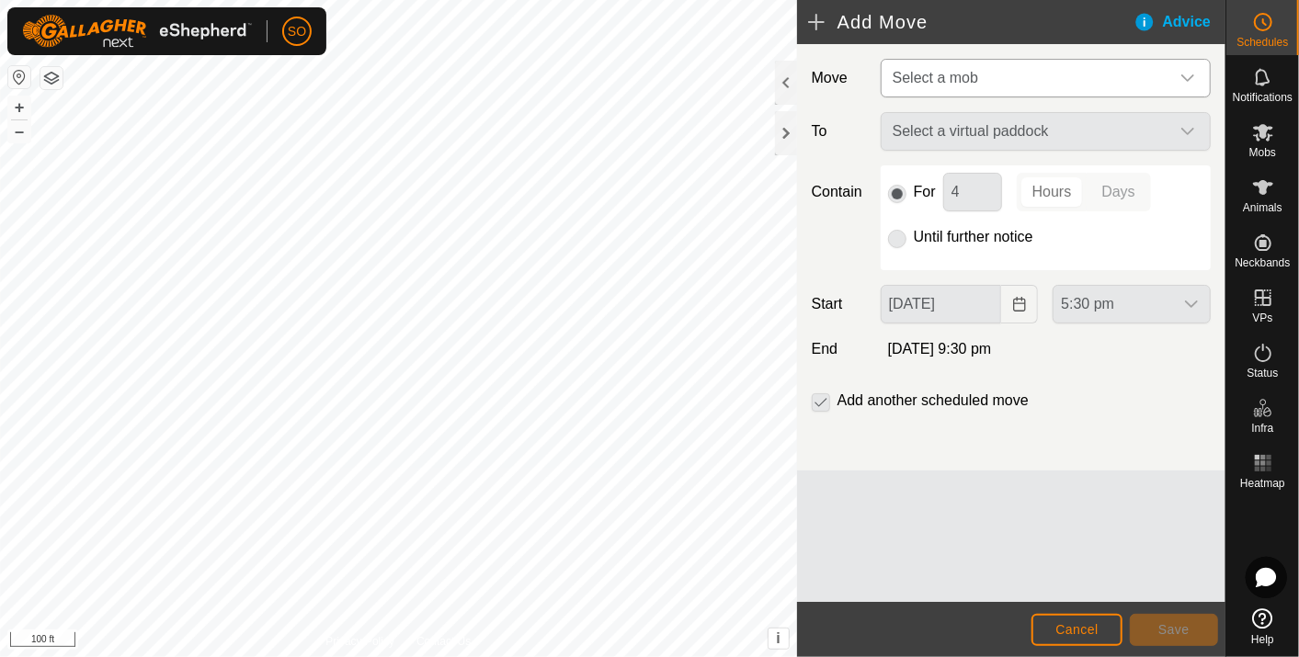
click at [1192, 74] on icon "dropdown trigger" at bounding box center [1187, 78] width 15 height 15
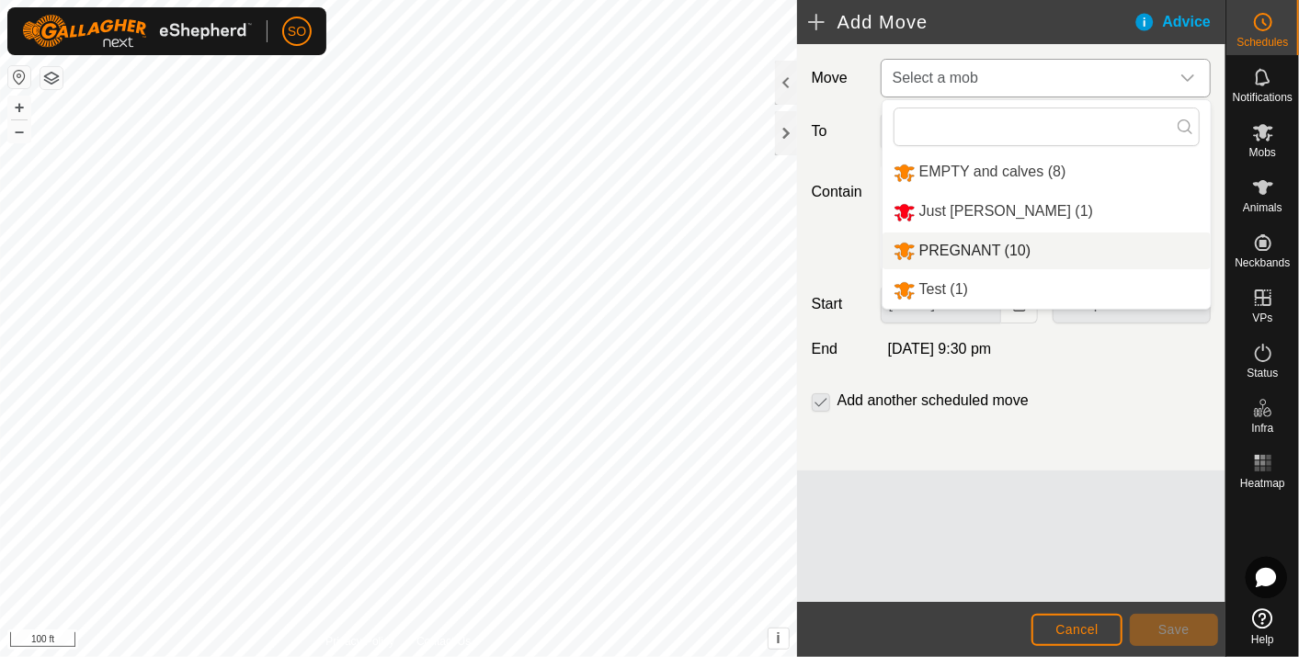
click at [973, 245] on li "PREGNANT (10)" at bounding box center [1046, 252] width 328 height 38
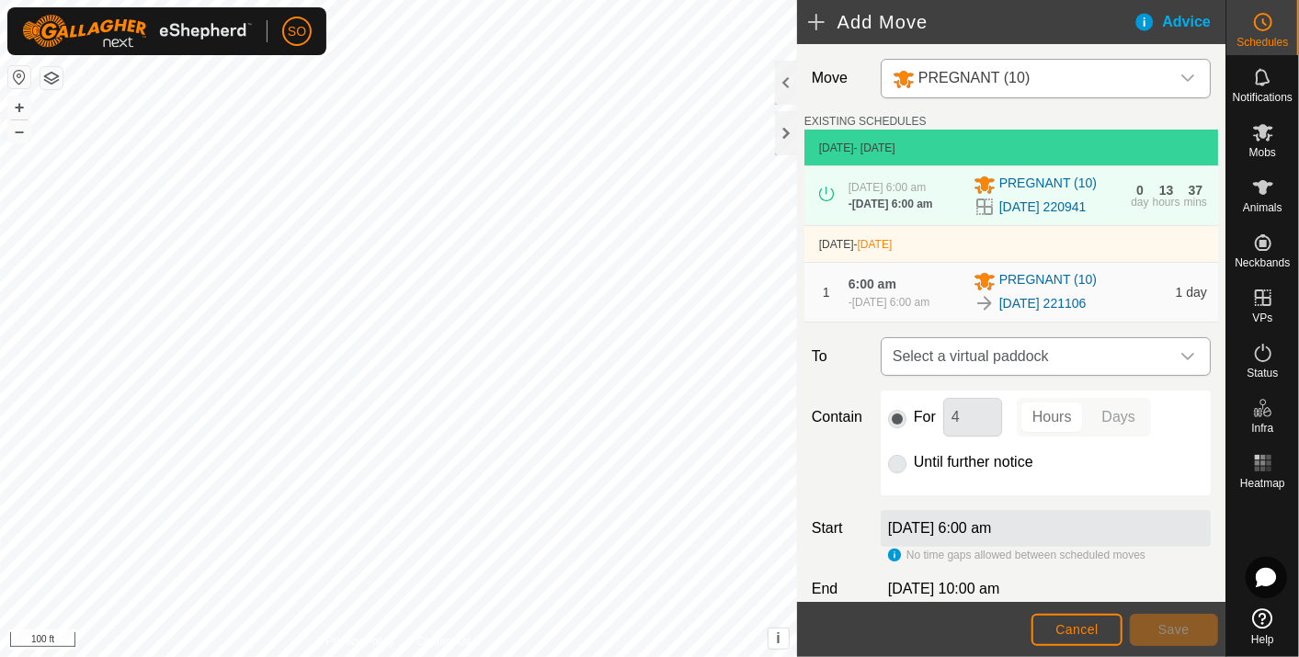
click at [1180, 364] on icon "dropdown trigger" at bounding box center [1187, 356] width 15 height 15
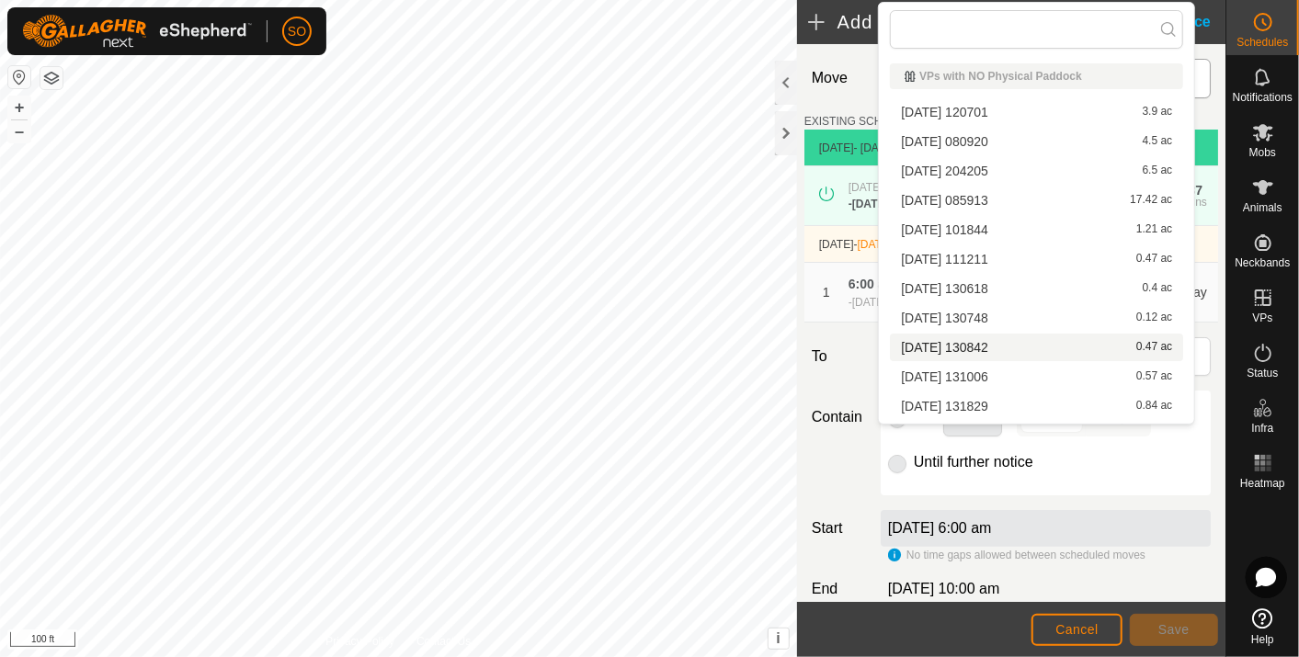
scroll to position [701, 0]
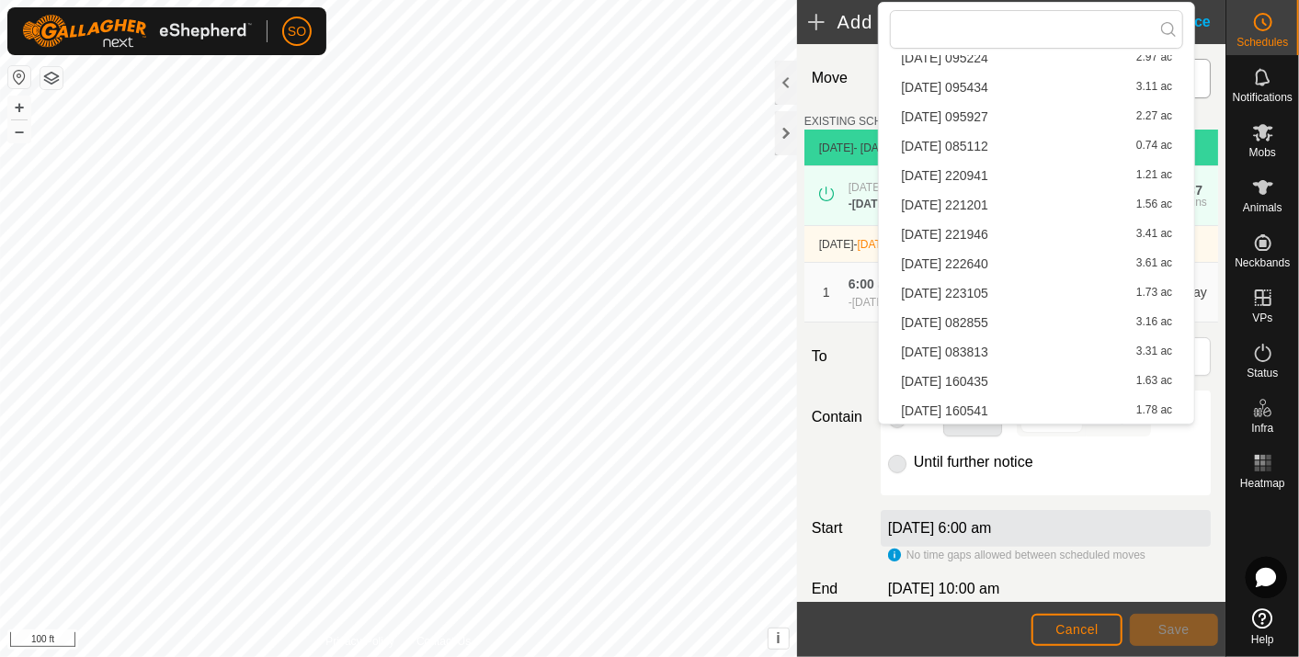
click at [972, 370] on li "[DATE] 160435 1.63 ac" at bounding box center [1036, 382] width 293 height 28
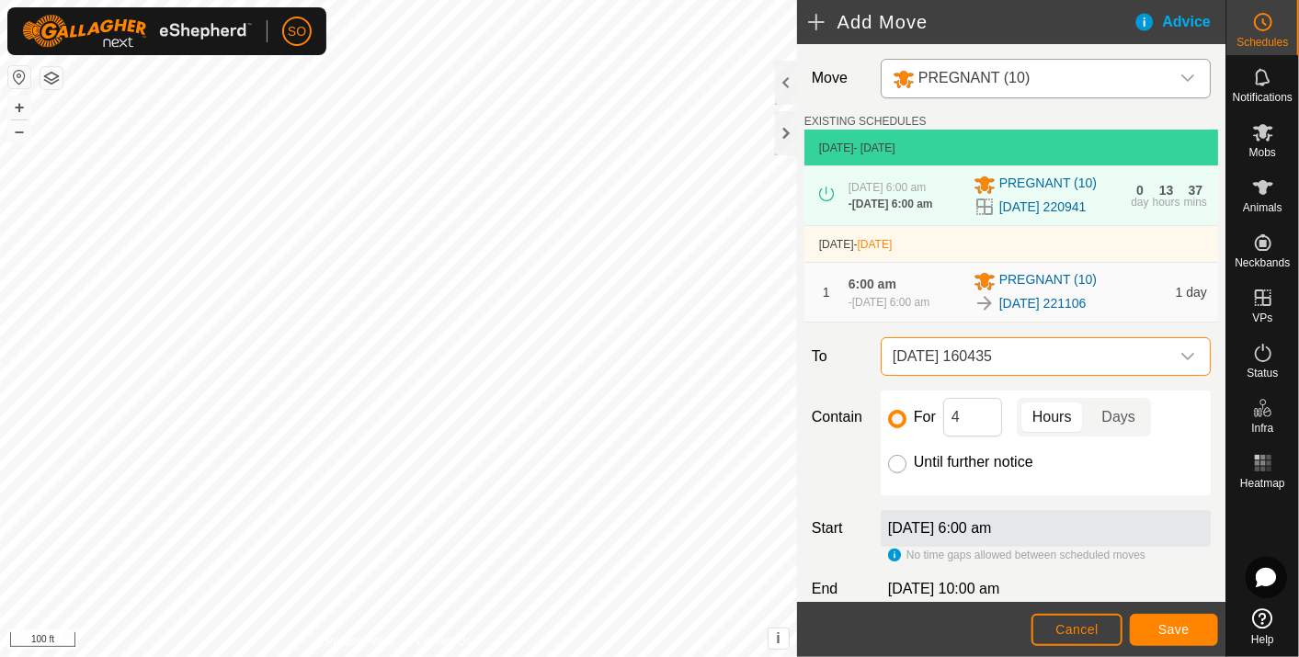
click at [893, 473] on input "Until further notice" at bounding box center [897, 464] width 18 height 18
radio input "true"
checkbox input "false"
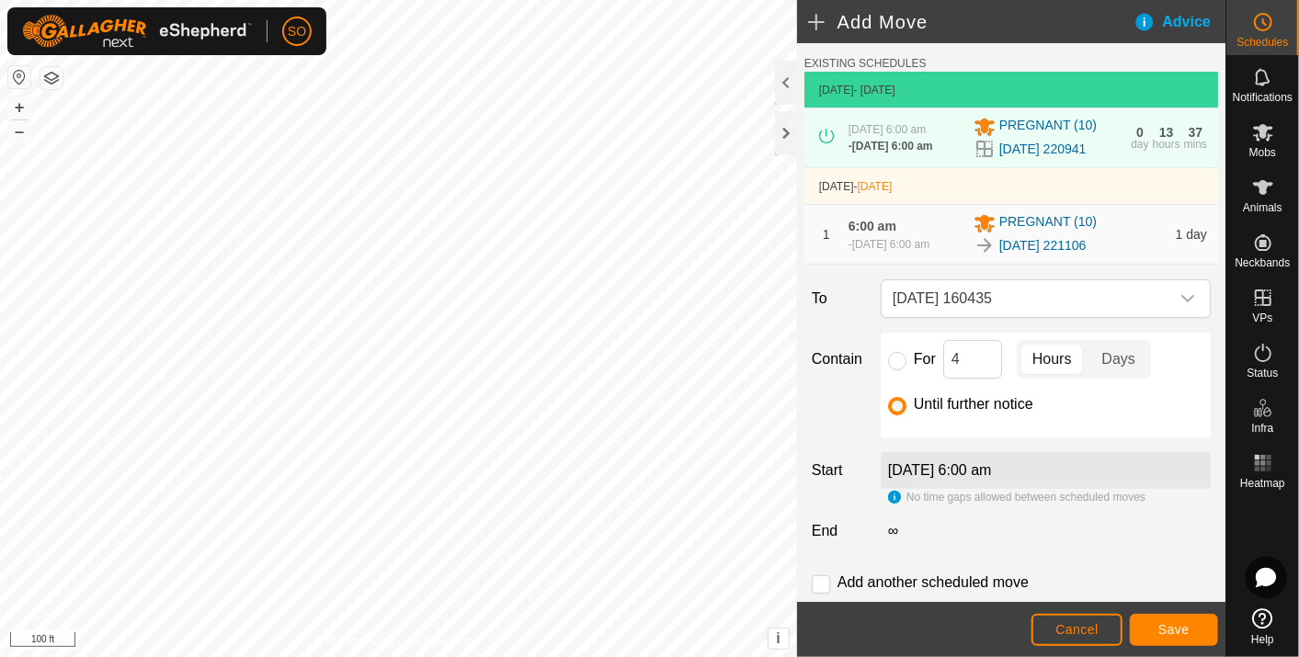
scroll to position [20, 0]
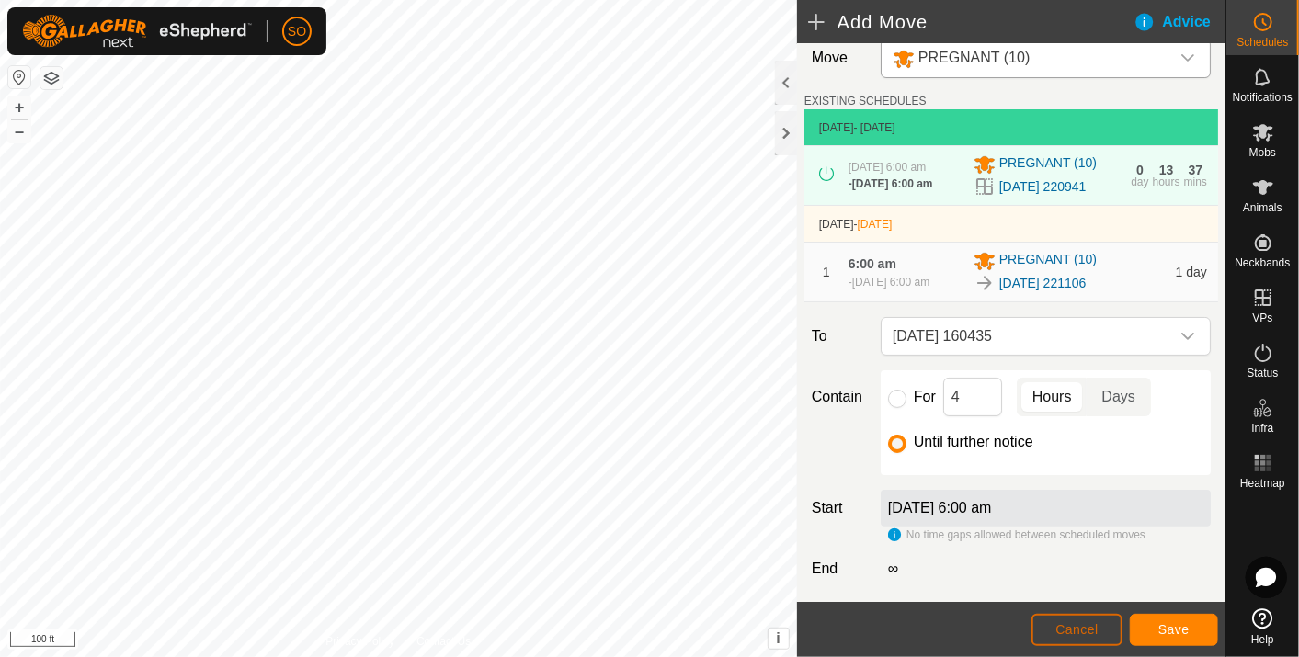
click at [1061, 619] on button "Cancel" at bounding box center [1076, 630] width 91 height 32
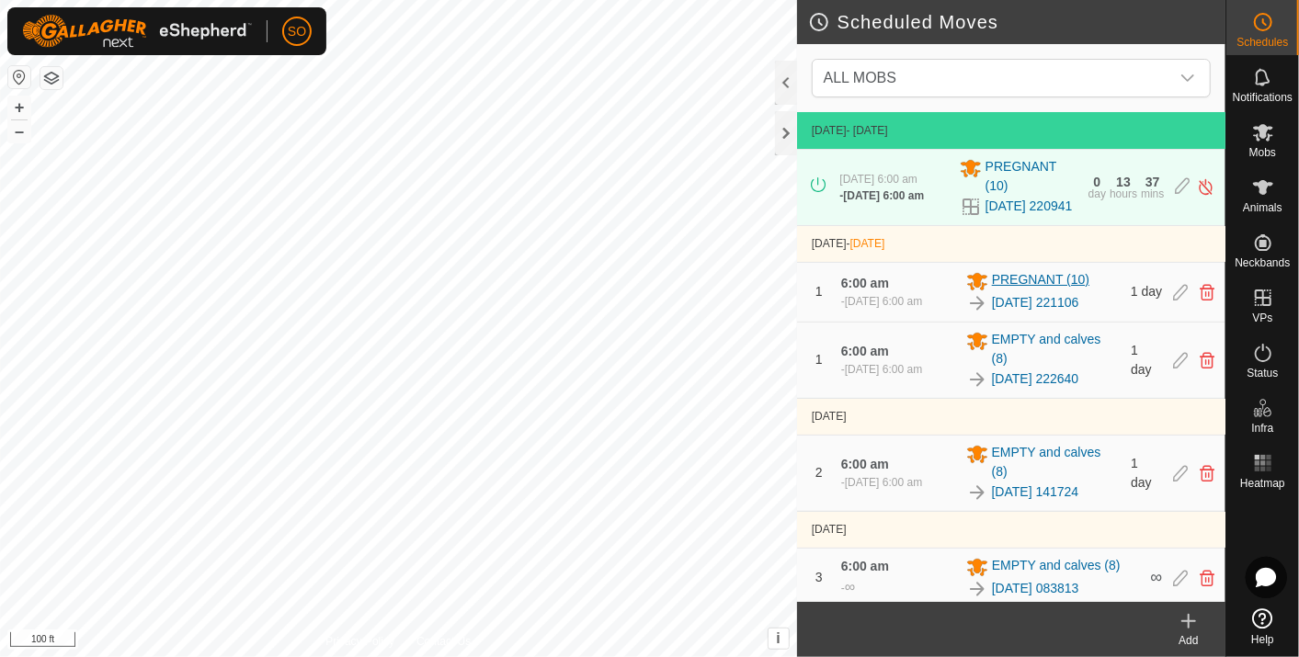
click at [1028, 291] on span "PREGNANT (10)" at bounding box center [1040, 281] width 97 height 22
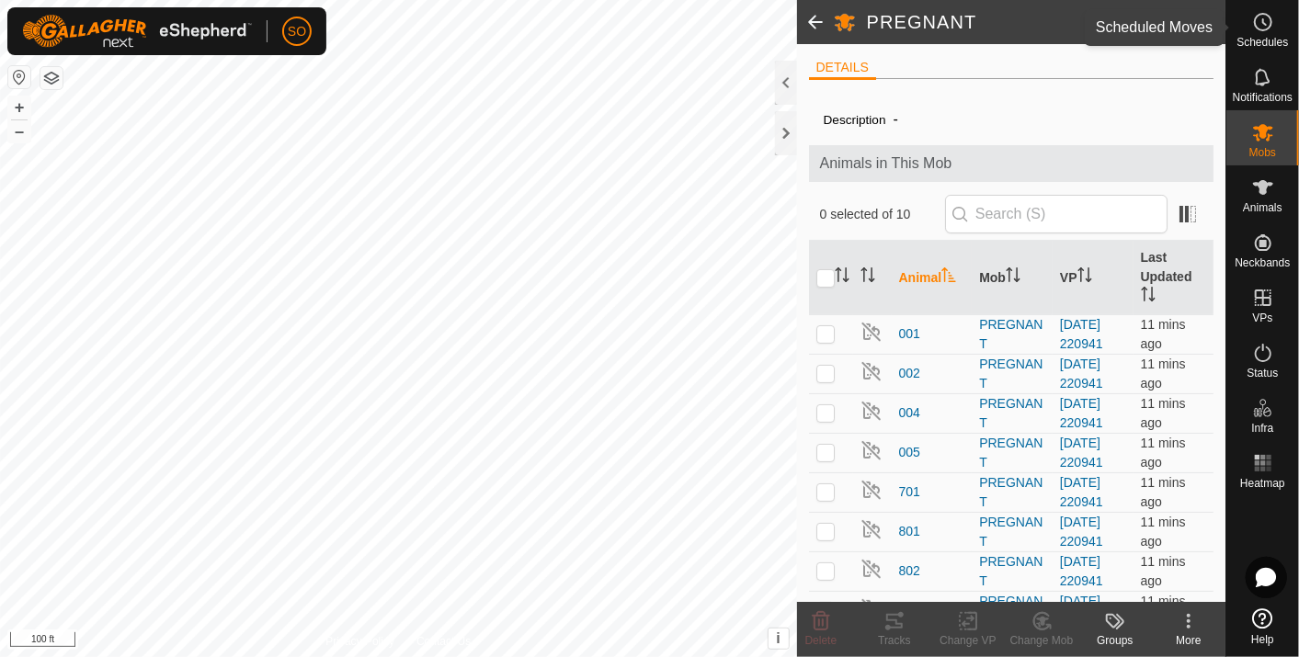
click at [1266, 19] on icon at bounding box center [1263, 22] width 22 height 22
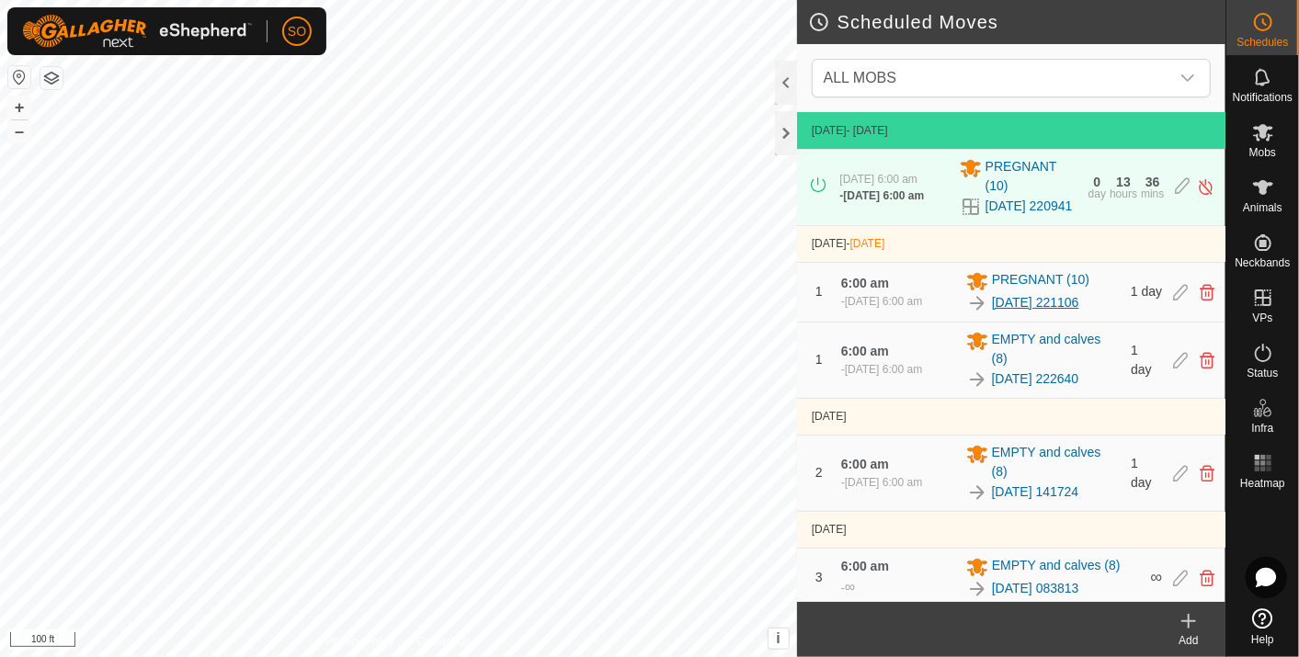
click at [1040, 313] on link "[DATE] 221106" at bounding box center [1035, 302] width 87 height 19
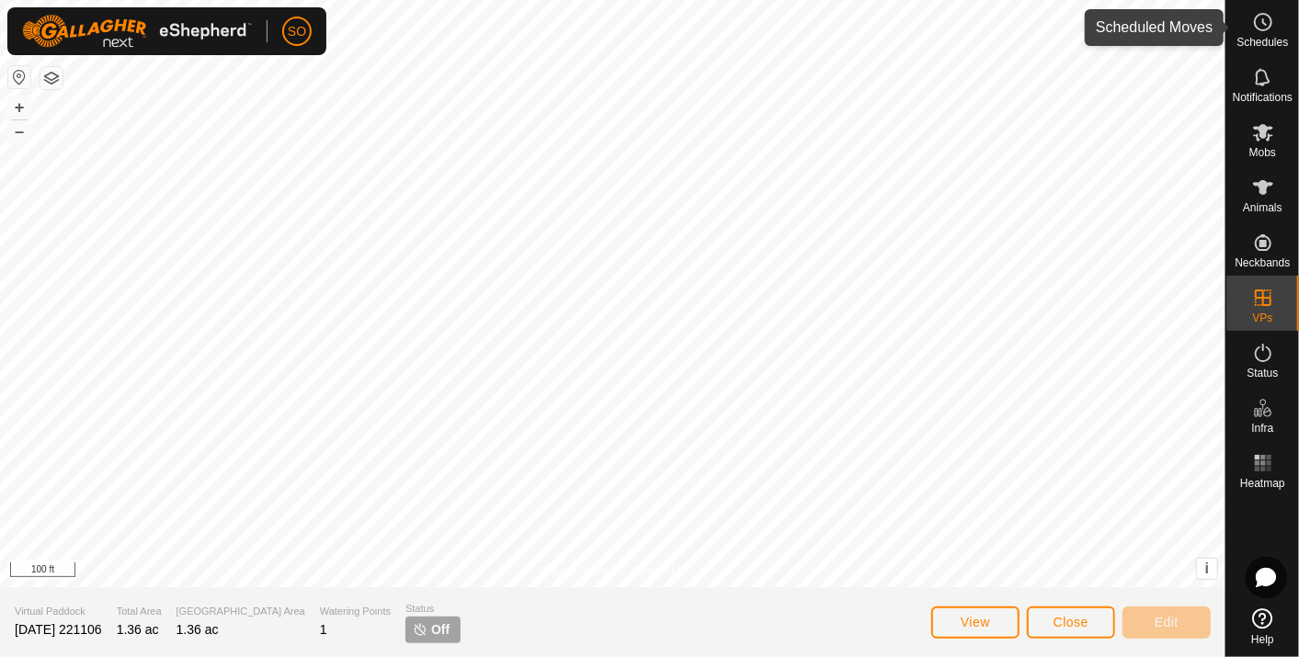
click at [1264, 24] on icon at bounding box center [1264, 22] width 3 height 6
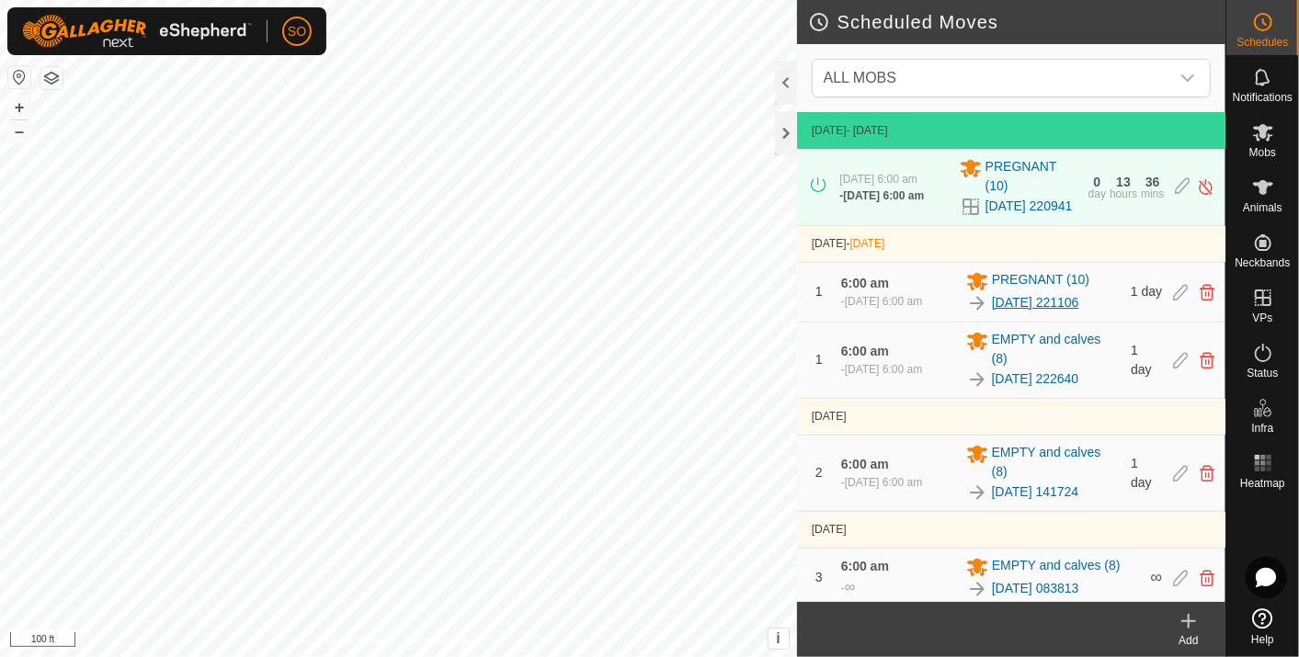
click at [1057, 313] on link "[DATE] 221106" at bounding box center [1035, 302] width 87 height 19
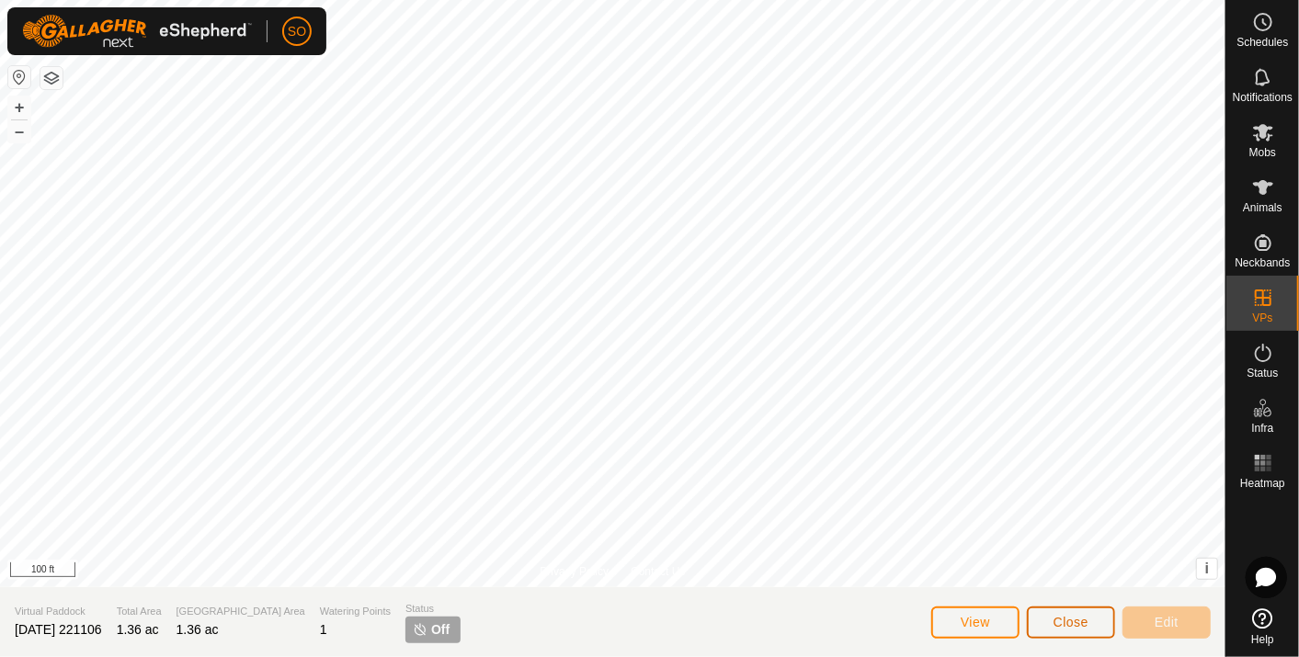
click at [1076, 624] on span "Close" at bounding box center [1070, 622] width 35 height 15
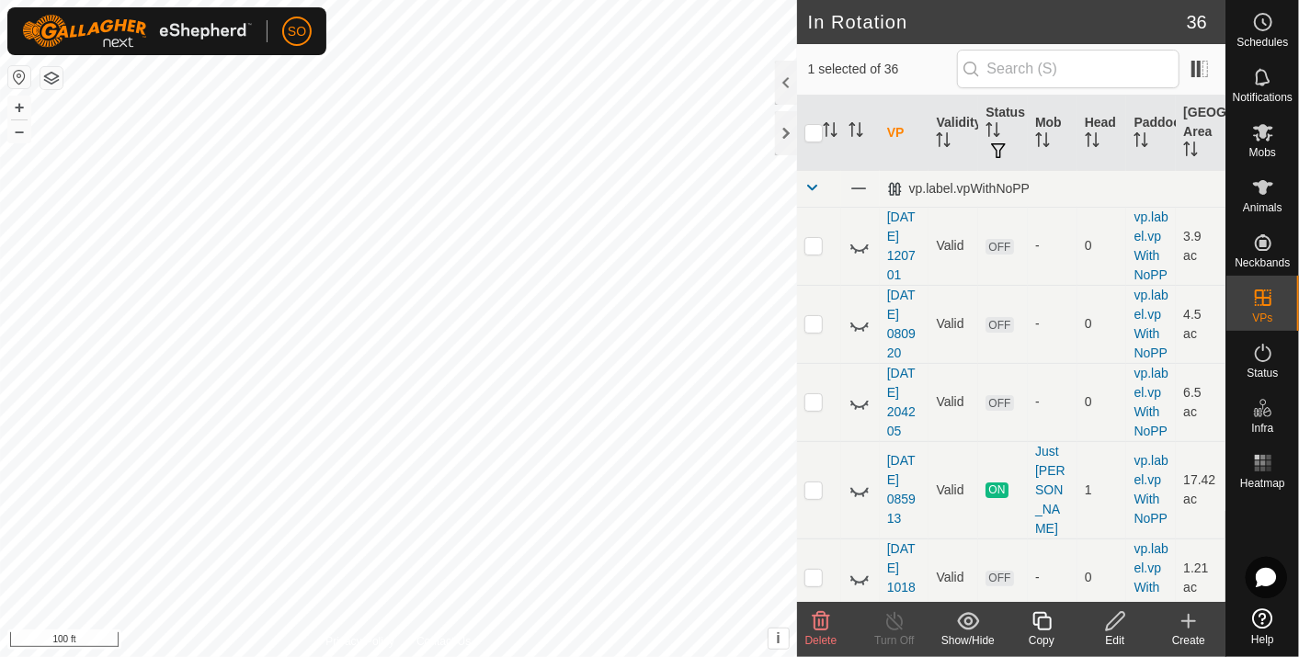
checkbox input "false"
checkbox input "true"
click at [1260, 17] on icon at bounding box center [1263, 22] width 22 height 22
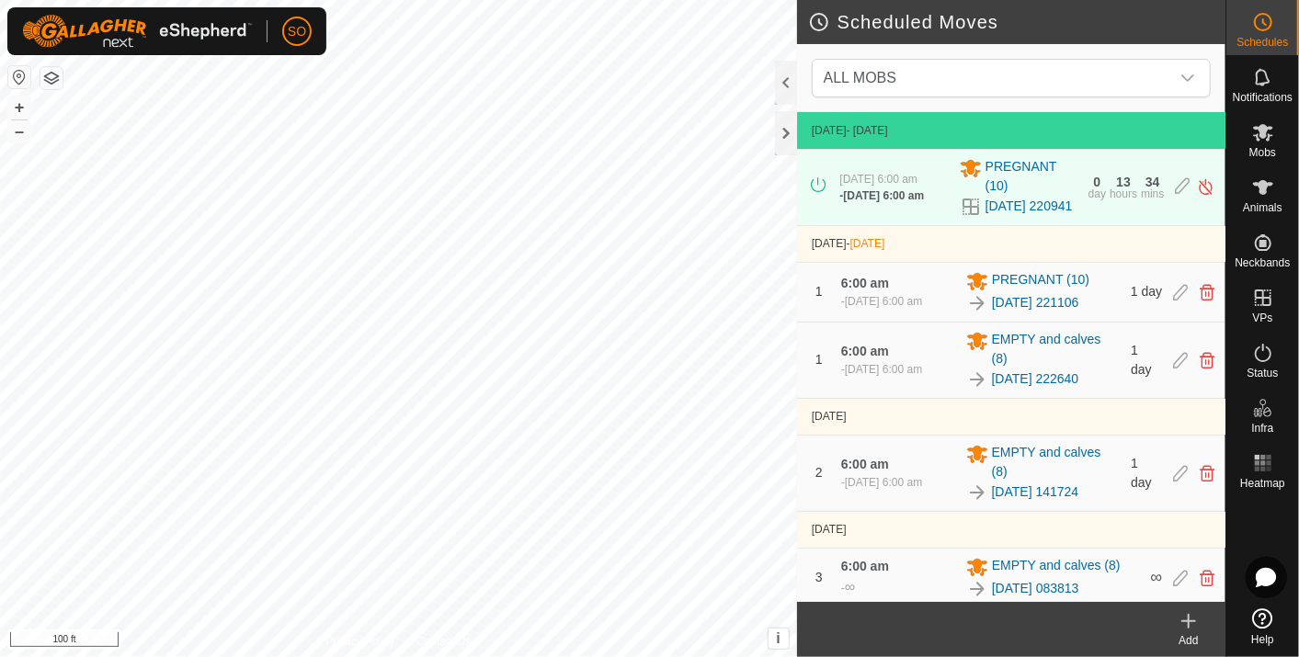
click at [1186, 617] on icon at bounding box center [1189, 621] width 22 height 22
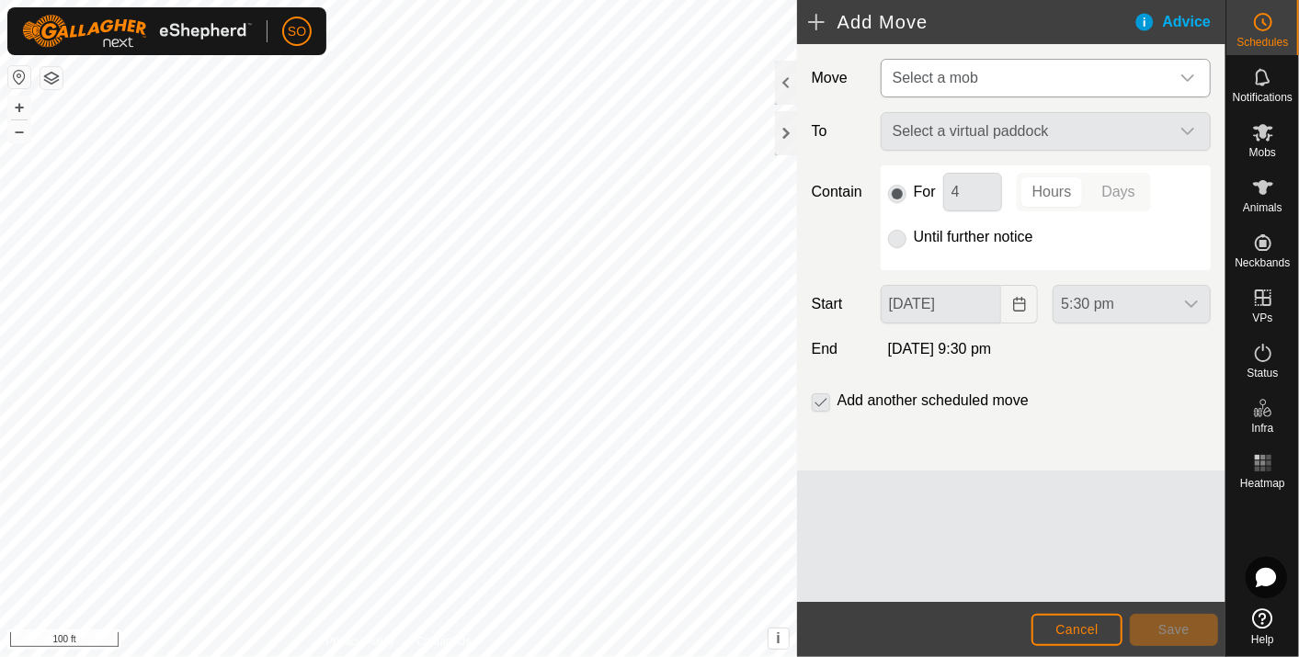
click at [1190, 74] on icon "dropdown trigger" at bounding box center [1187, 78] width 15 height 15
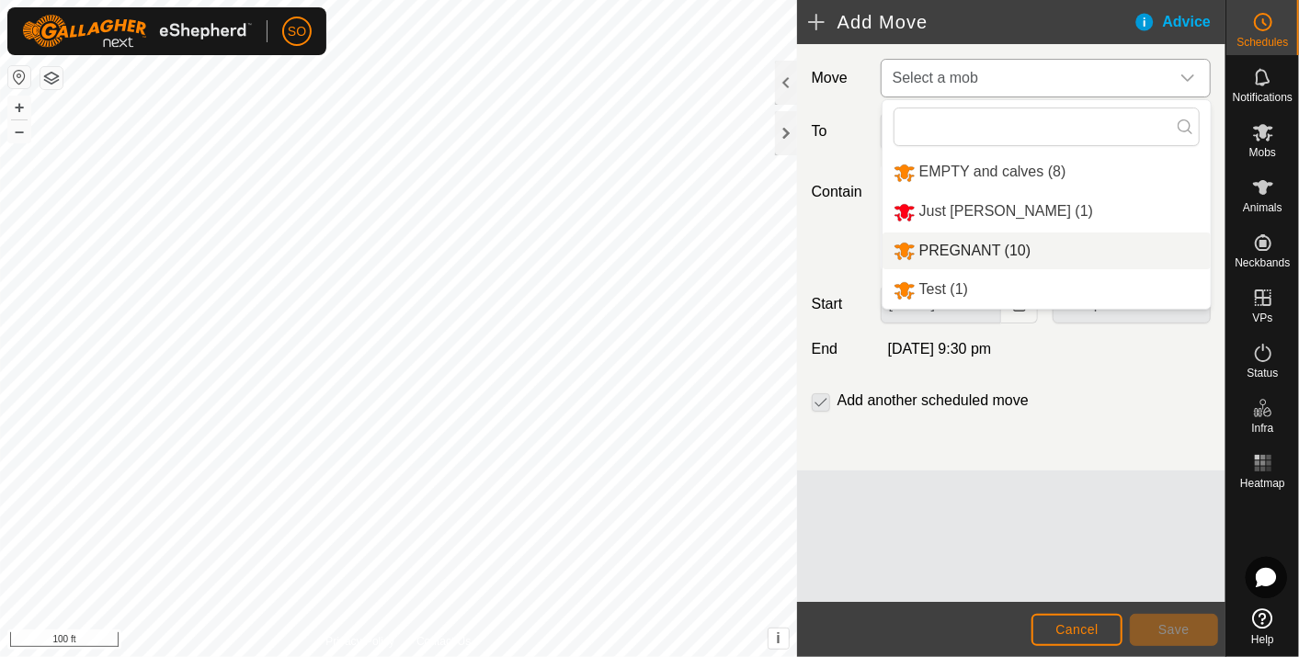
click at [956, 241] on li "PREGNANT (10)" at bounding box center [1046, 252] width 328 height 38
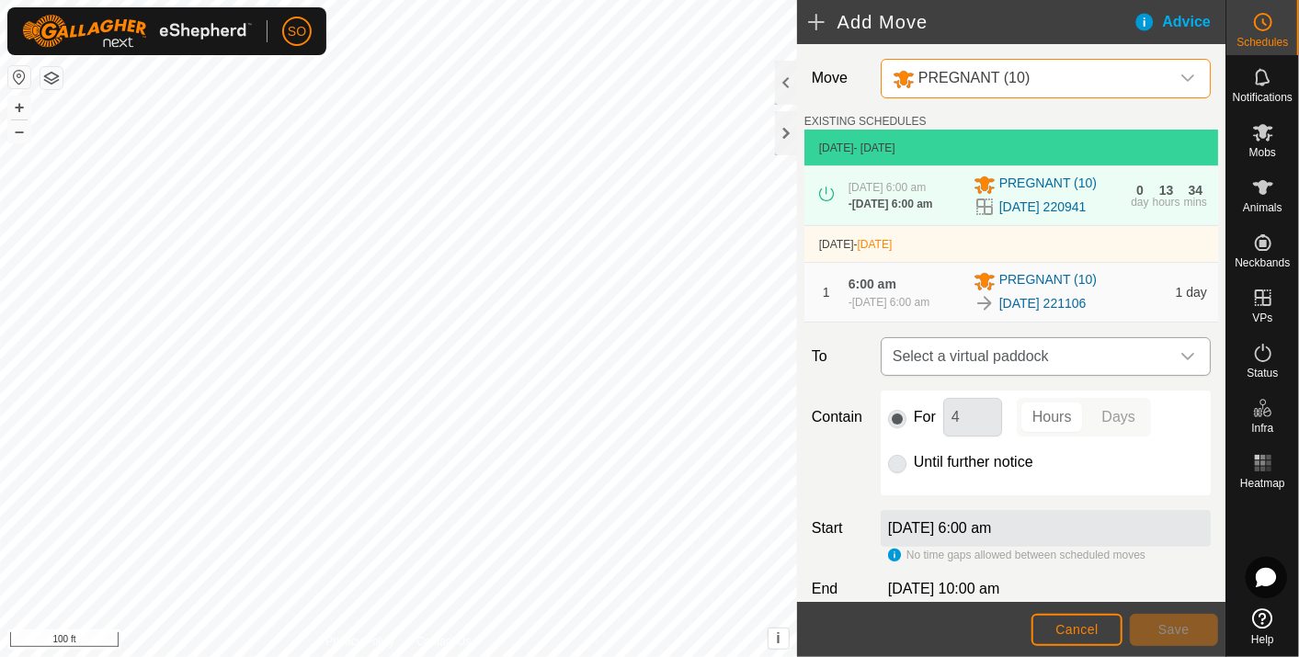
click at [1180, 364] on icon "dropdown trigger" at bounding box center [1187, 356] width 15 height 15
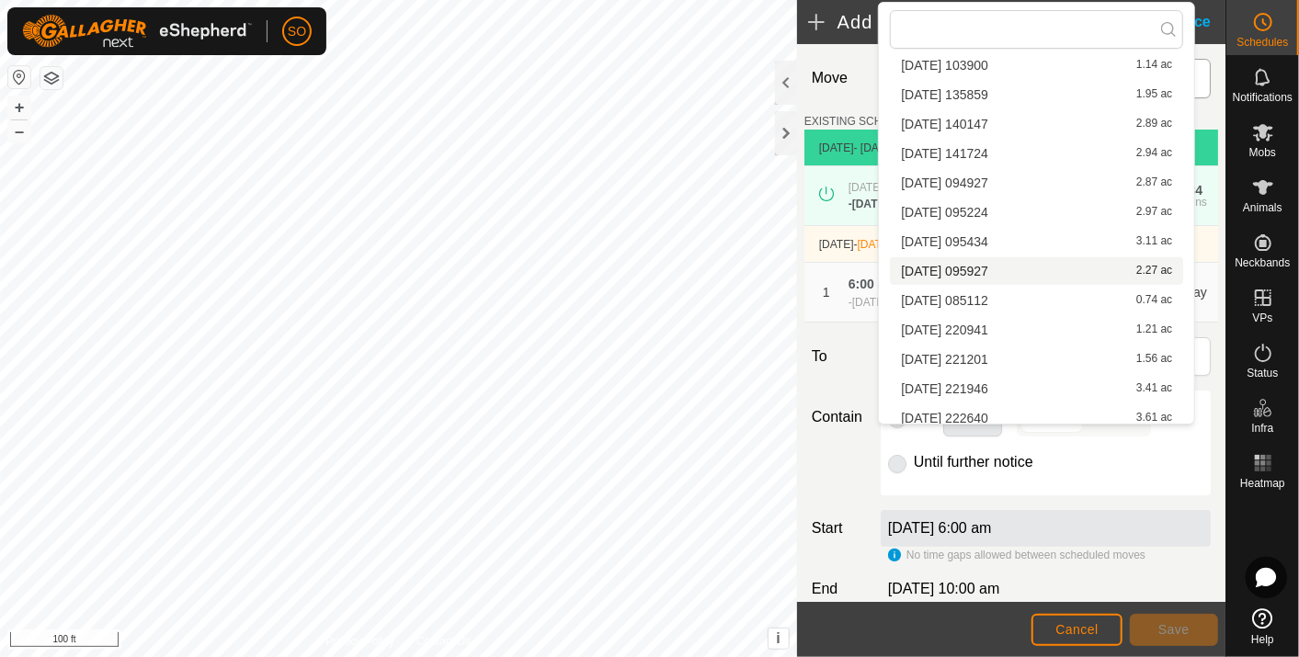
scroll to position [701, 0]
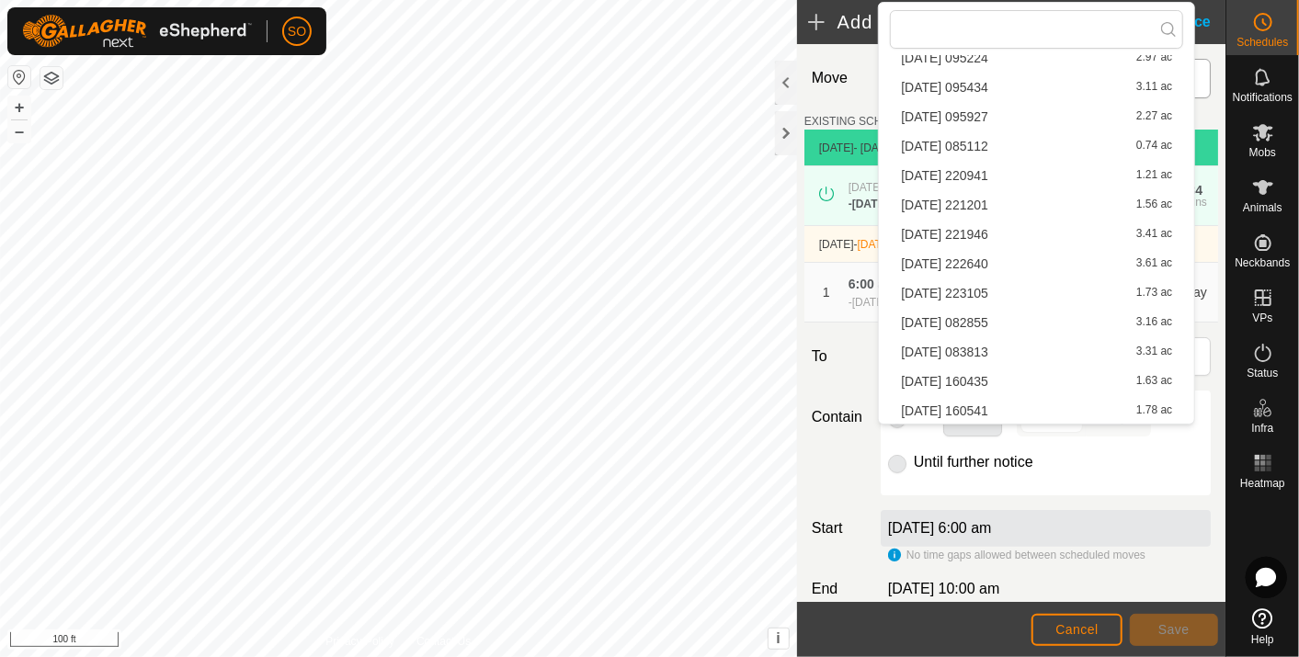
click at [988, 375] on span "[DATE] 160435" at bounding box center [944, 381] width 87 height 13
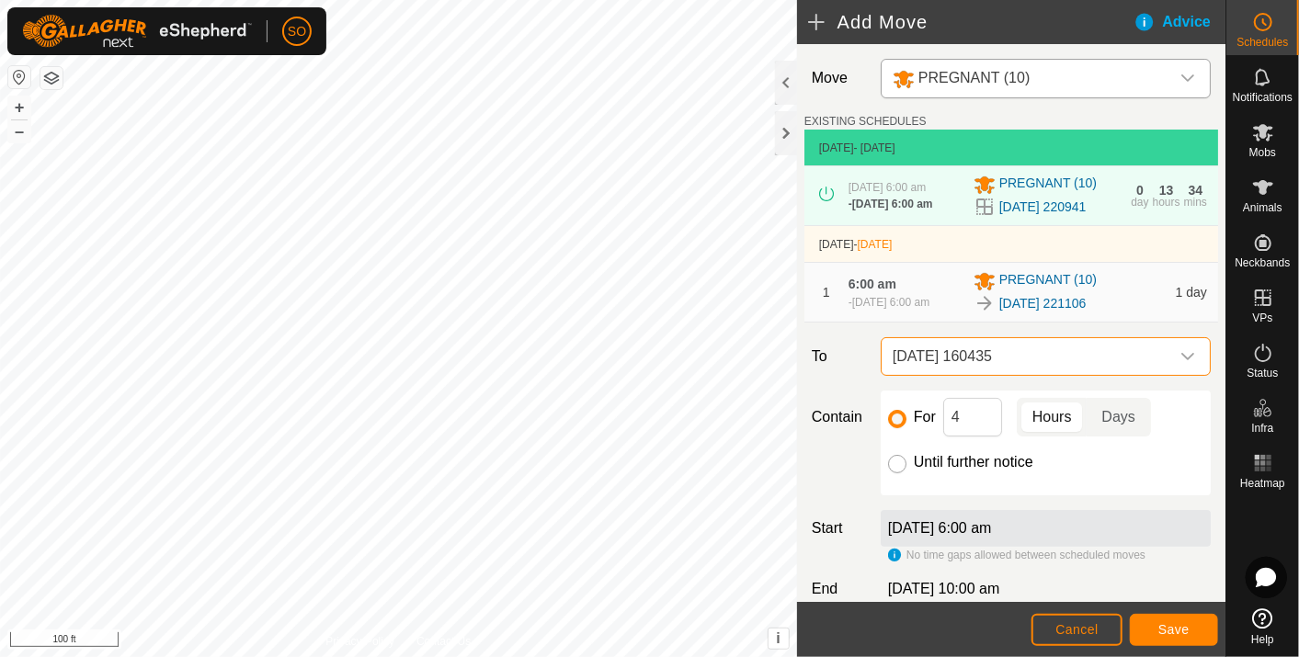
click at [895, 473] on input "Until further notice" at bounding box center [897, 464] width 18 height 18
radio input "true"
checkbox input "false"
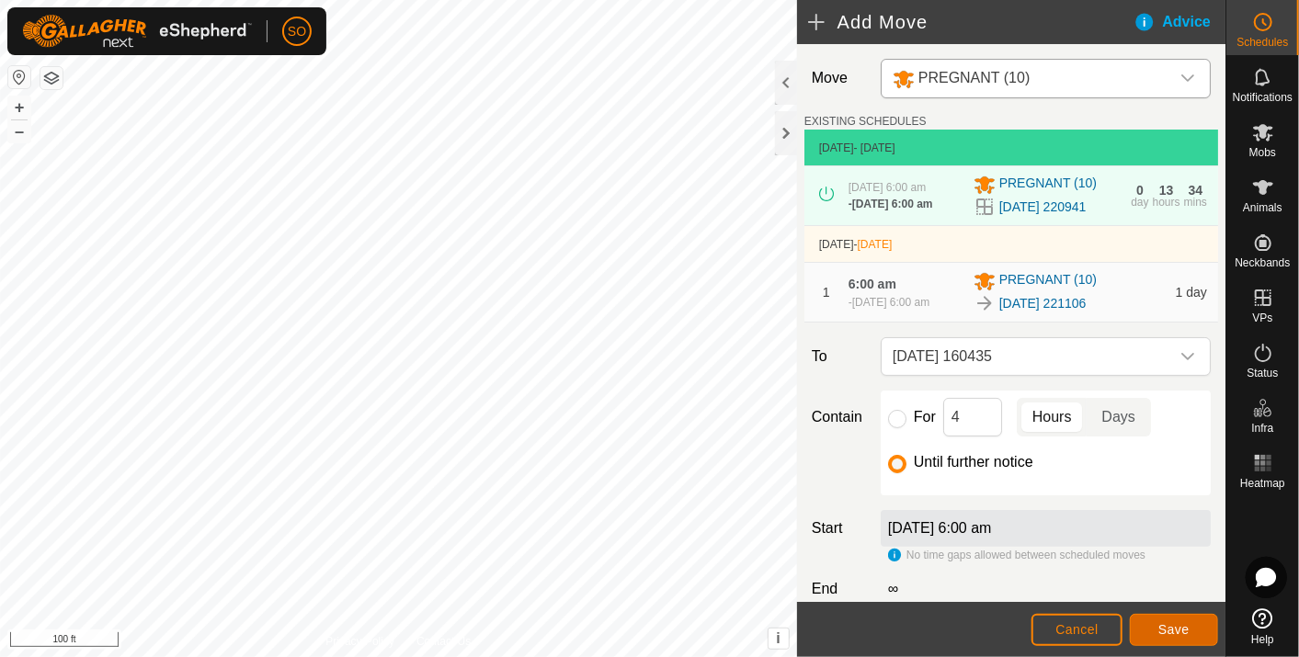
click at [1170, 630] on span "Save" at bounding box center [1173, 629] width 31 height 15
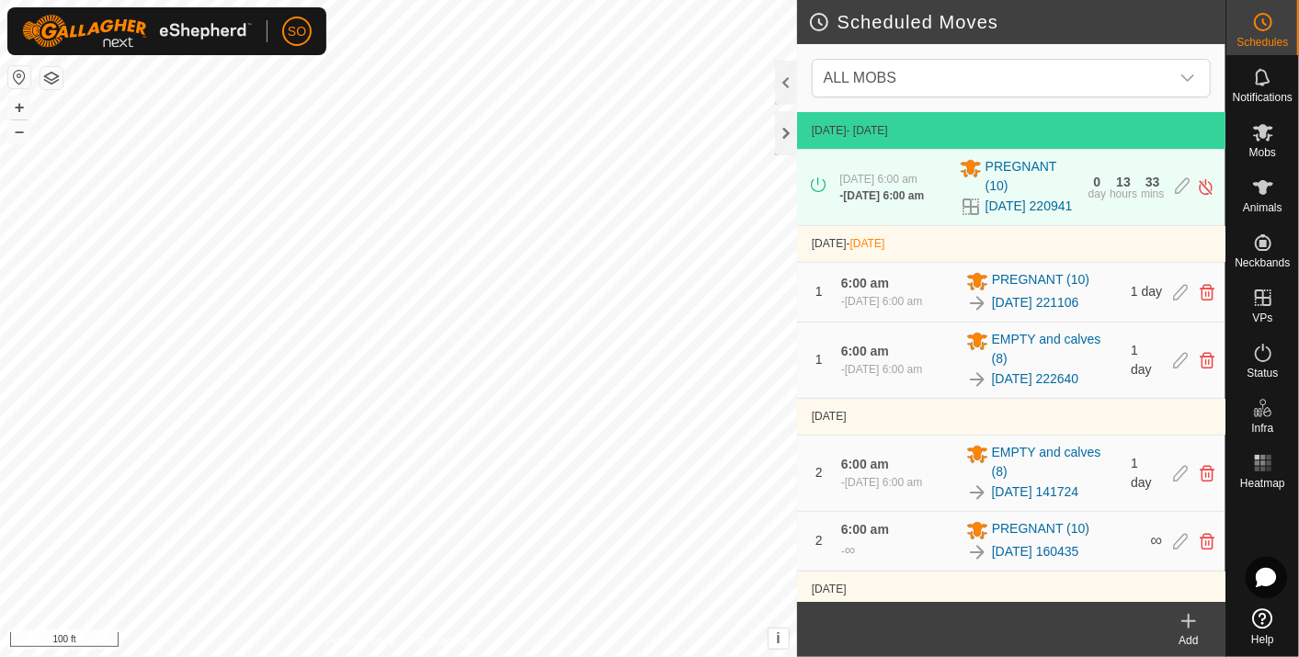
scroll to position [79, 0]
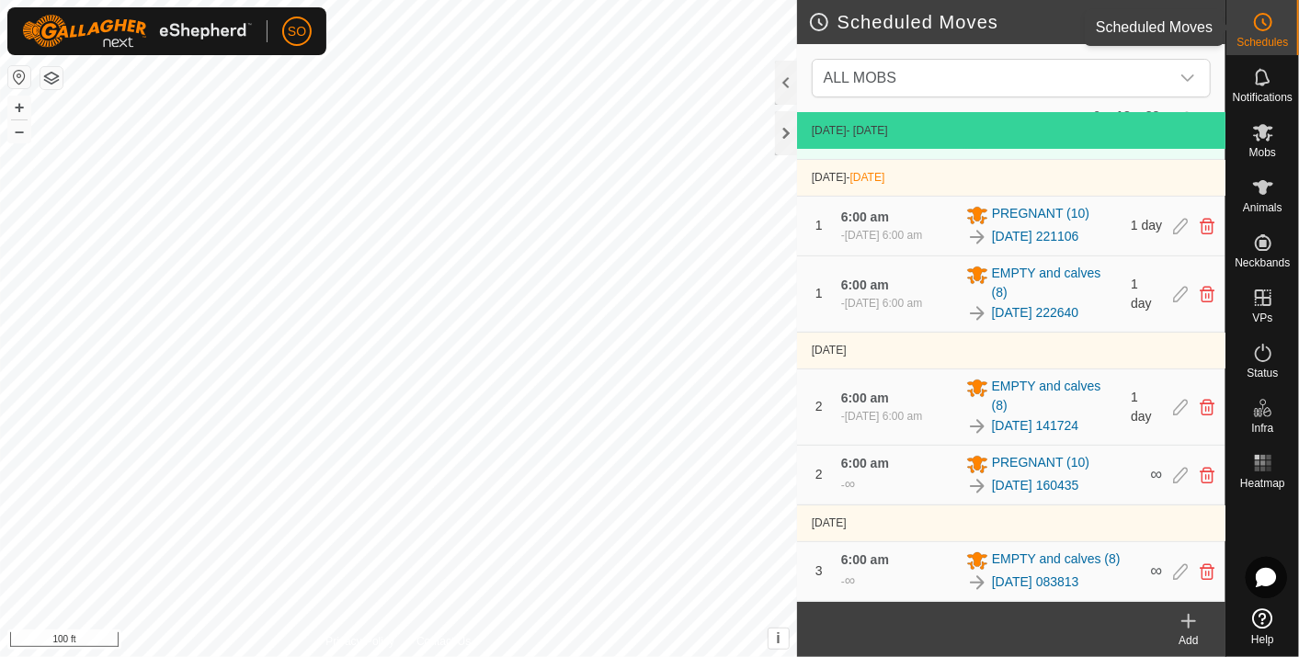
click at [1266, 20] on icon at bounding box center [1263, 22] width 22 height 22
click at [1190, 610] on icon at bounding box center [1189, 621] width 22 height 22
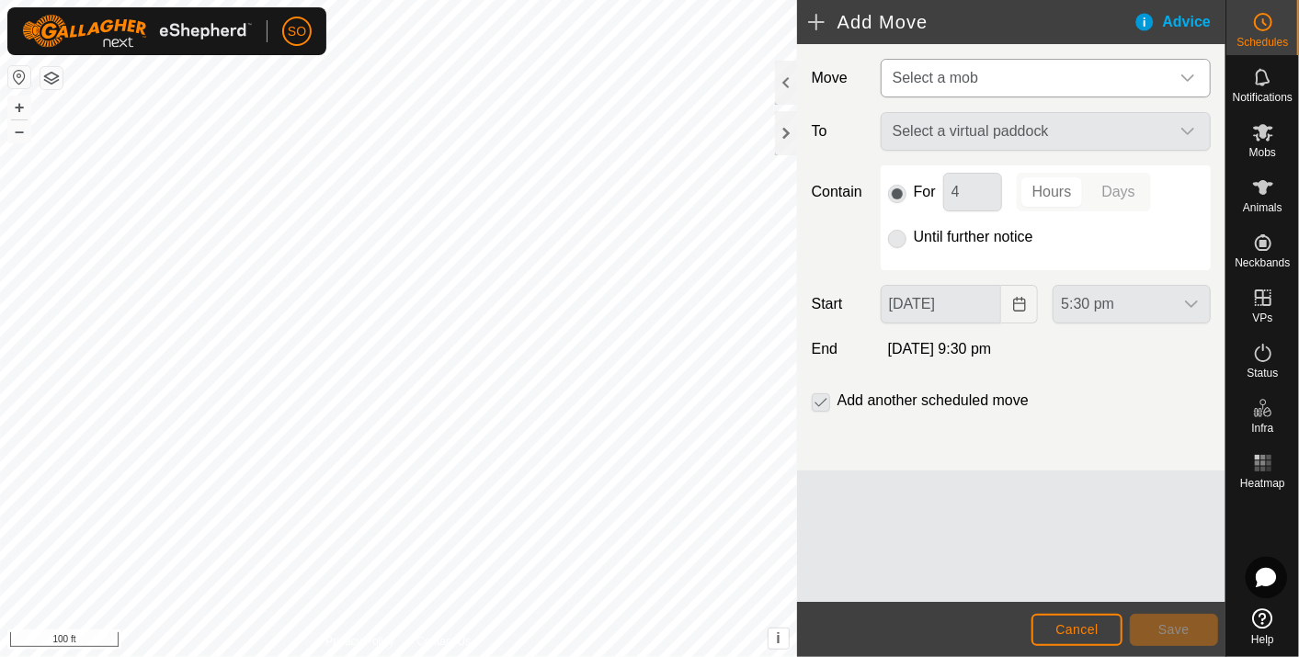
click at [1187, 71] on icon "dropdown trigger" at bounding box center [1187, 78] width 15 height 15
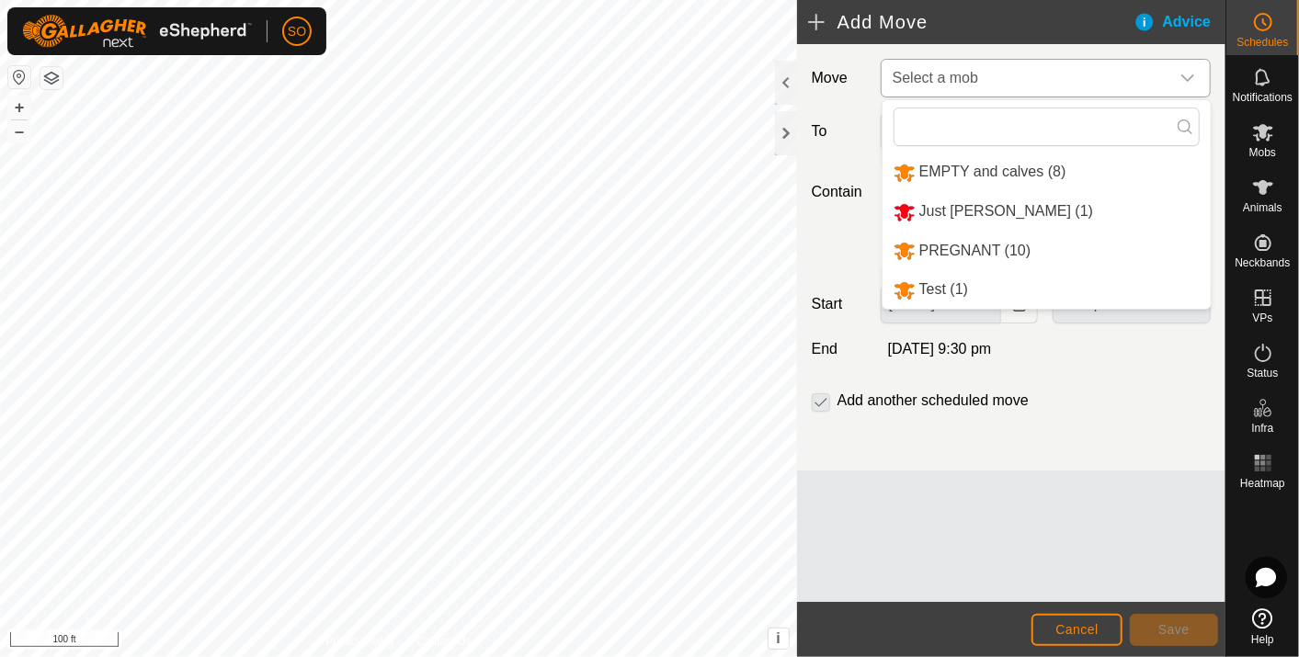
click at [987, 243] on li "PREGNANT (10)" at bounding box center [1046, 252] width 328 height 38
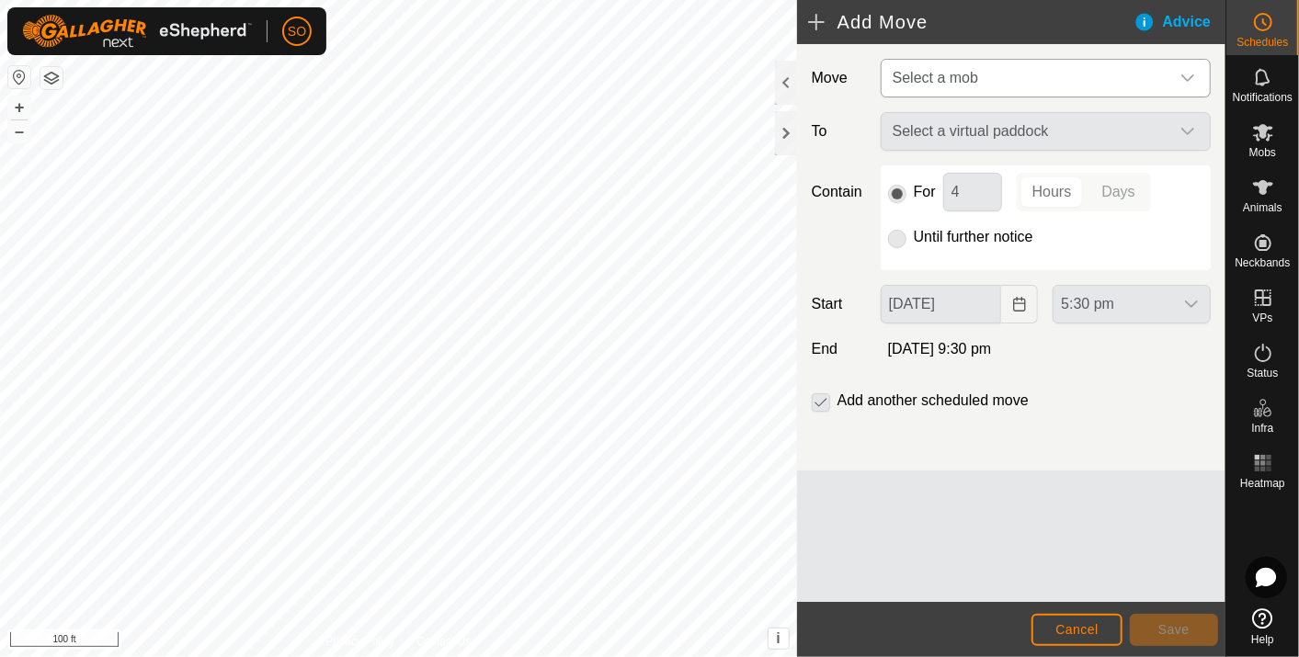
type input "[DATE]"
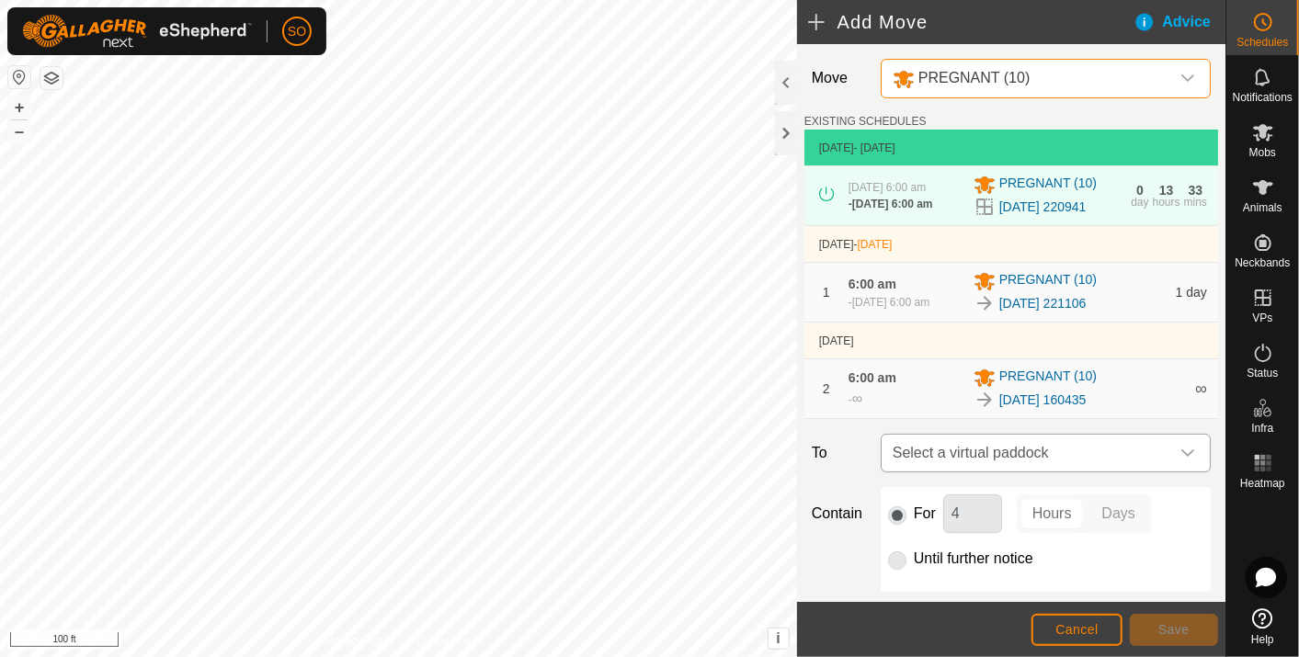
click at [1180, 461] on icon "dropdown trigger" at bounding box center [1187, 453] width 15 height 15
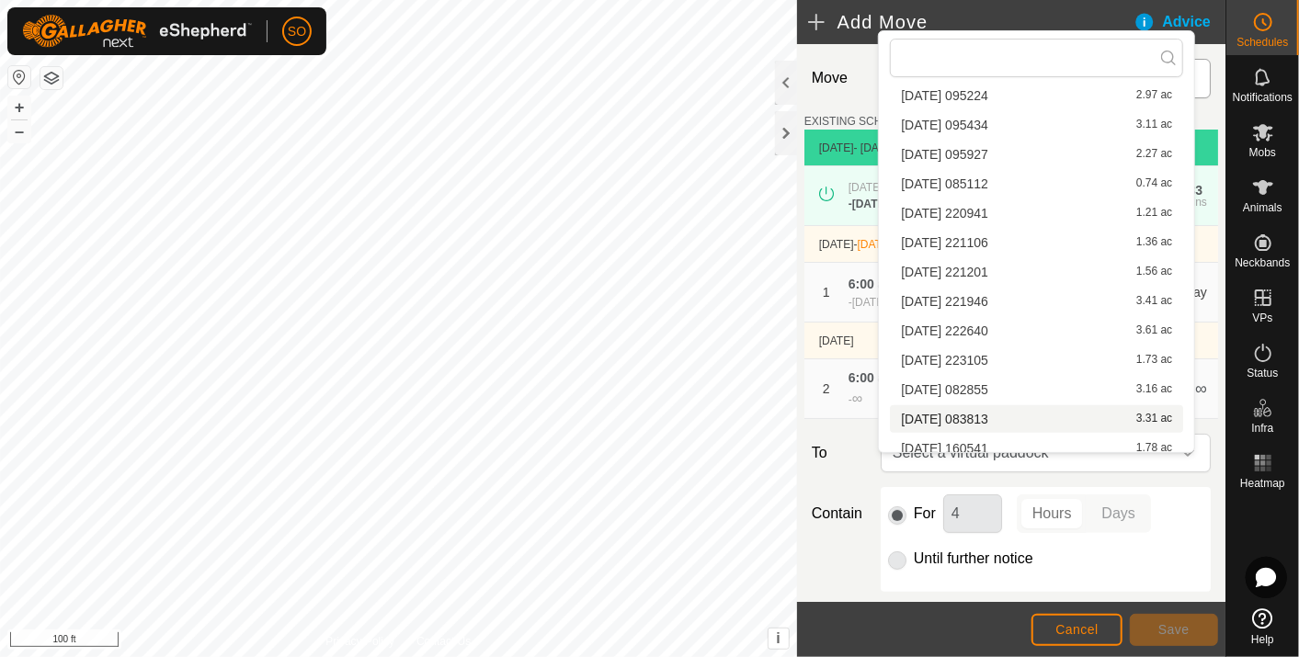
scroll to position [701, 0]
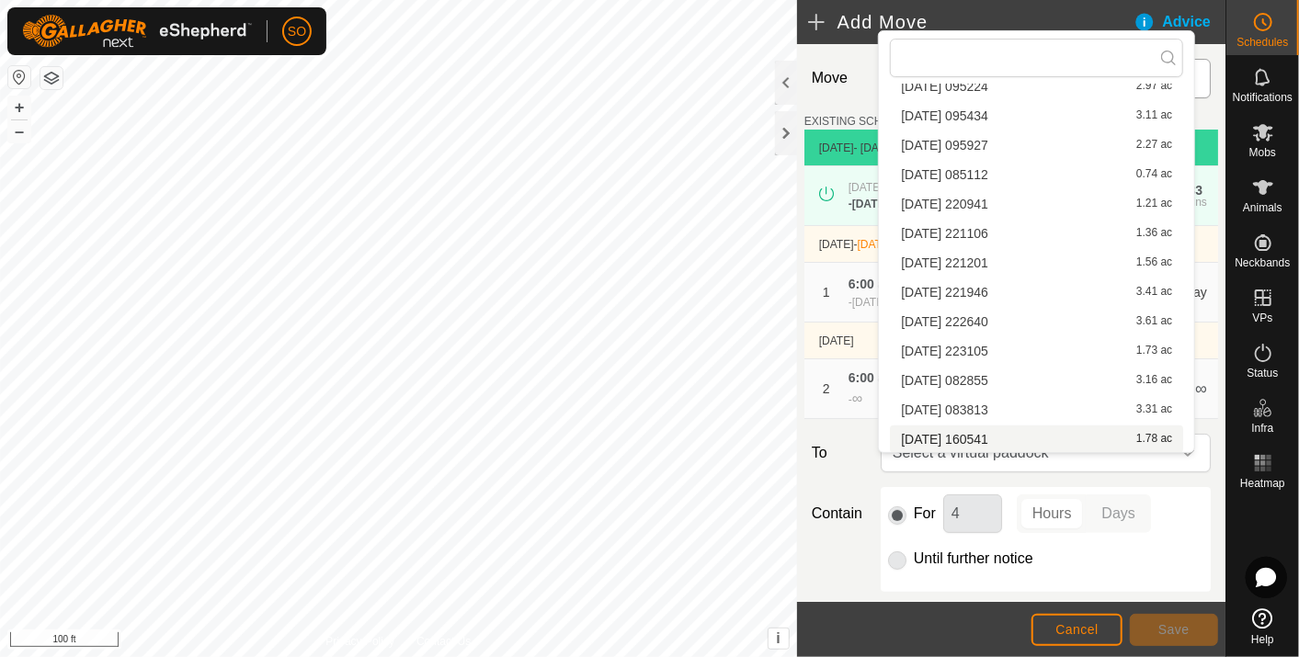
click at [984, 431] on li "2025-08-19 160541 1.78 ac" at bounding box center [1036, 440] width 293 height 28
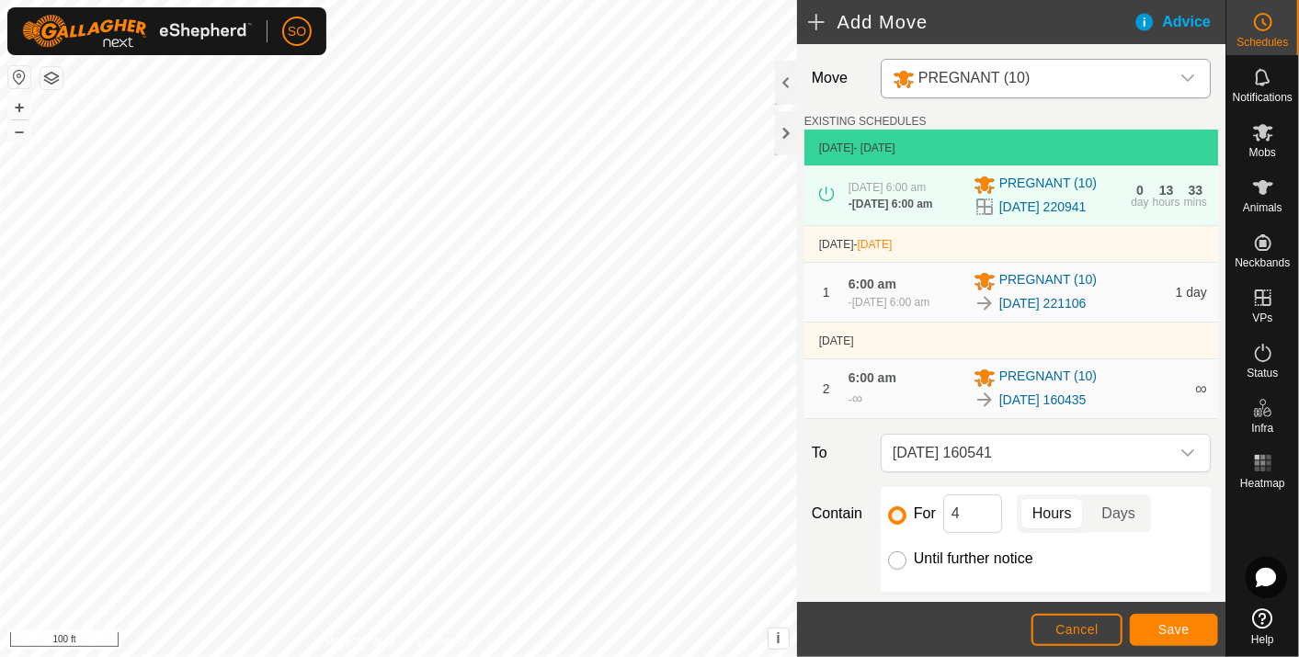
click at [893, 570] on input "Until further notice" at bounding box center [897, 561] width 18 height 18
radio input "true"
checkbox input "false"
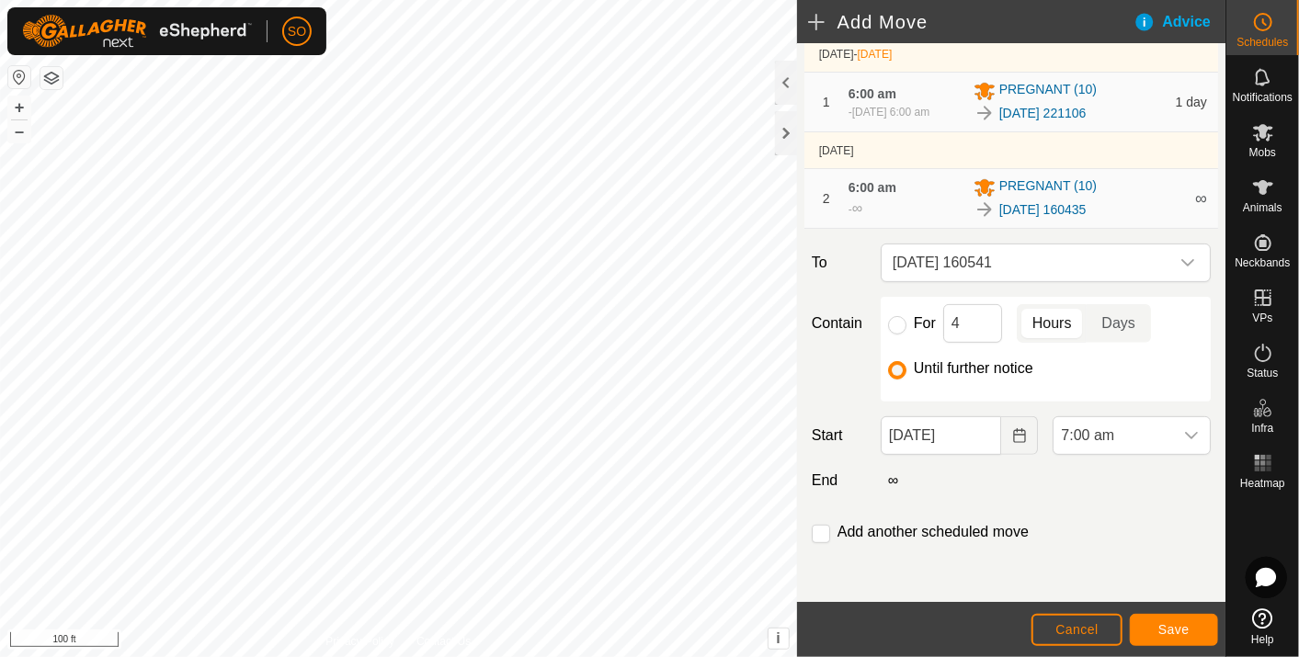
scroll to position [102, 0]
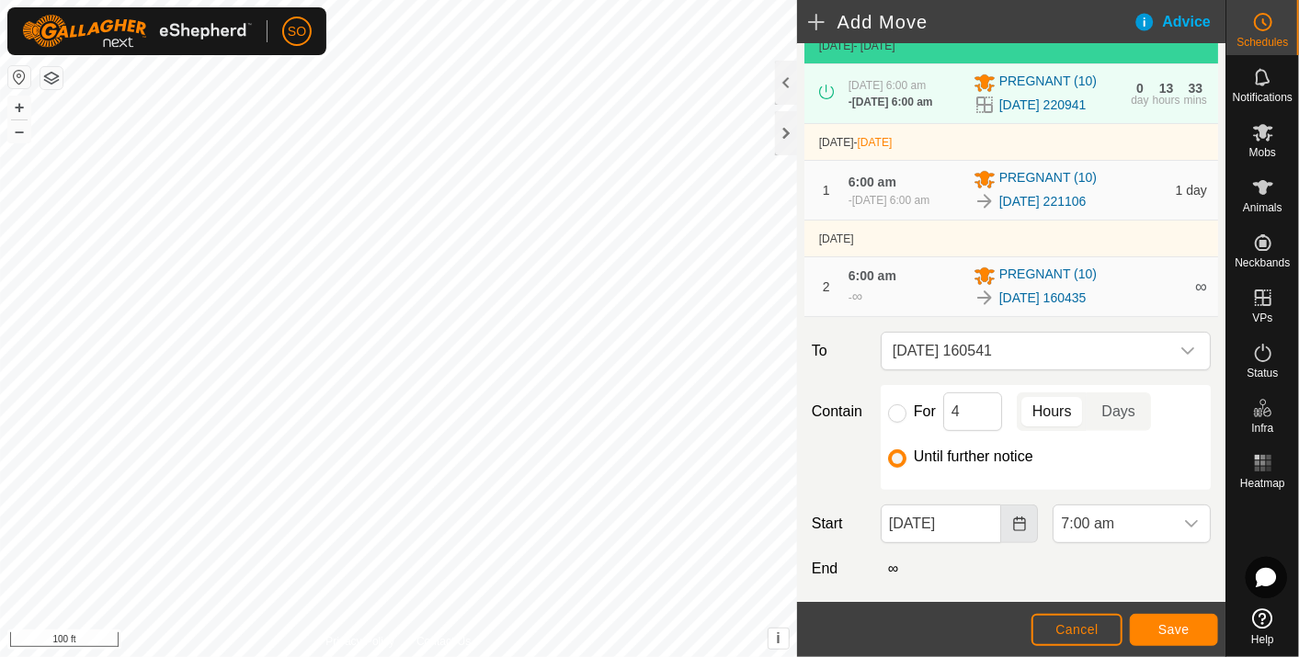
click at [1013, 531] on icon "Choose Date" at bounding box center [1019, 524] width 15 height 15
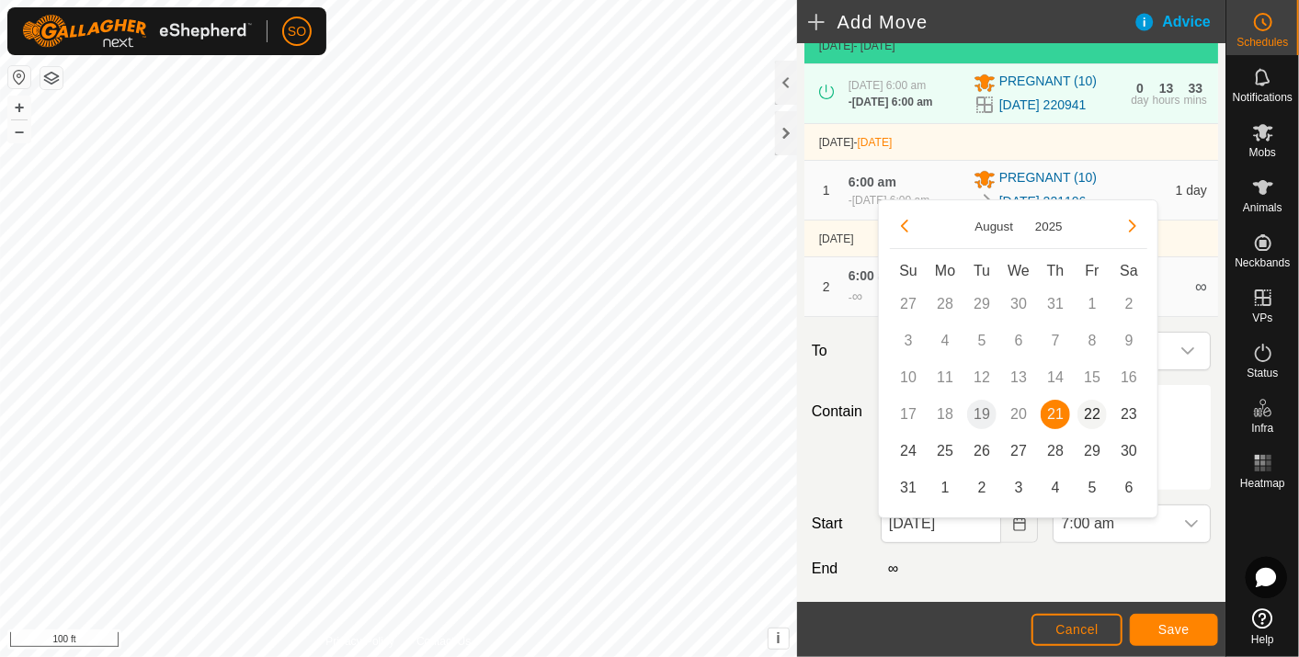
click at [1098, 409] on span "22" at bounding box center [1091, 414] width 29 height 29
type input "22 Aug, 2025"
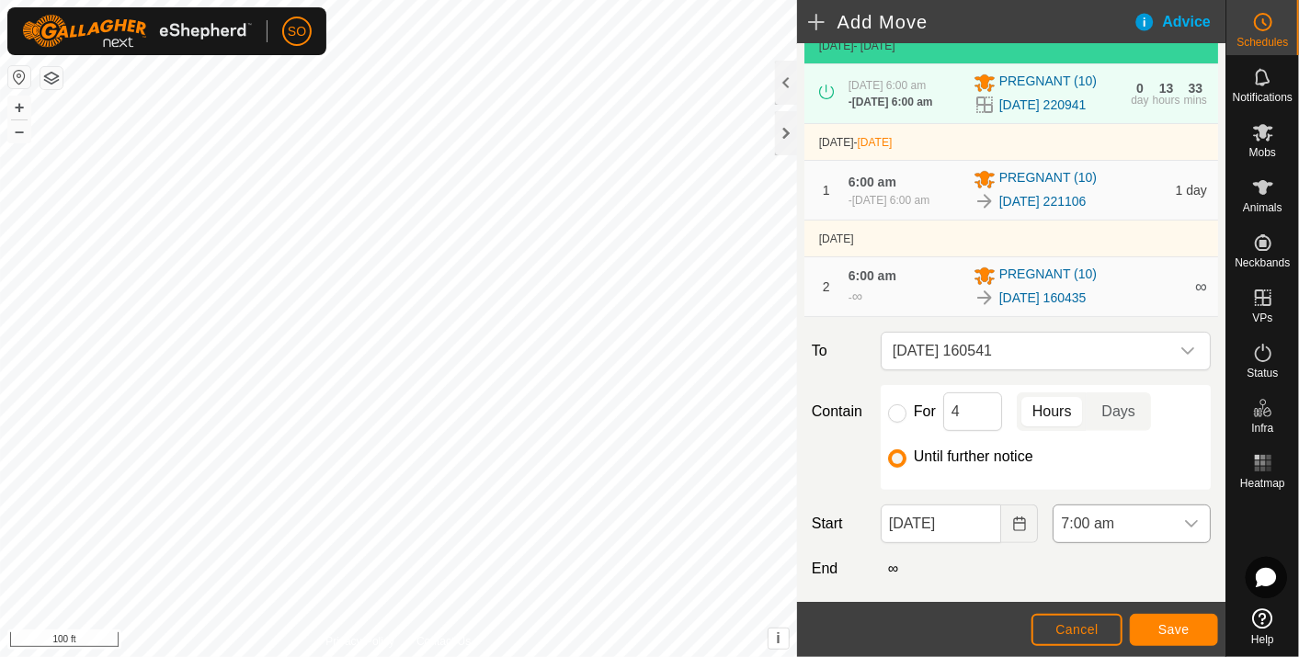
click at [1184, 531] on icon "dropdown trigger" at bounding box center [1191, 524] width 15 height 15
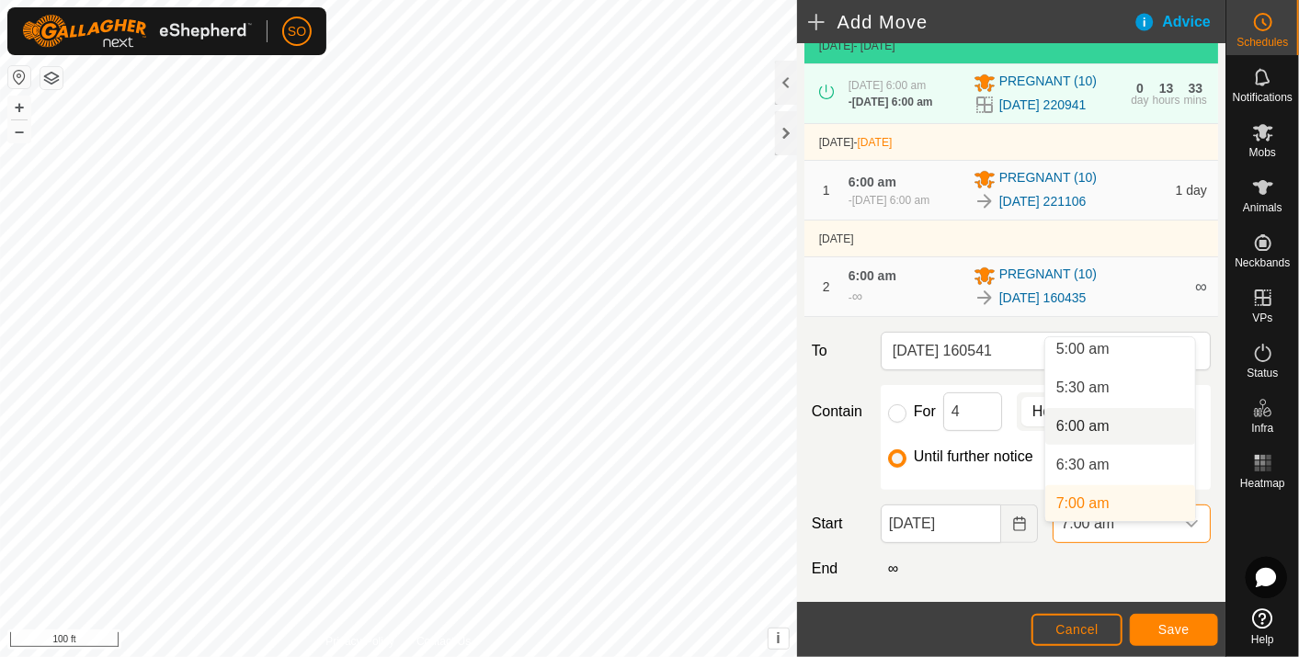
click at [1099, 421] on li "6:00 am" at bounding box center [1120, 426] width 150 height 37
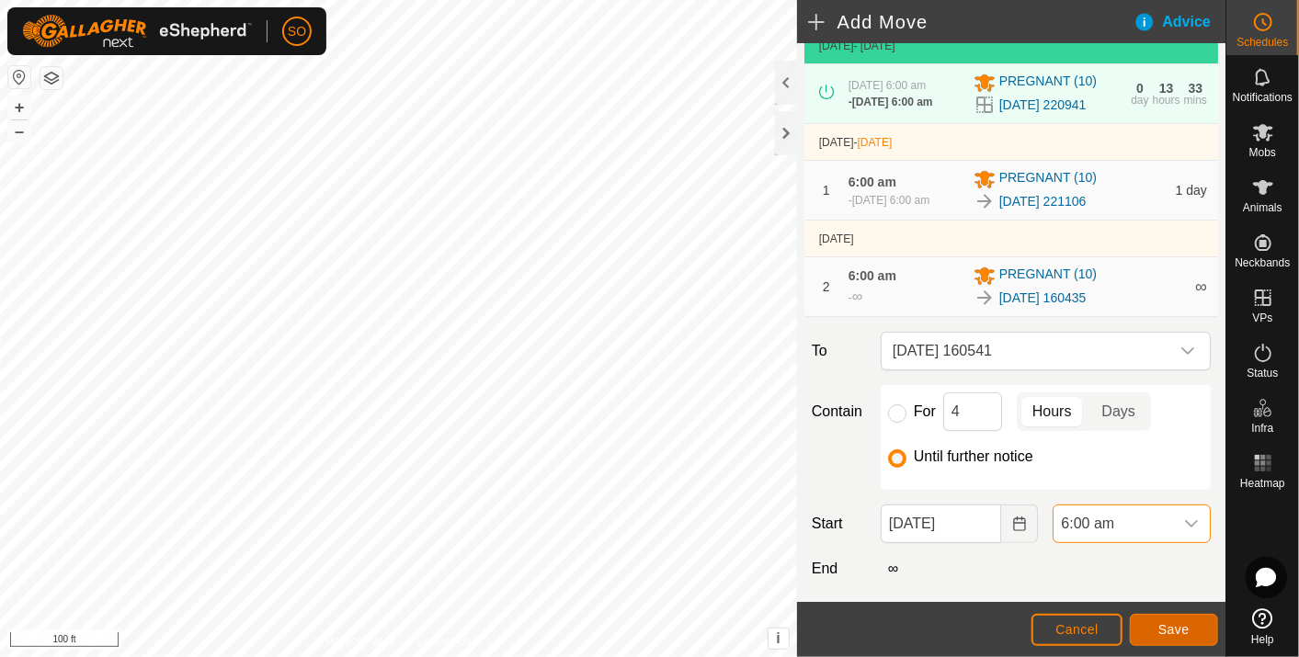
click at [1170, 621] on button "Save" at bounding box center [1174, 630] width 88 height 32
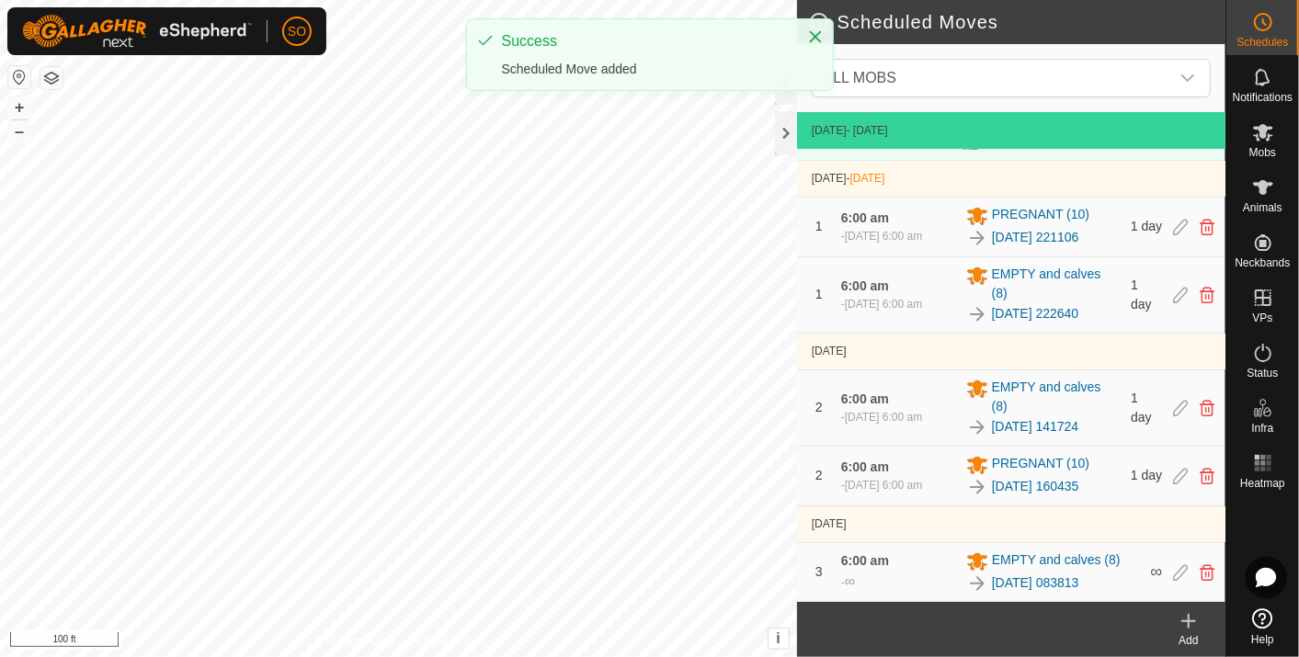
scroll to position [139, 0]
